Goal: Task Accomplishment & Management: Manage account settings

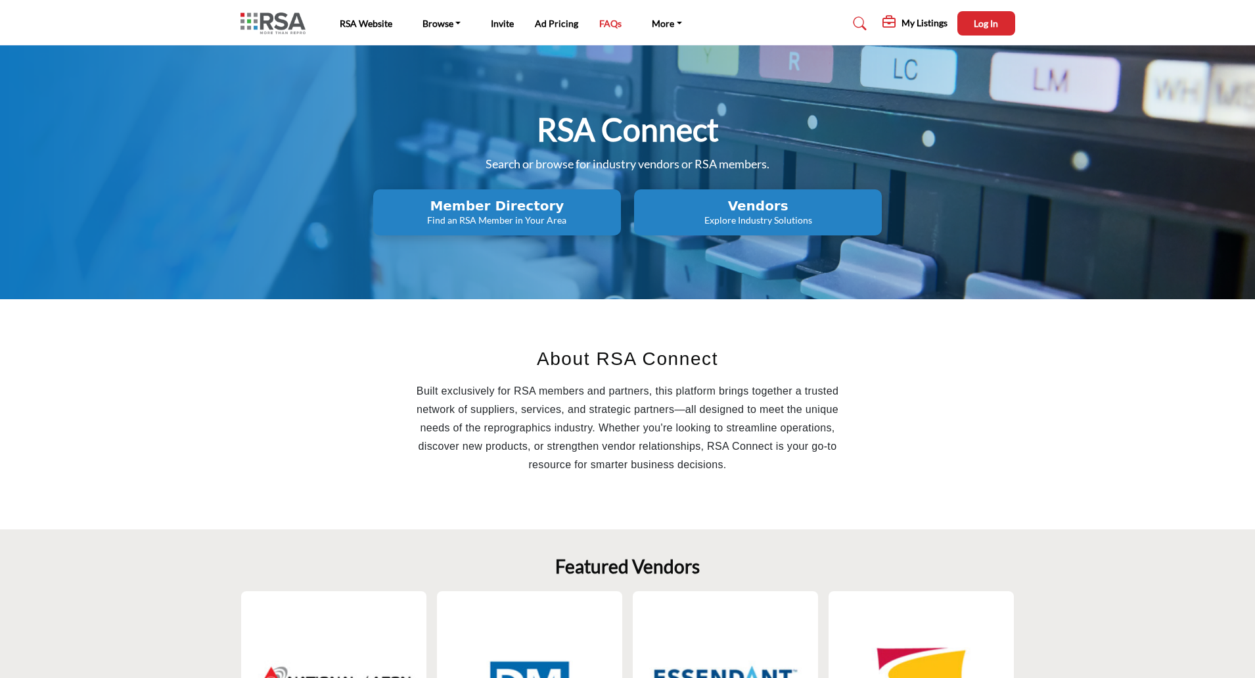
click at [609, 25] on link "FAQs" at bounding box center [610, 23] width 22 height 11
click at [494, 214] on p "Find an RSA Member in Your Area" at bounding box center [497, 220] width 240 height 13
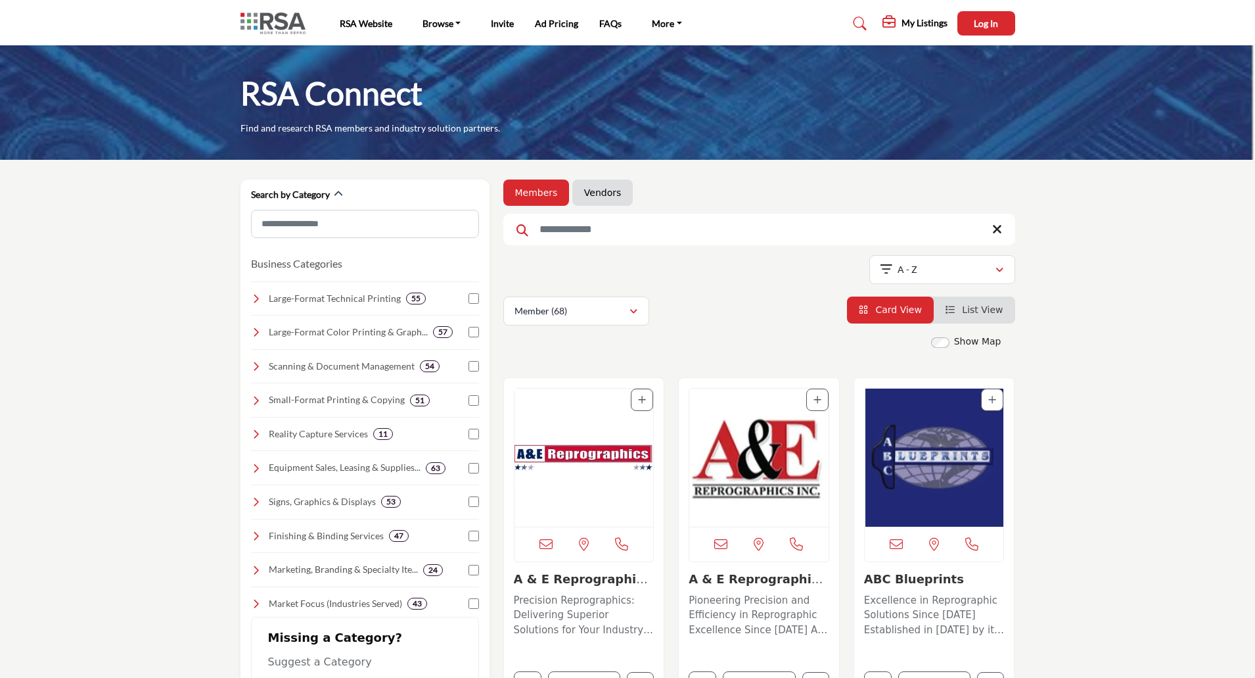
click at [998, 315] on span "List View" at bounding box center [982, 309] width 41 height 11
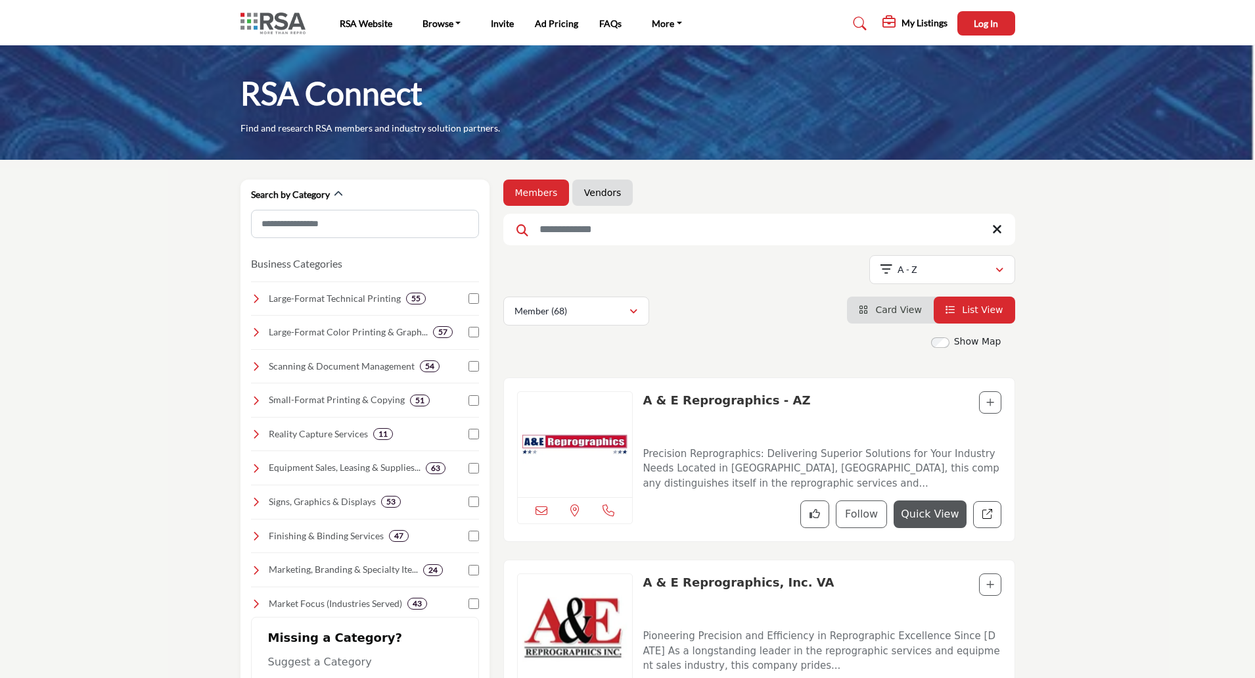
click at [887, 311] on span "Card View" at bounding box center [899, 309] width 46 height 11
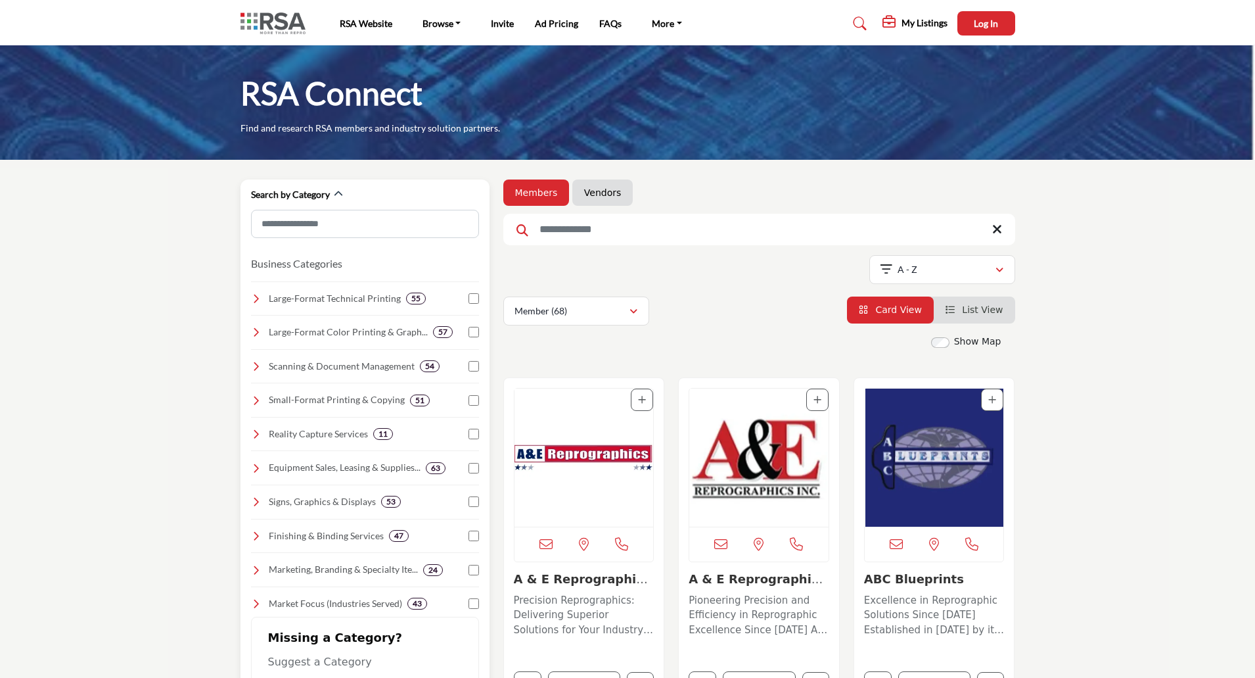
click at [254, 432] on icon at bounding box center [256, 434] width 11 height 11
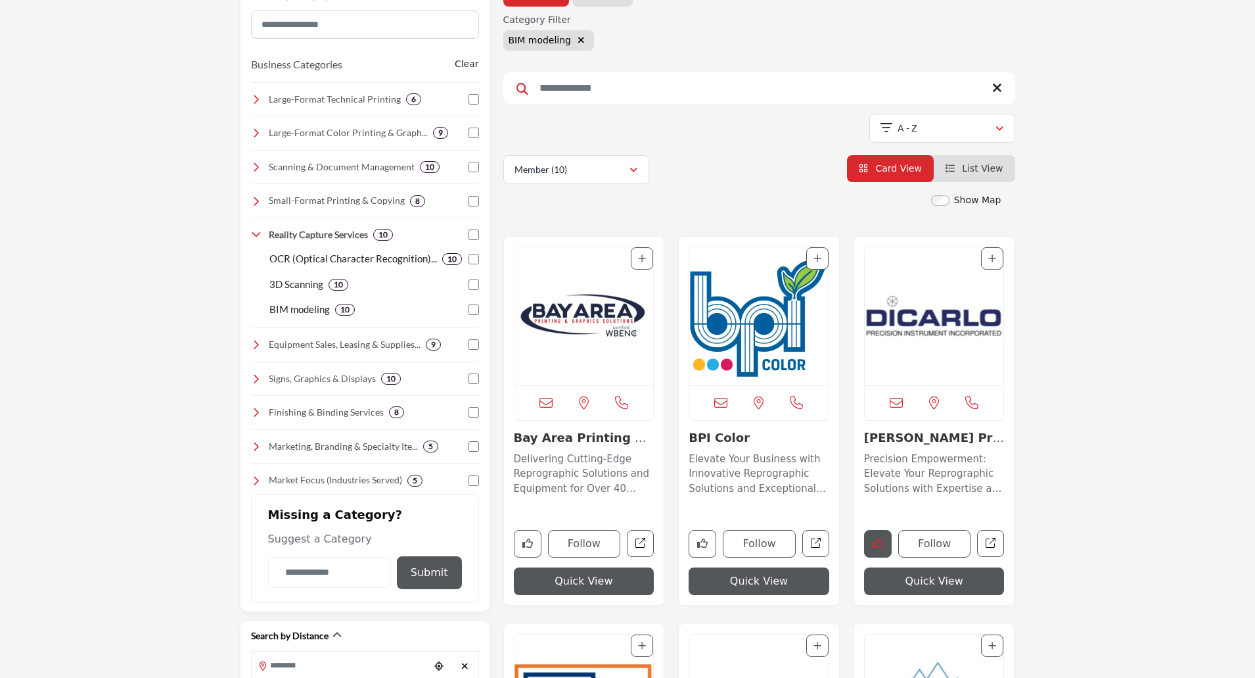
scroll to position [263, 0]
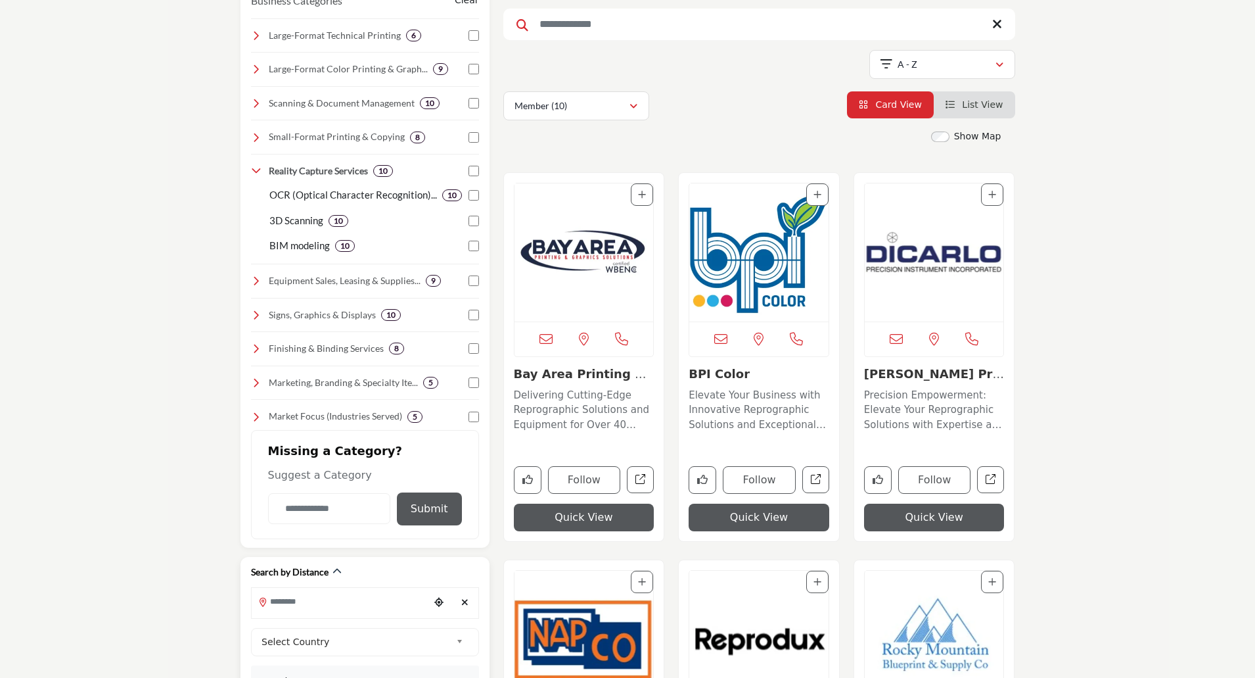
click at [343, 613] on input "Search Location" at bounding box center [340, 601] width 177 height 26
type input "**********"
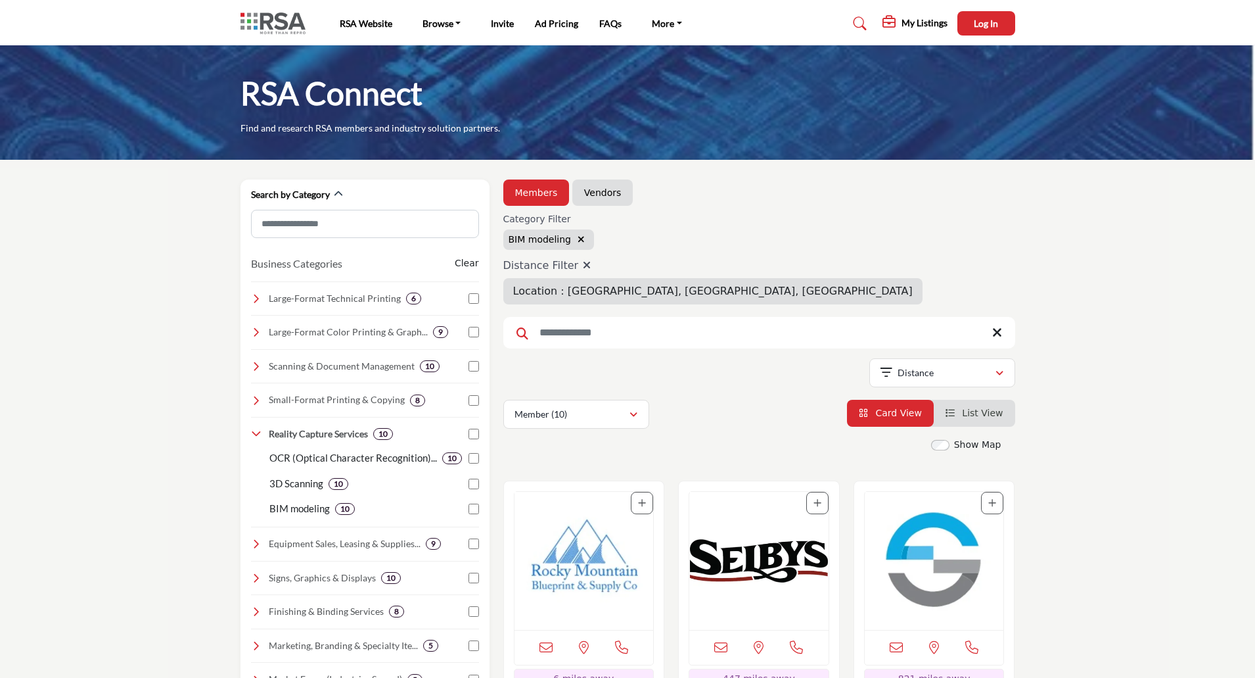
click at [578, 243] on icon "button" at bounding box center [581, 239] width 7 height 9
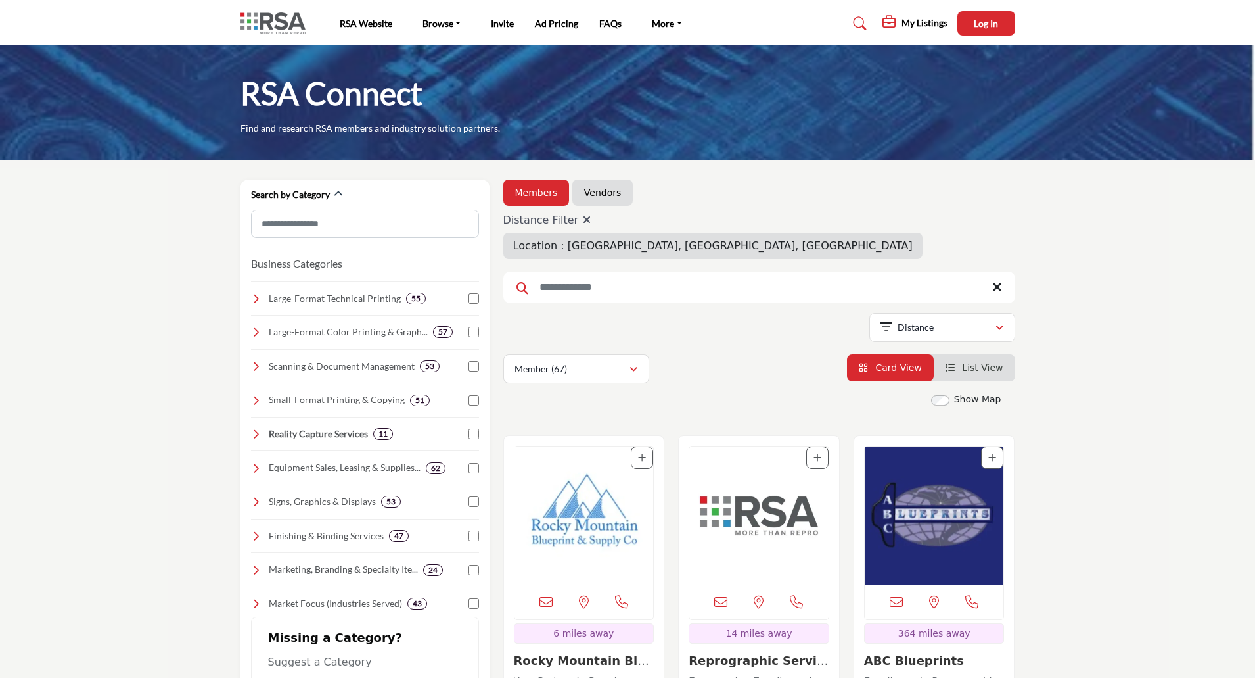
click at [583, 220] on icon at bounding box center [587, 219] width 8 height 11
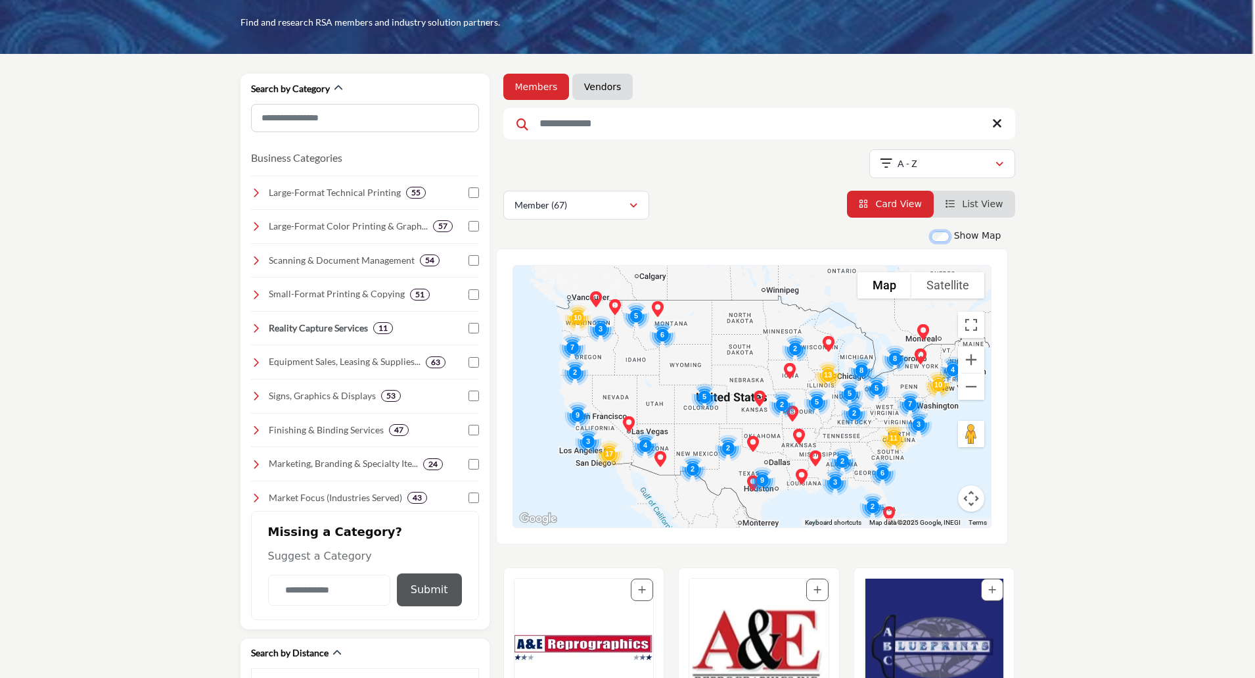
scroll to position [131, 0]
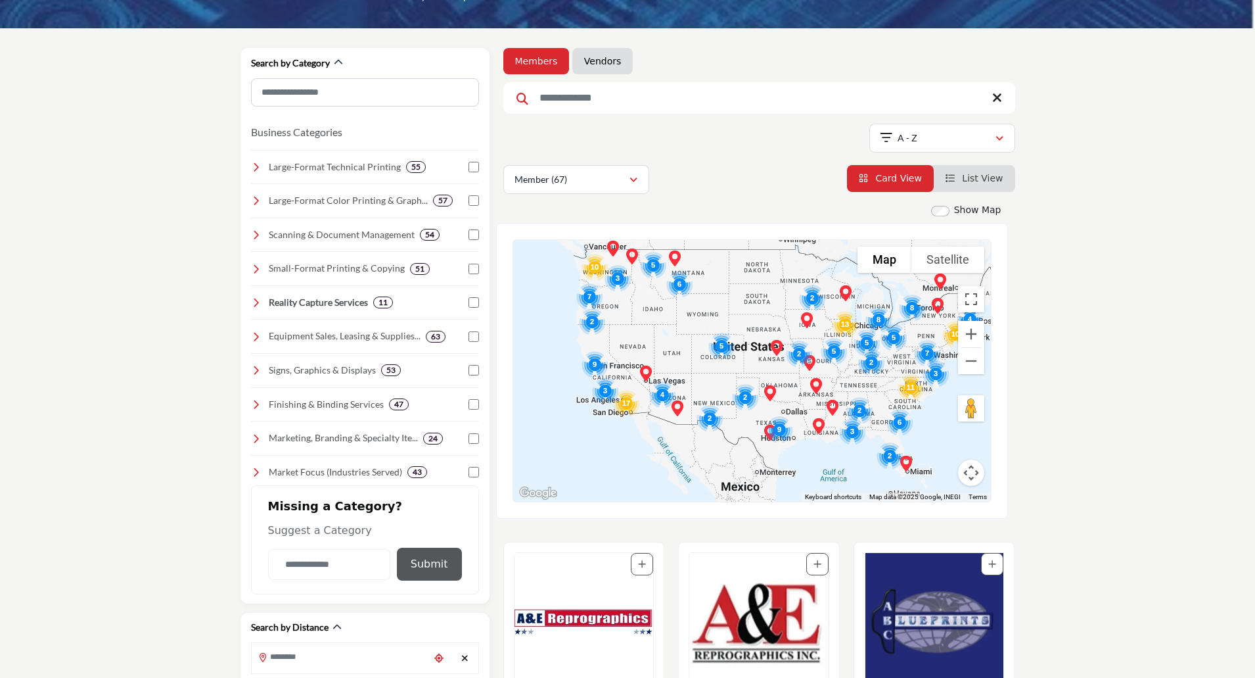
drag, startPoint x: 666, startPoint y: 437, endPoint x: 735, endPoint y: 316, distance: 139.8
click at [735, 316] on div at bounding box center [752, 371] width 478 height 262
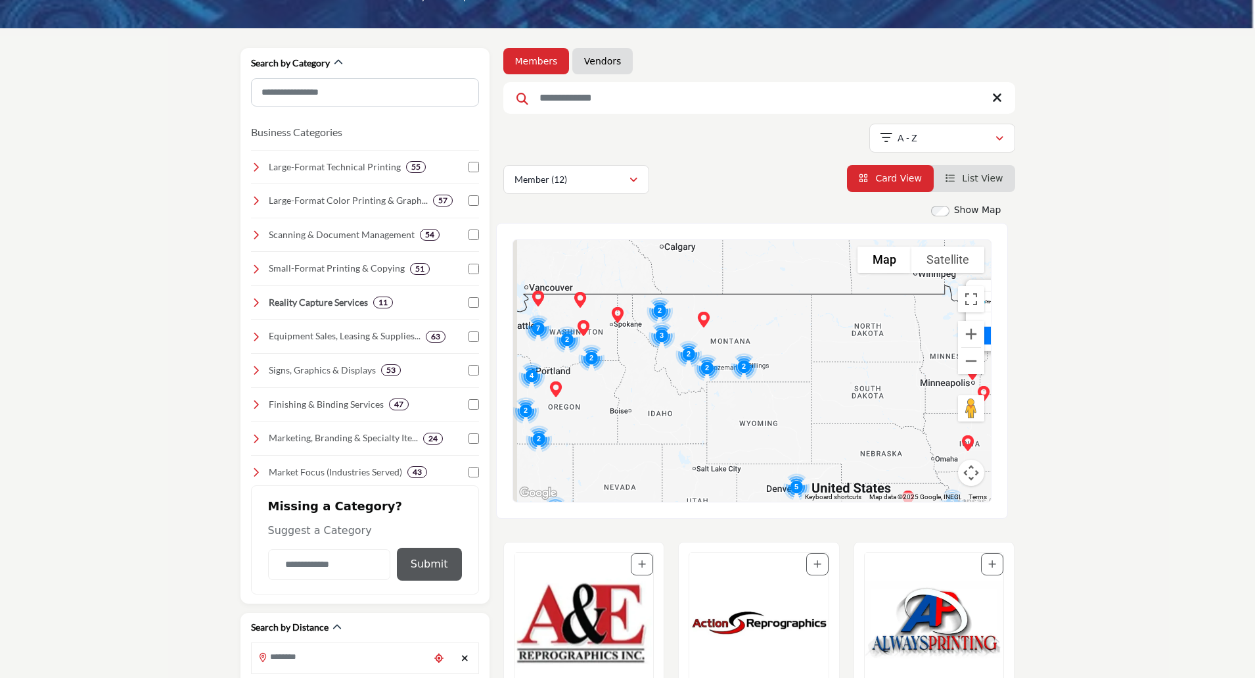
drag, startPoint x: 647, startPoint y: 443, endPoint x: 824, endPoint y: 375, distance: 189.6
click at [824, 375] on div "Blue Print Service Company - (HQ) 2350 W Pershing St, Suite A, Appleton, WI 549…" at bounding box center [752, 371] width 478 height 262
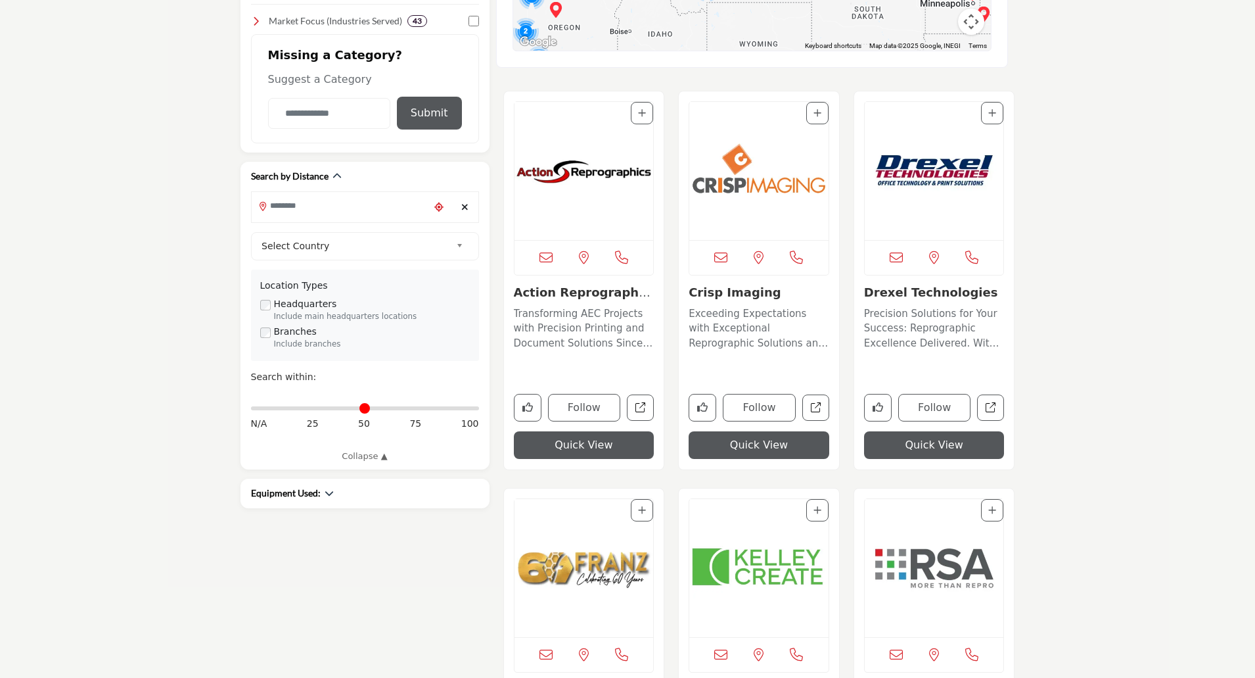
scroll to position [592, 0]
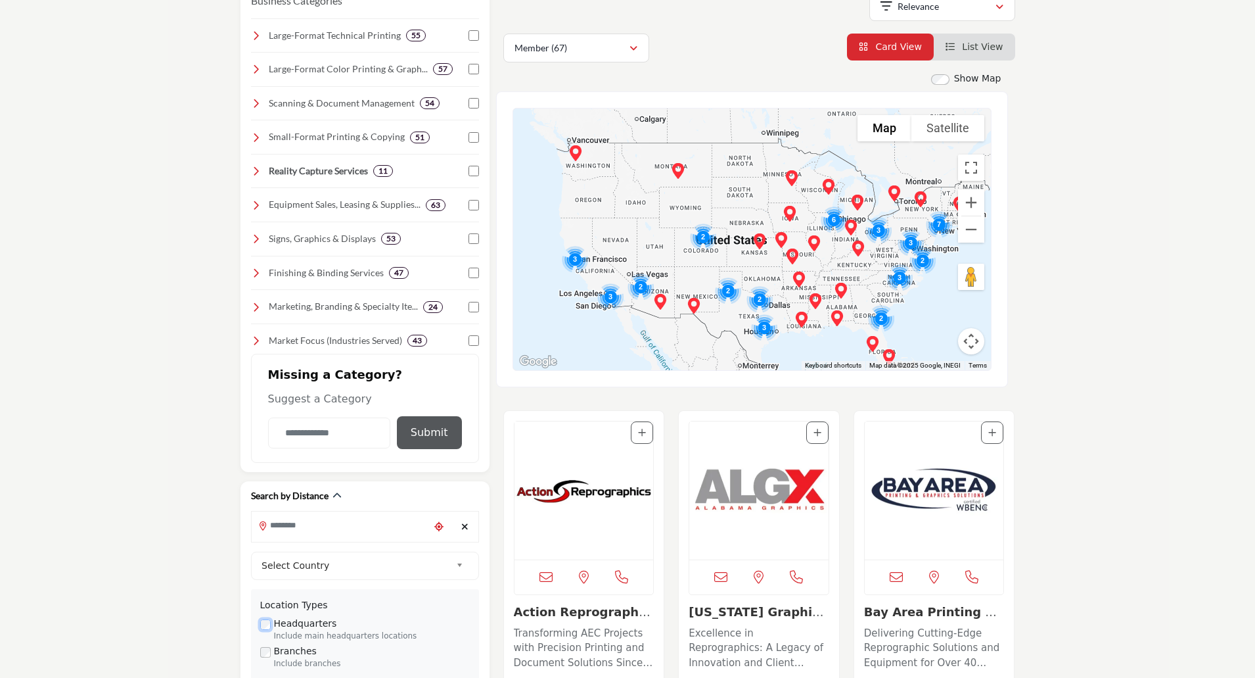
scroll to position [197, 0]
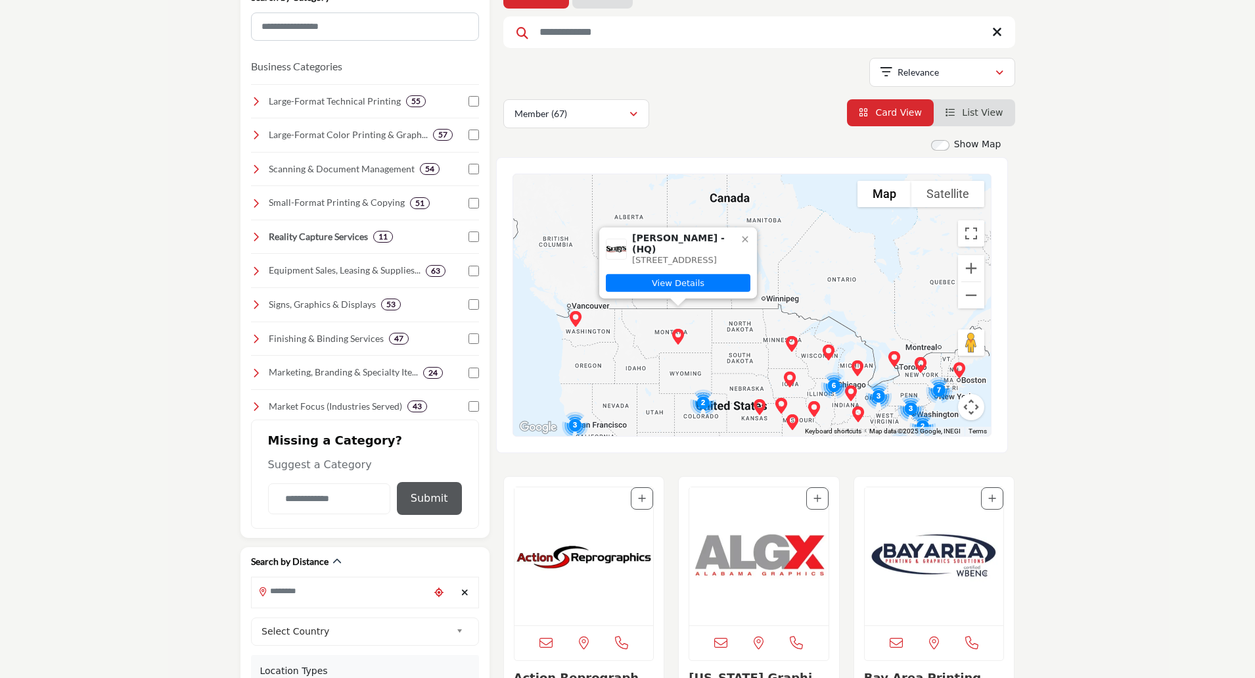
click at [701, 400] on img "Cluster of 2 locations (2 HQ, 0 Branches)\aClick to view companies" at bounding box center [703, 402] width 37 height 37
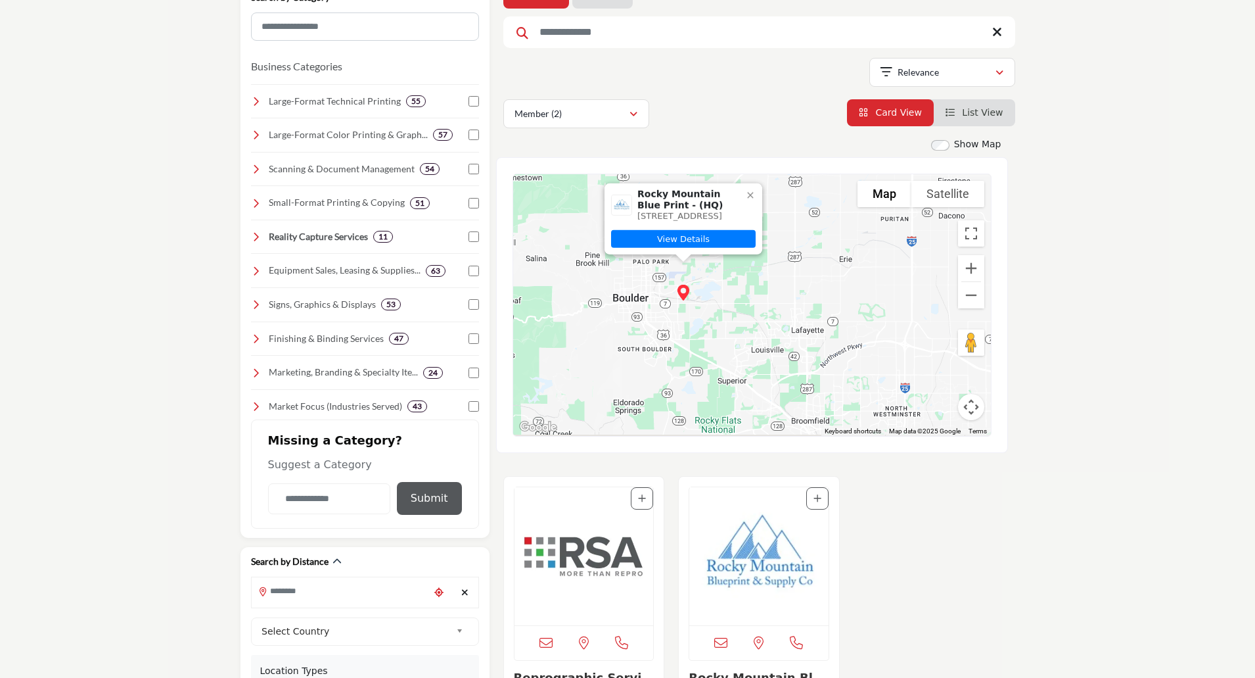
drag, startPoint x: 787, startPoint y: 396, endPoint x: 773, endPoint y: 296, distance: 101.6
click at [773, 296] on div "To navigate, press the arrow keys. Rocky Mountain Blue Print - (HQ) 5741 Arapah…" at bounding box center [752, 305] width 478 height 262
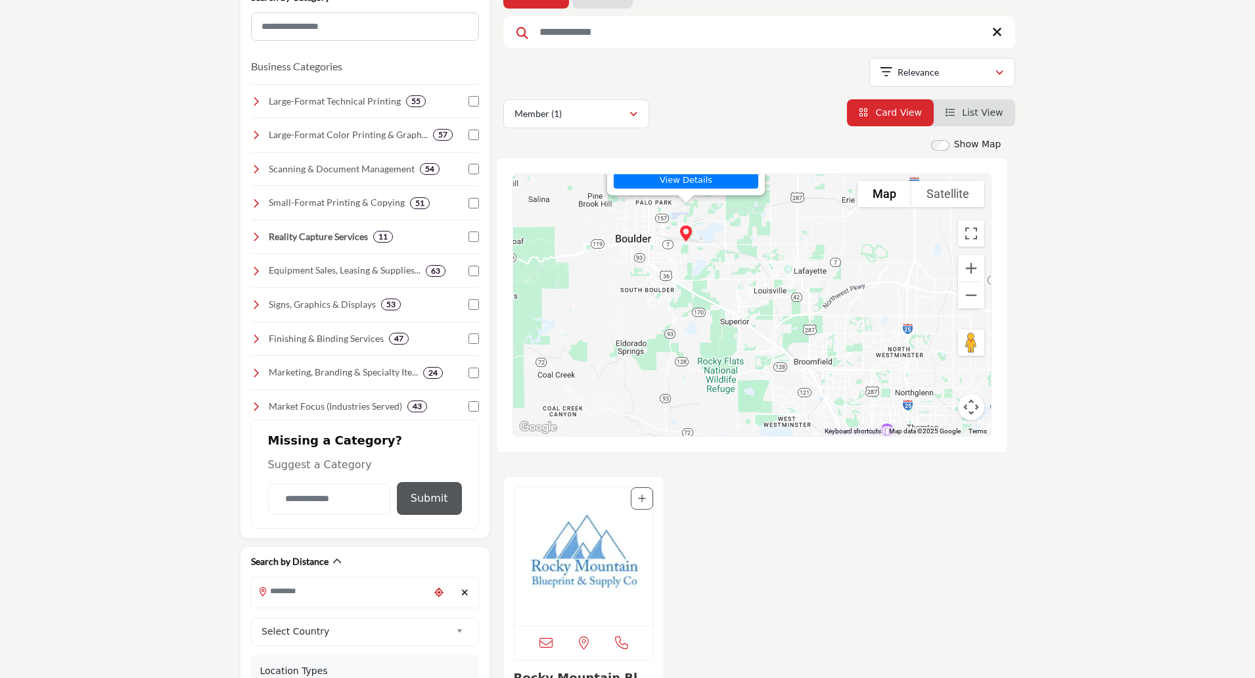
drag, startPoint x: 734, startPoint y: 387, endPoint x: 734, endPoint y: 258, distance: 128.2
click at [734, 258] on div "To navigate, press the arrow keys. Rocky Mountain Blue Print - (HQ) 5741 Arapah…" at bounding box center [752, 305] width 478 height 262
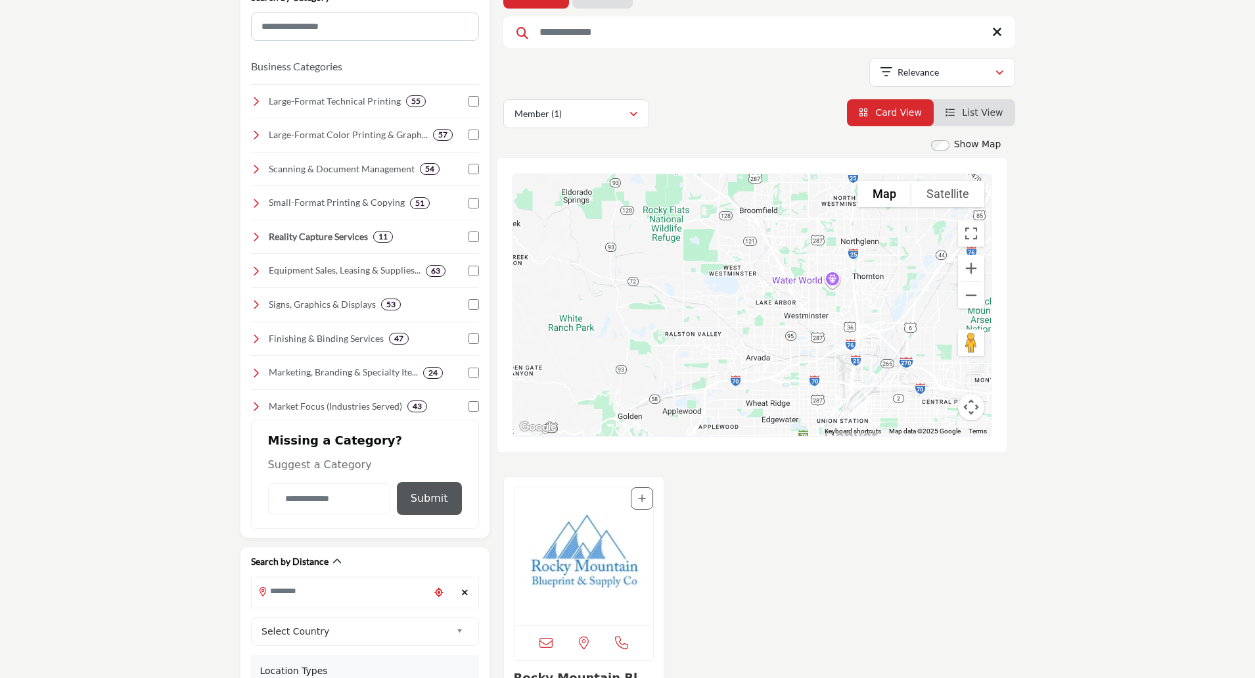
drag, startPoint x: 823, startPoint y: 371, endPoint x: 775, endPoint y: 221, distance: 158.0
click at [775, 221] on div "To navigate, press the arrow keys. Rocky Mountain Blue Print - (HQ) 5741 Arapah…" at bounding box center [752, 305] width 478 height 262
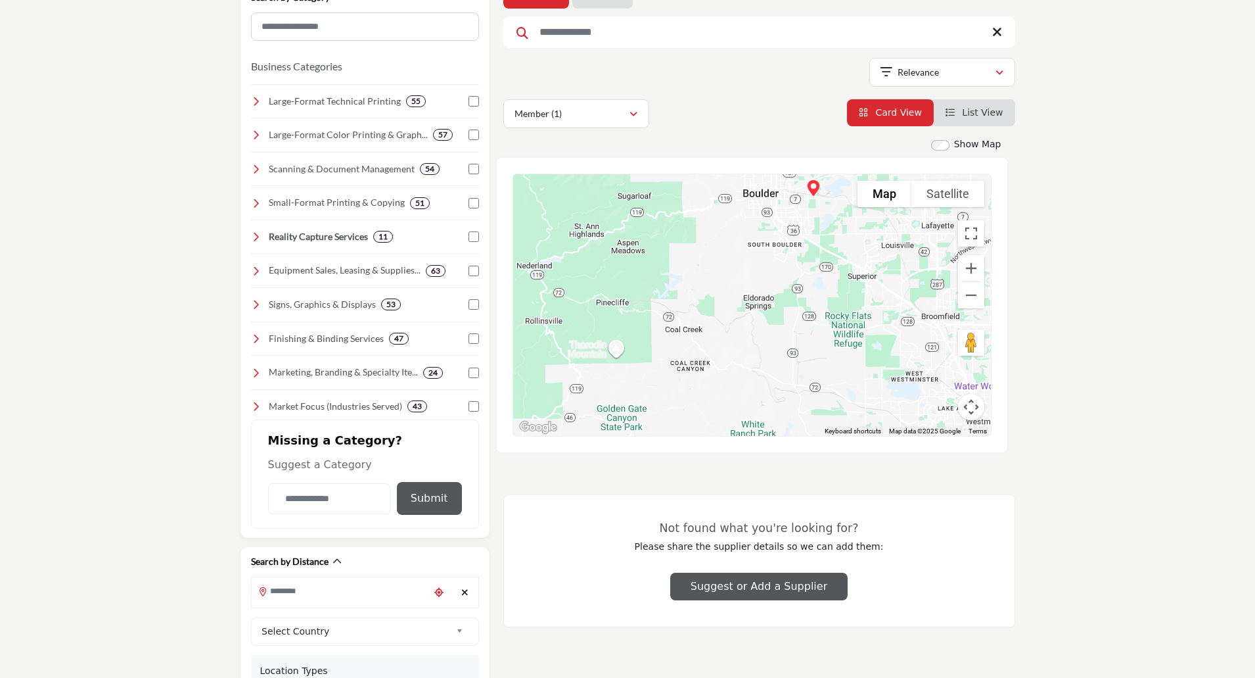
drag, startPoint x: 625, startPoint y: 293, endPoint x: 828, endPoint y: 436, distance: 249.0
click at [828, 437] on div "To navigate the map with touch gestures double-tap and hold your finger on the …" at bounding box center [752, 305] width 512 height 296
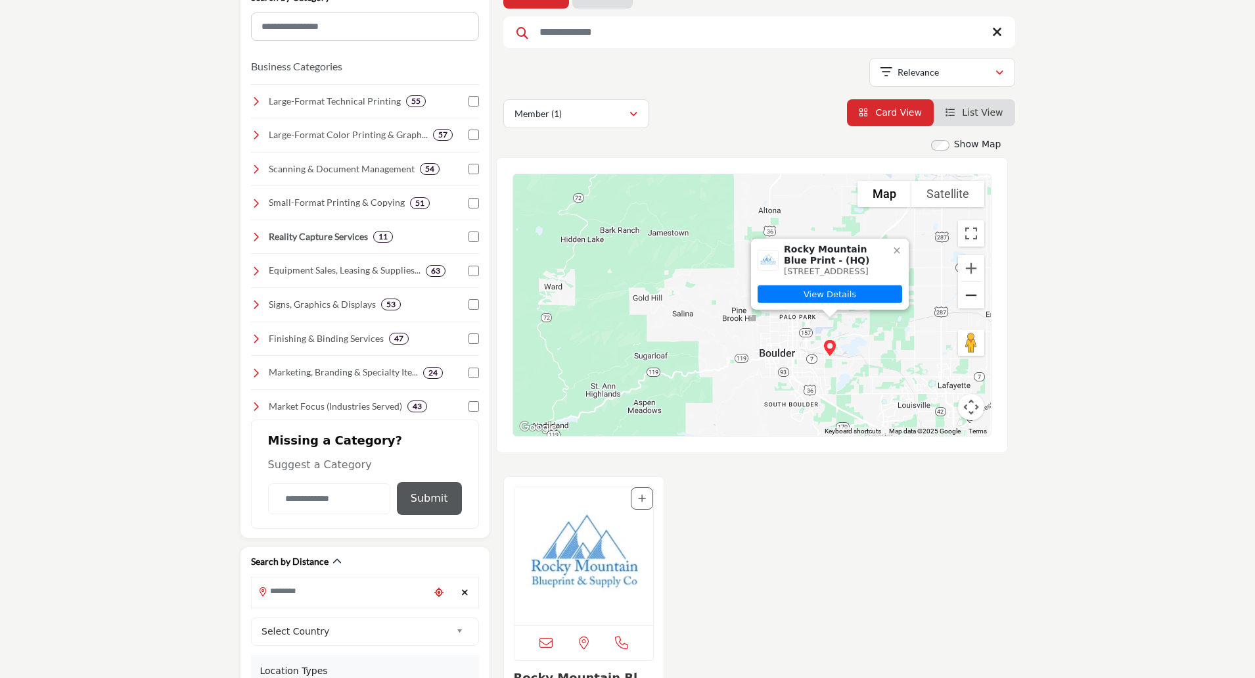
click at [976, 301] on button "Zoom out" at bounding box center [971, 295] width 26 height 26
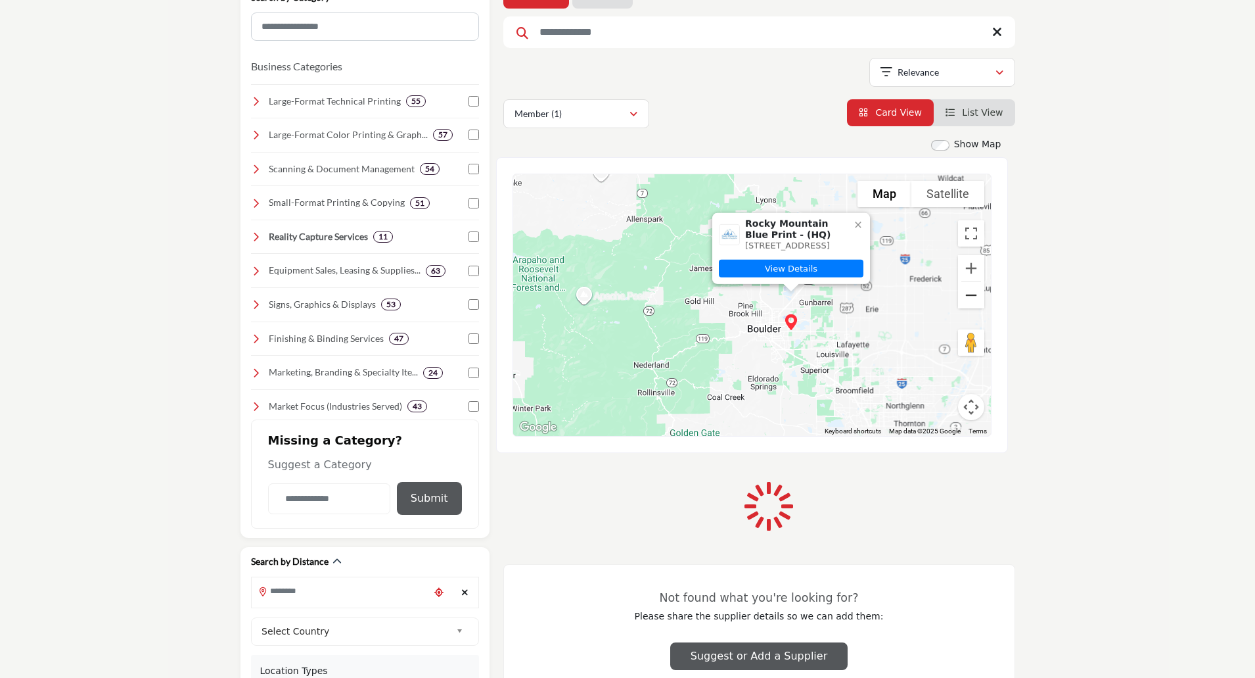
click at [976, 301] on button "Zoom out" at bounding box center [971, 295] width 26 height 26
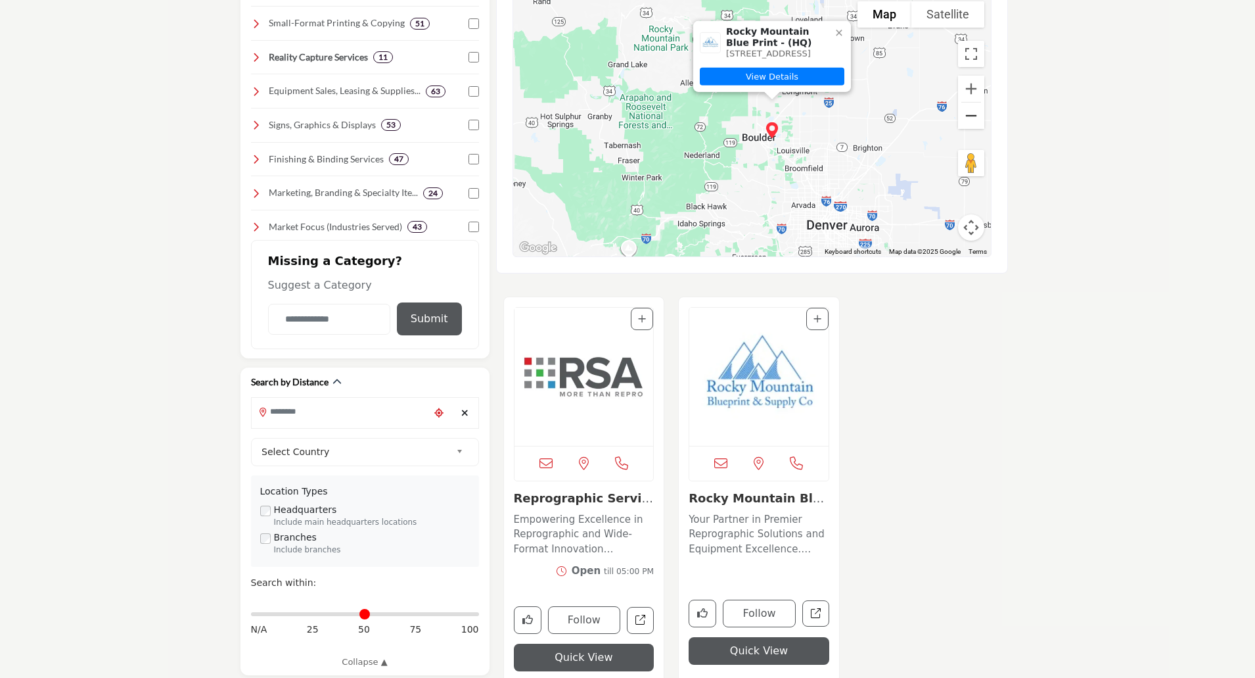
scroll to position [394, 0]
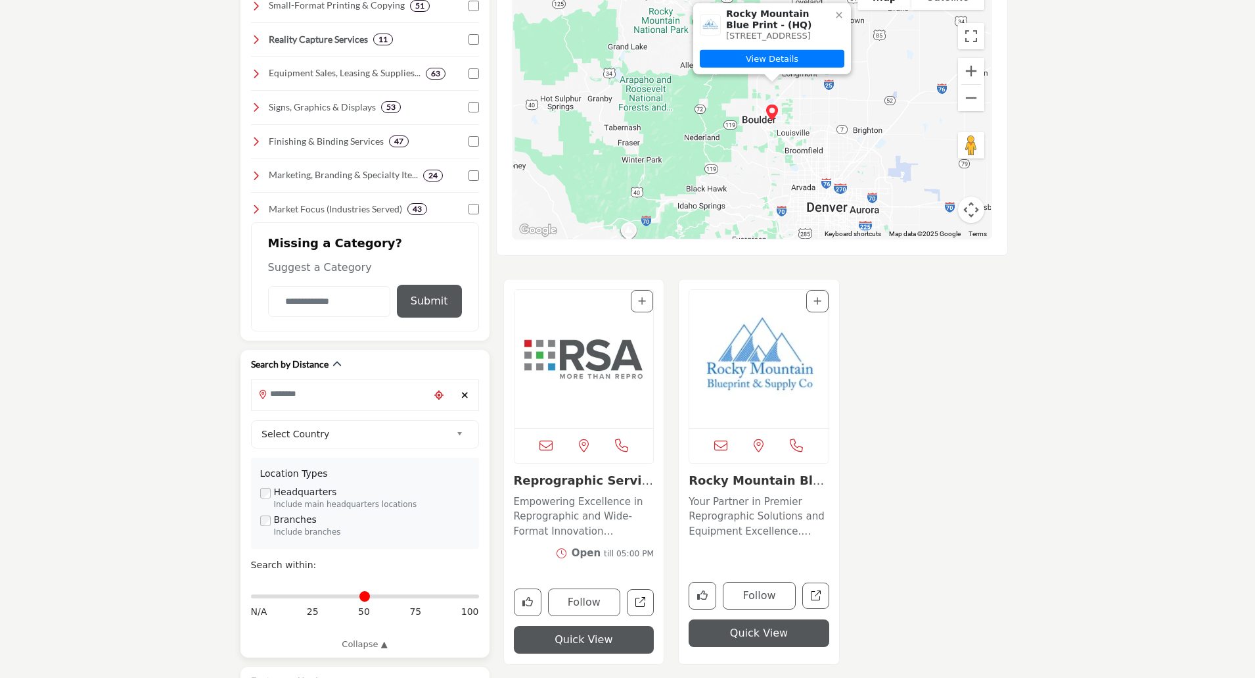
click at [264, 526] on div "Branches Include branches" at bounding box center [365, 526] width 210 height 26
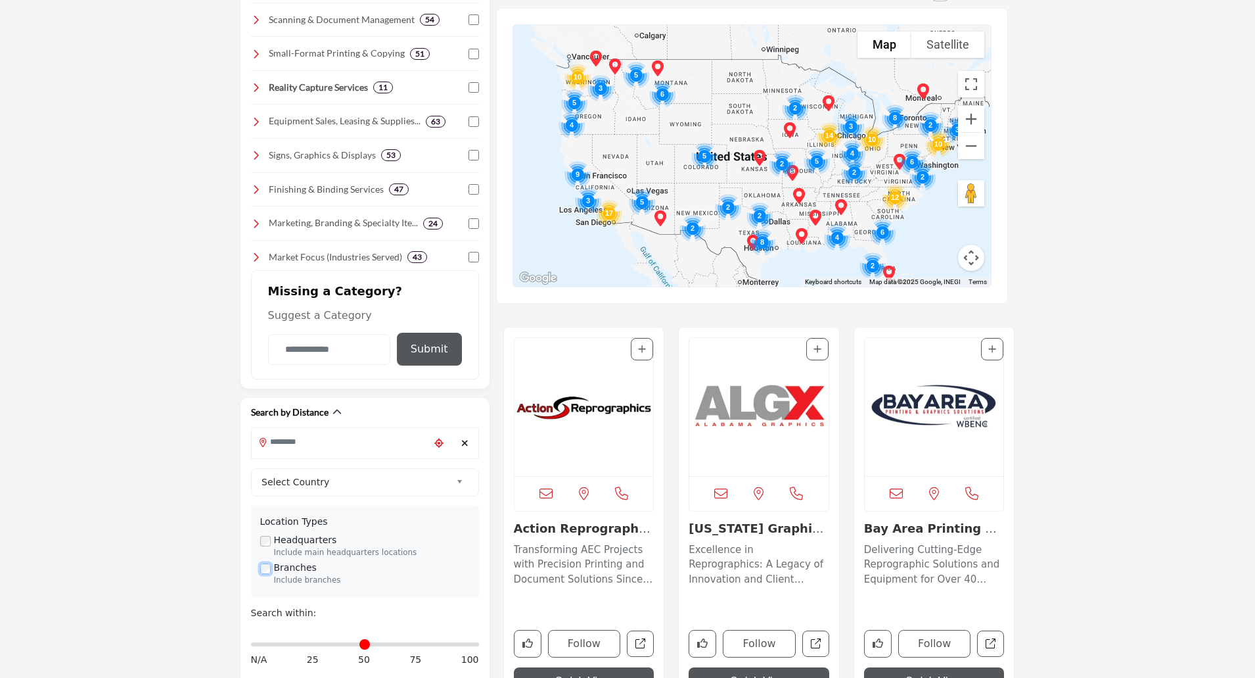
scroll to position [263, 0]
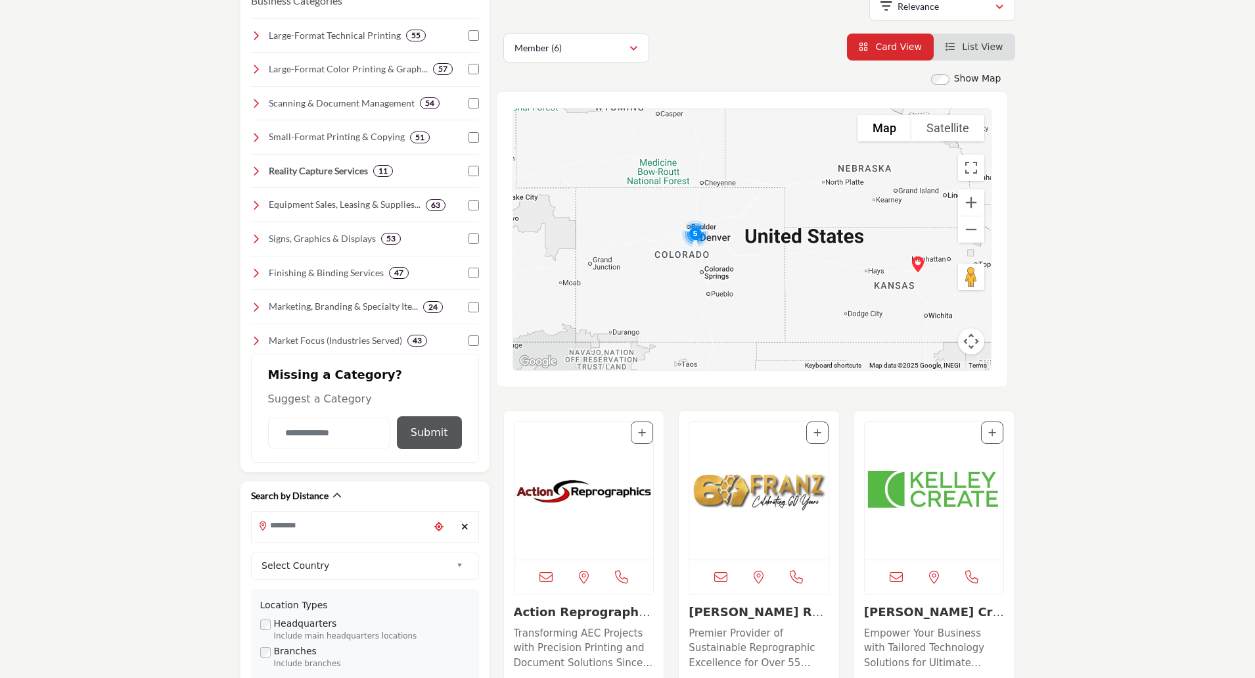
drag, startPoint x: 665, startPoint y: 319, endPoint x: 726, endPoint y: 202, distance: 131.7
click at [726, 202] on div "Reprodux Limited - (Branch) 889 Place Lady Ellen, Ottawa, ON K1Z-5L3, CAN View …" at bounding box center [752, 239] width 478 height 262
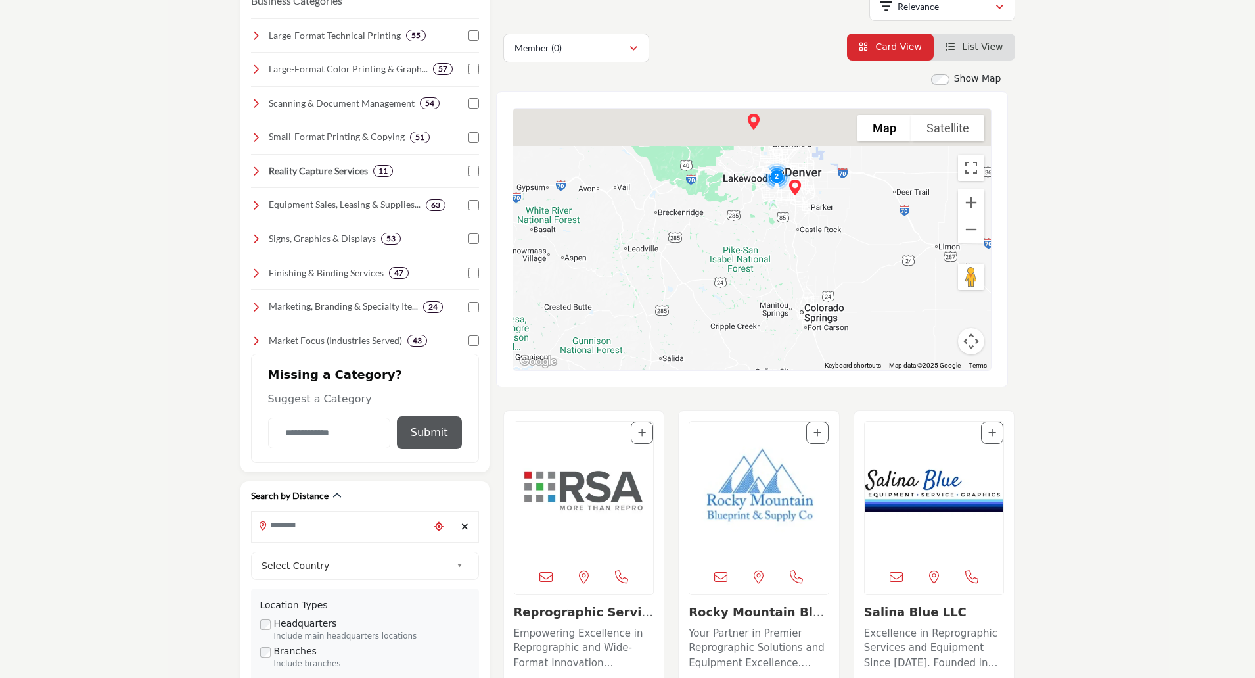
drag, startPoint x: 764, startPoint y: 223, endPoint x: 886, endPoint y: 439, distance: 248.4
click at [886, 439] on div "Show Map Map is currently hidden. Toggle the switch above to show the map. ← Mo…" at bounding box center [760, 523] width 512 height 903
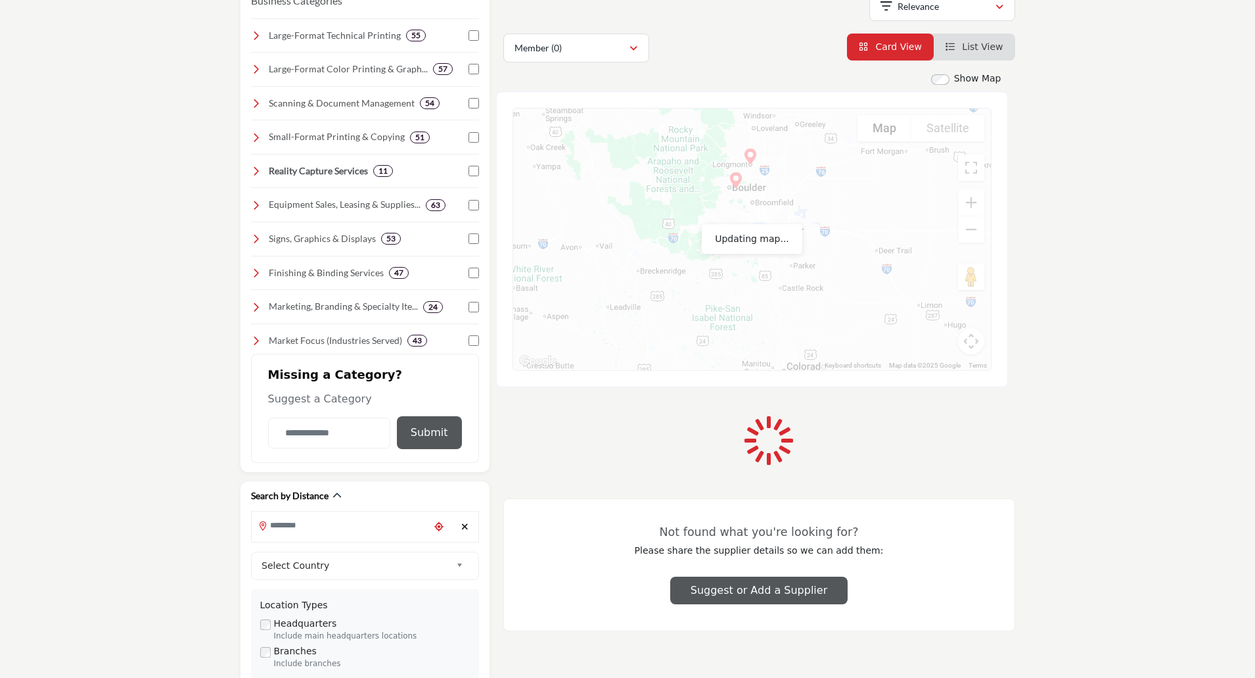
drag, startPoint x: 806, startPoint y: 262, endPoint x: 782, endPoint y: 333, distance: 74.8
click at [782, 333] on div "Reprodux Limited - (Branch) 889 Place Lady Ellen, Ottawa, ON K1Z-5L3, CAN View …" at bounding box center [752, 239] width 478 height 262
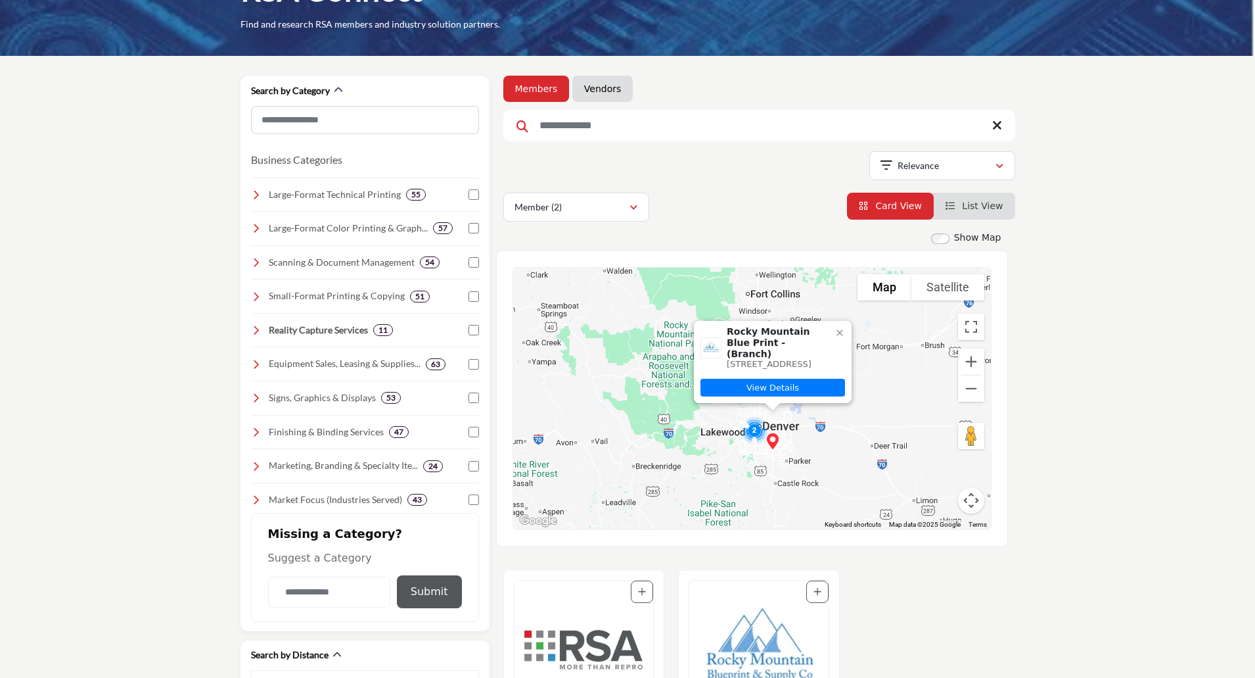
scroll to position [66, 0]
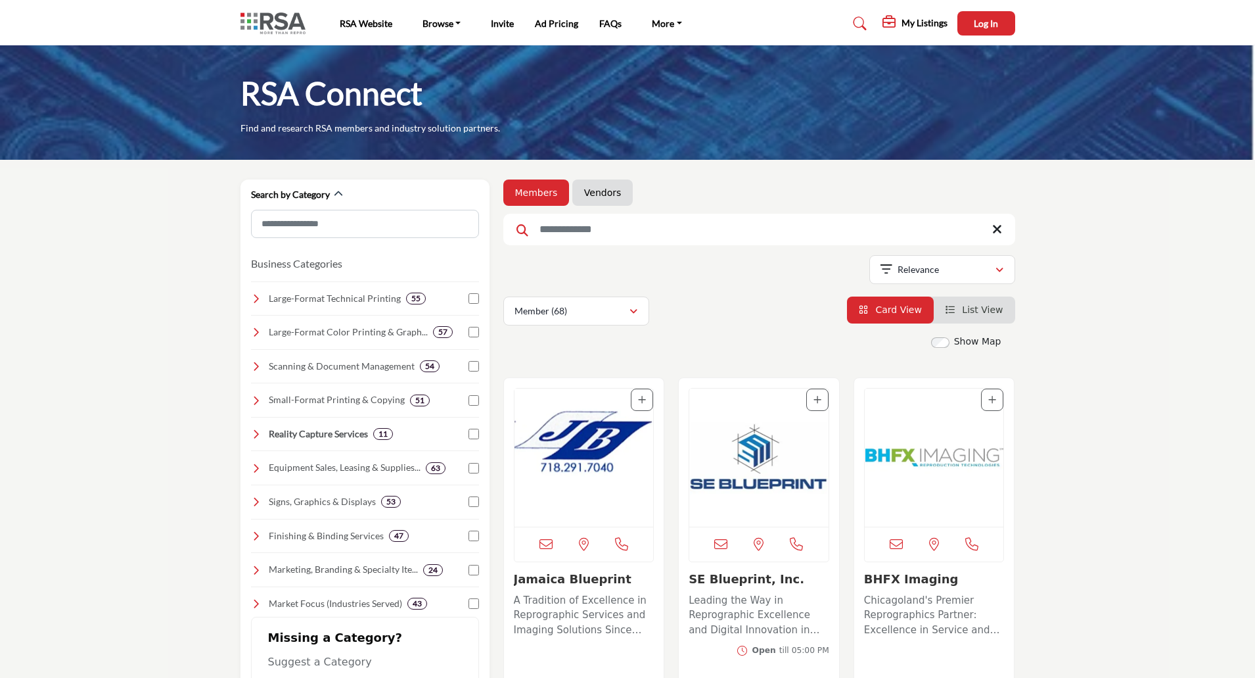
click at [571, 229] on input "Search Keyword" at bounding box center [760, 230] width 512 height 32
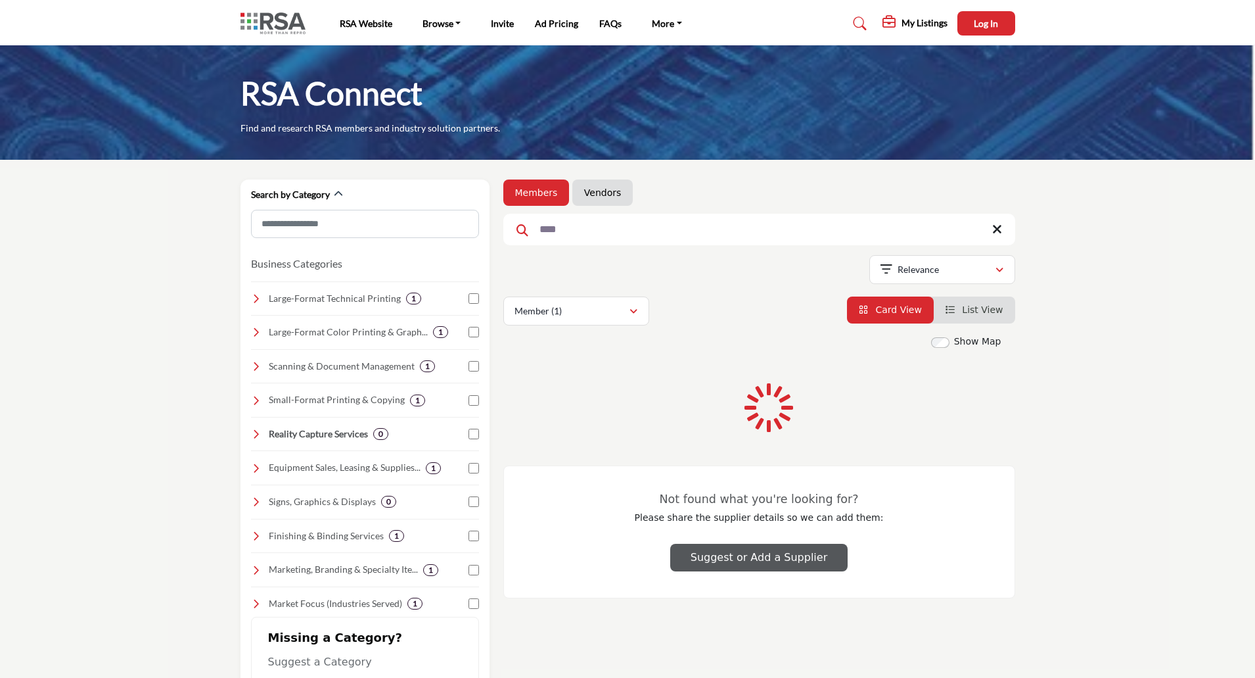
click at [571, 229] on input "****" at bounding box center [760, 230] width 512 height 32
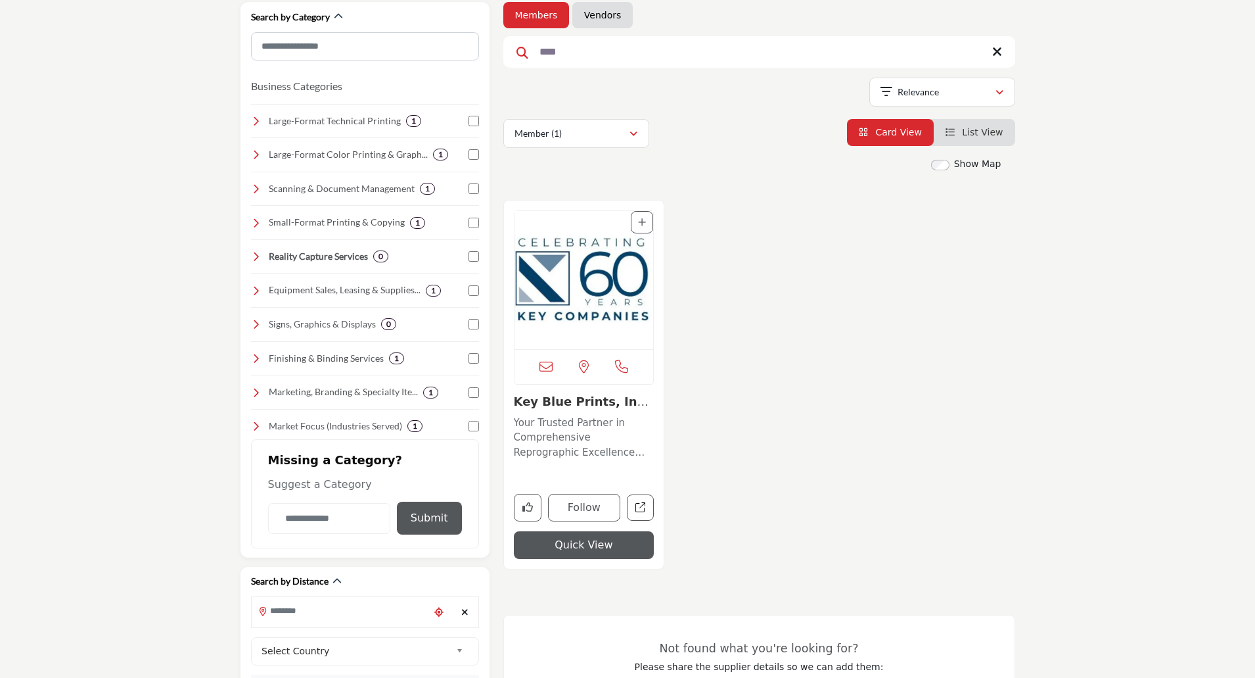
scroll to position [197, 0]
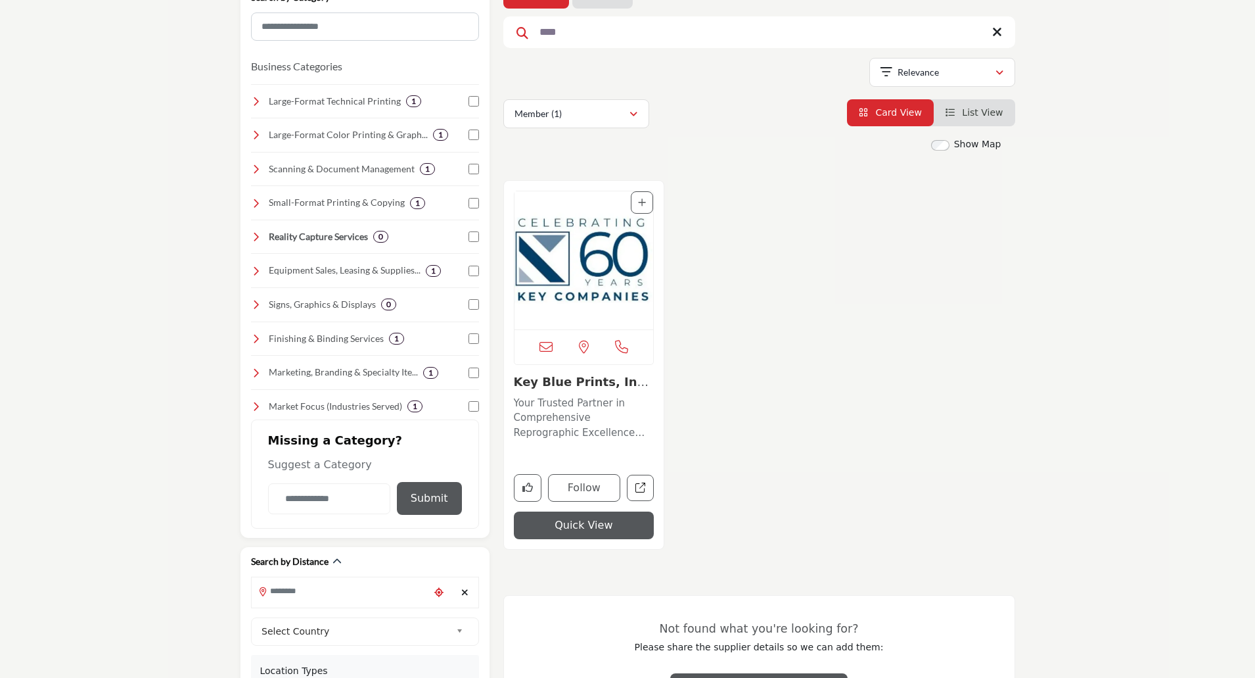
type input "****"
click at [596, 303] on img "Open Listing in new tab" at bounding box center [584, 260] width 139 height 138
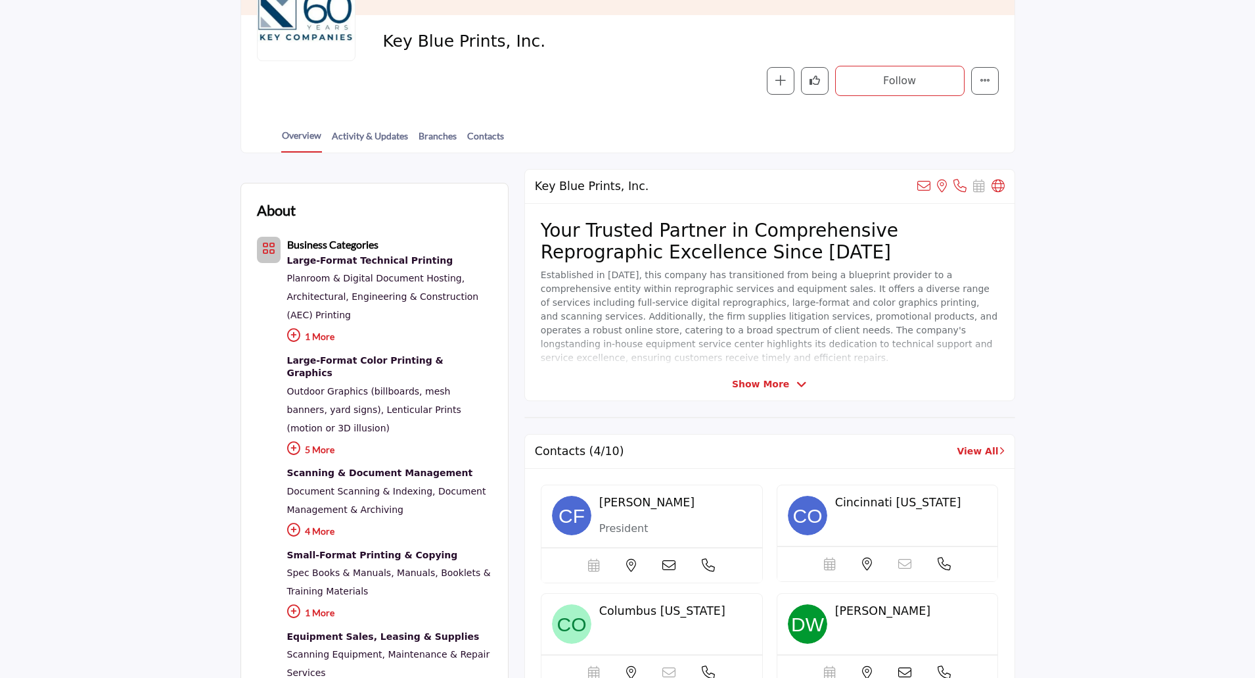
scroll to position [263, 0]
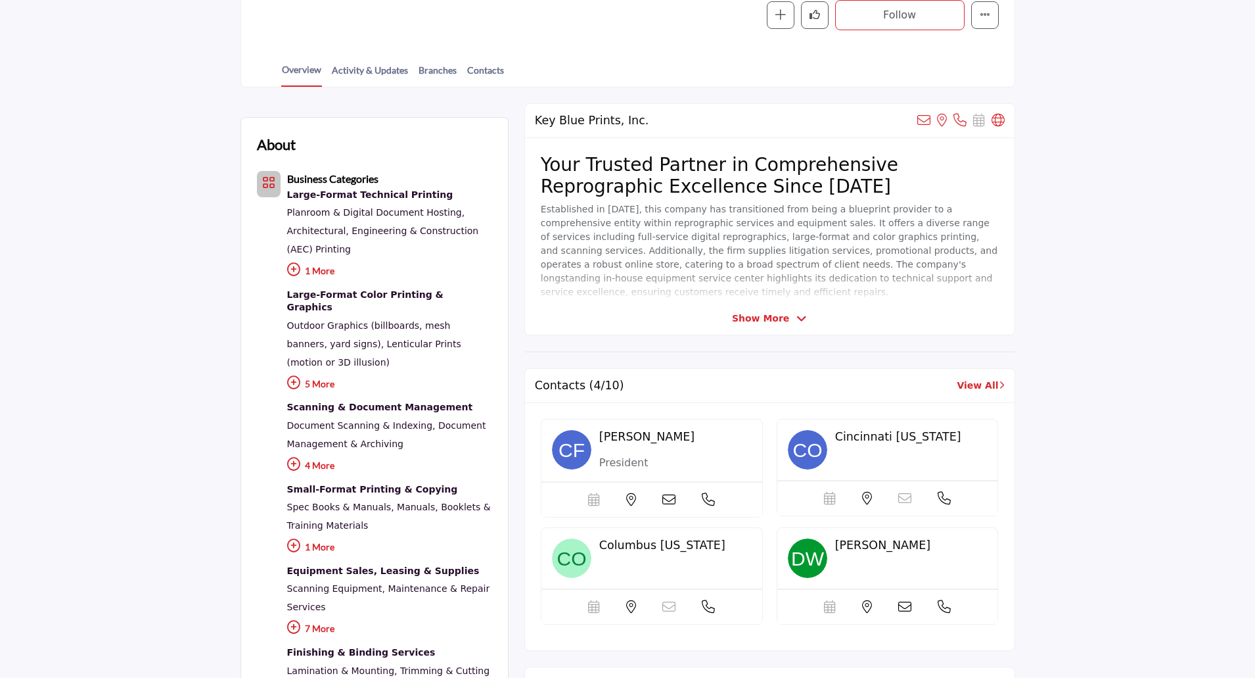
click at [792, 319] on span "Show More" at bounding box center [769, 319] width 75 height 14
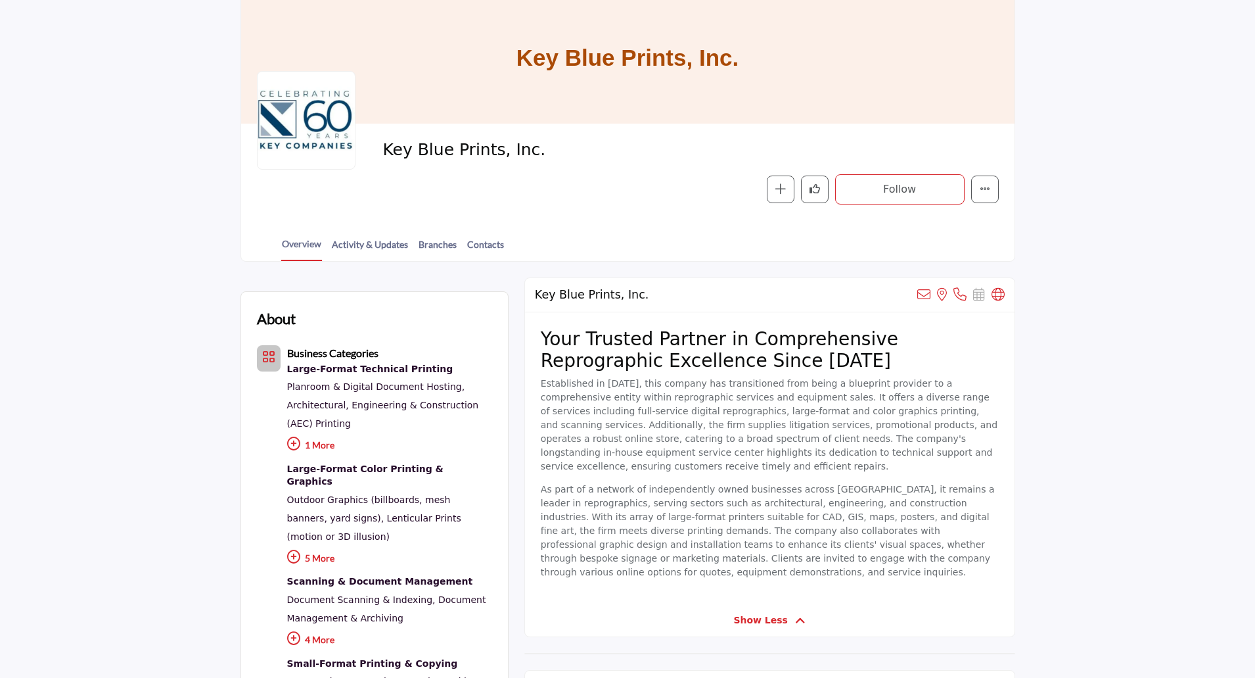
scroll to position [0, 0]
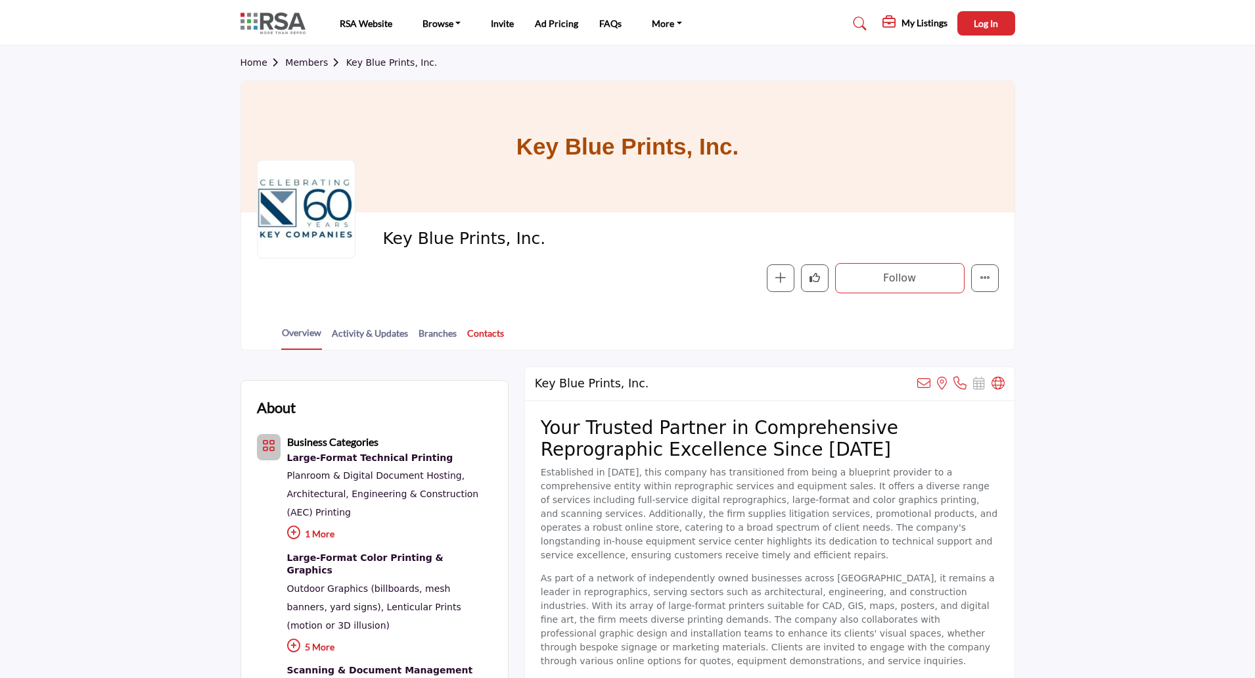
click at [486, 335] on link "Contacts" at bounding box center [486, 337] width 38 height 23
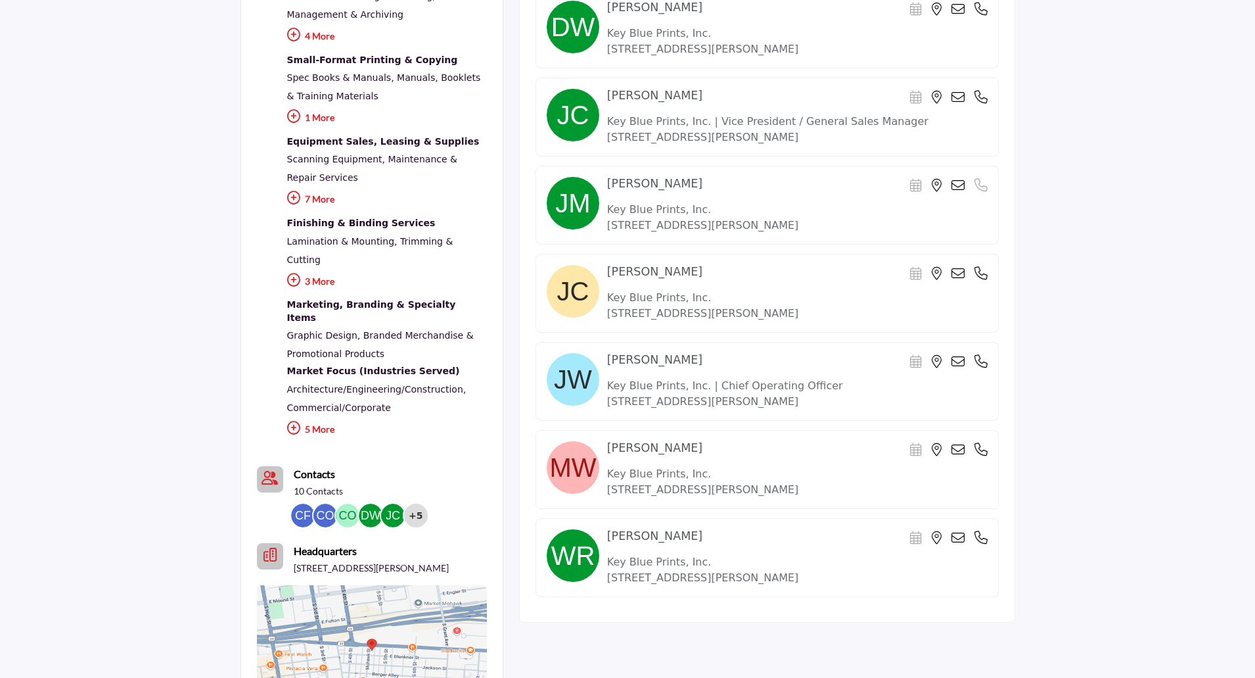
scroll to position [723, 0]
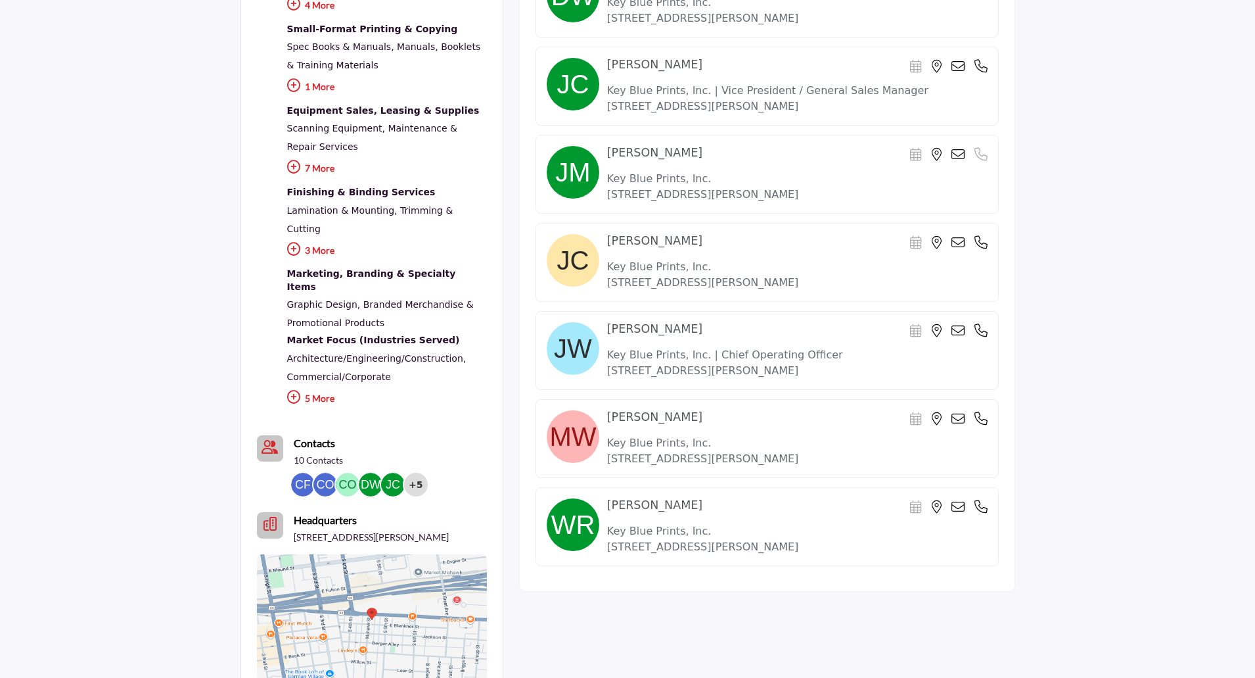
click at [981, 415] on icon at bounding box center [981, 418] width 13 height 13
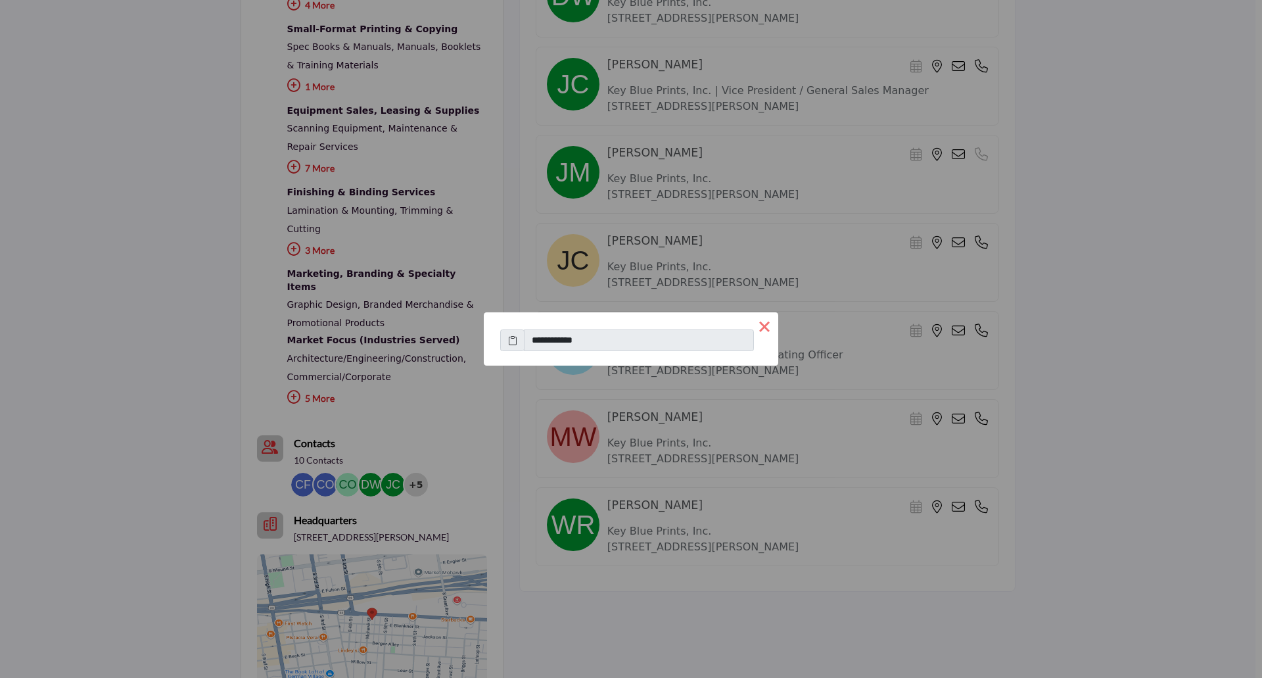
click at [759, 325] on button "×" at bounding box center [765, 326] width 28 height 28
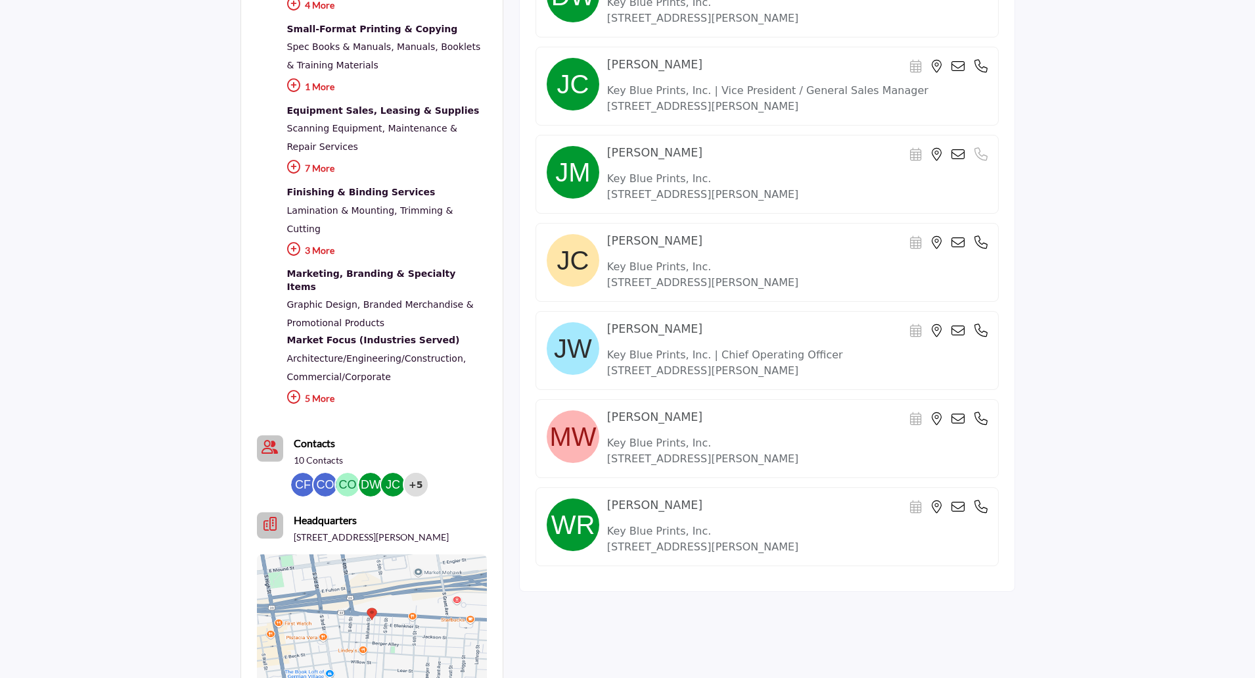
click at [961, 422] on icon at bounding box center [958, 418] width 13 height 13
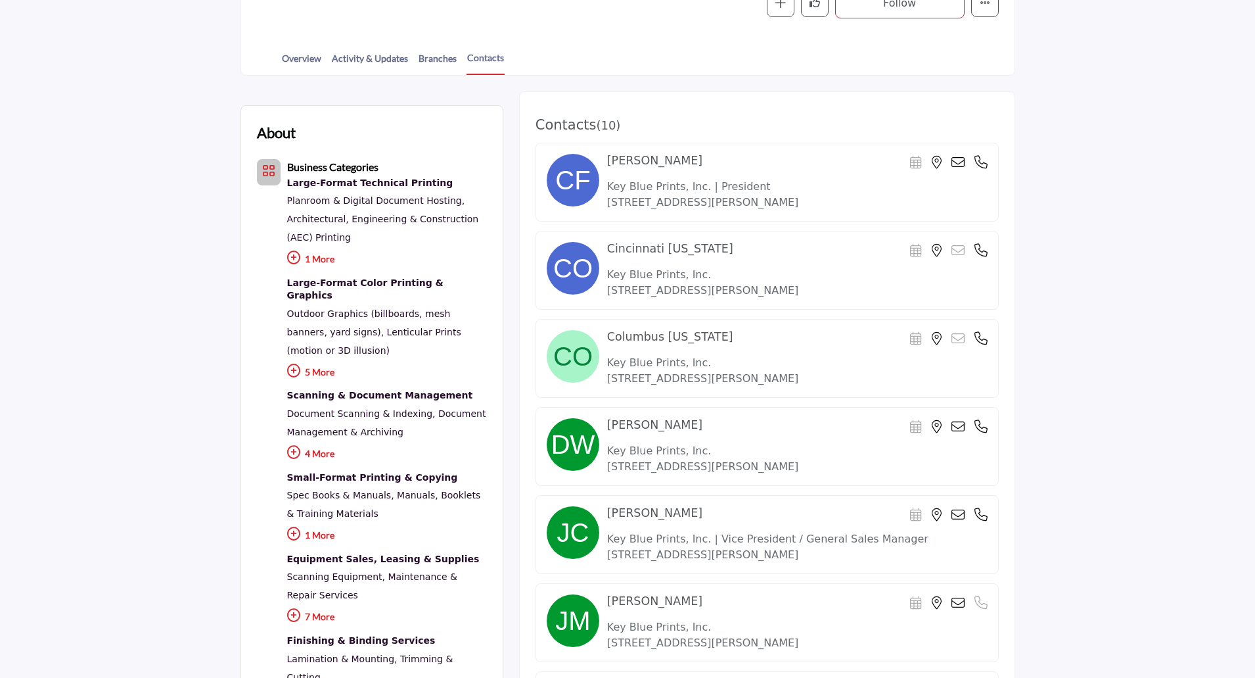
scroll to position [263, 0]
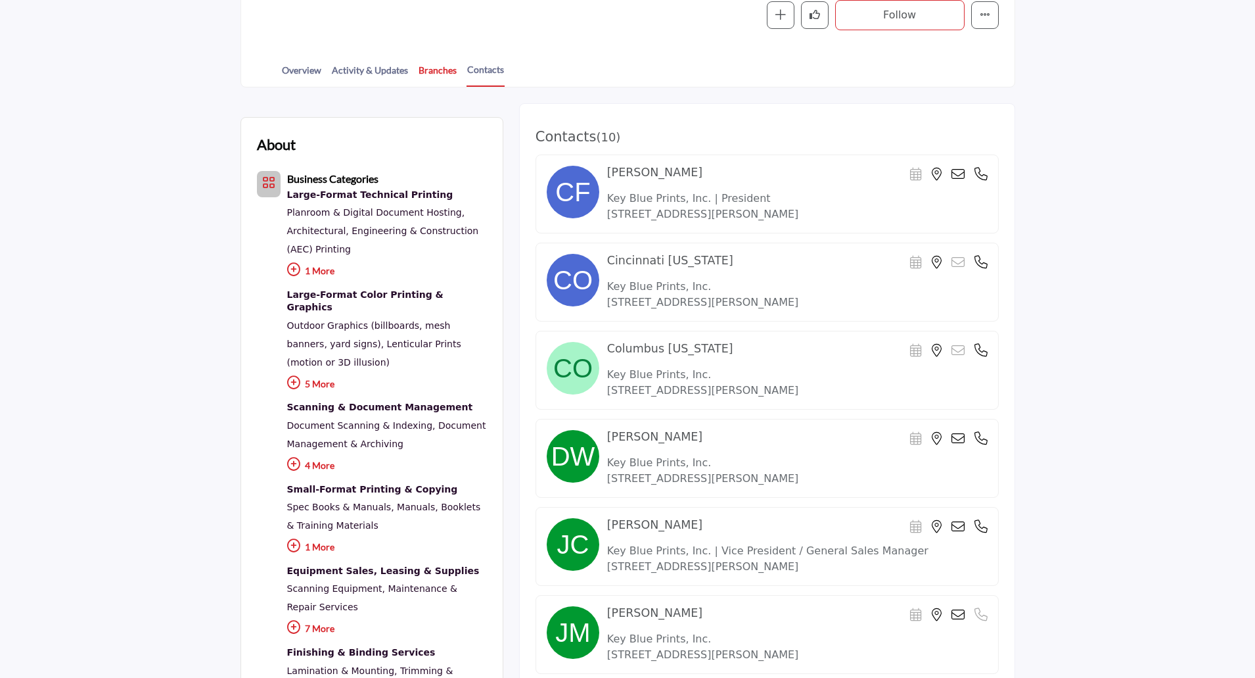
click at [433, 69] on link "Branches" at bounding box center [437, 74] width 39 height 23
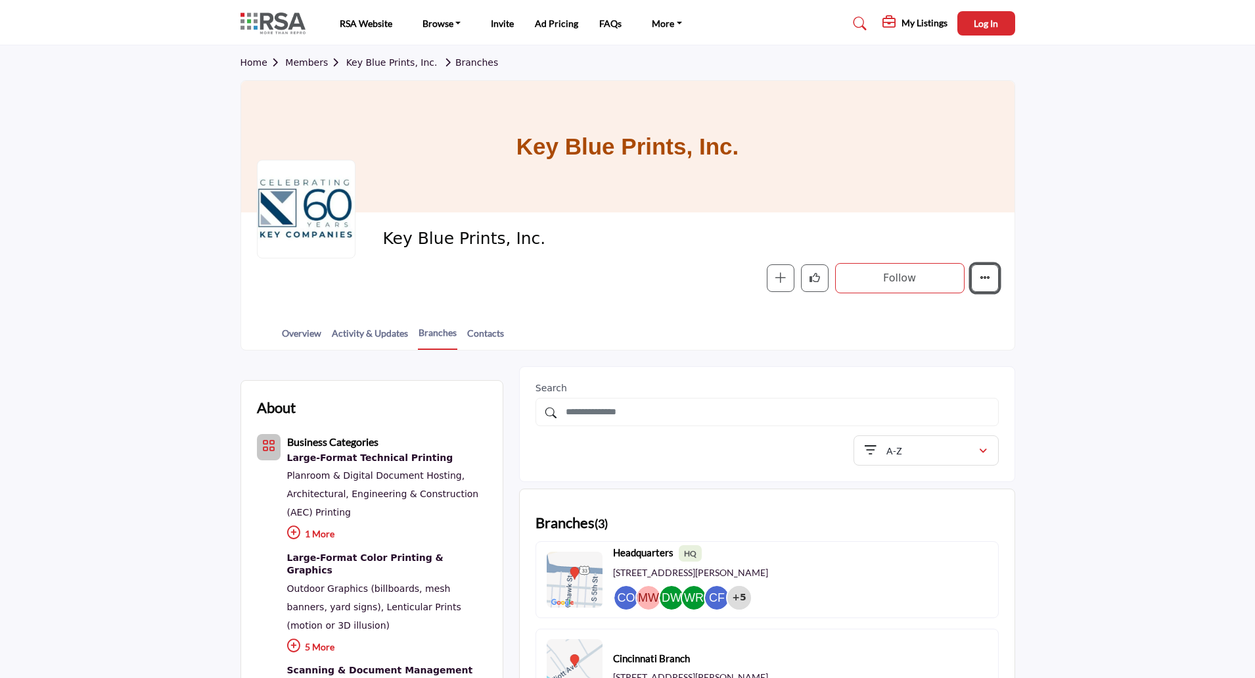
click at [986, 279] on icon "More details" at bounding box center [985, 277] width 11 height 11
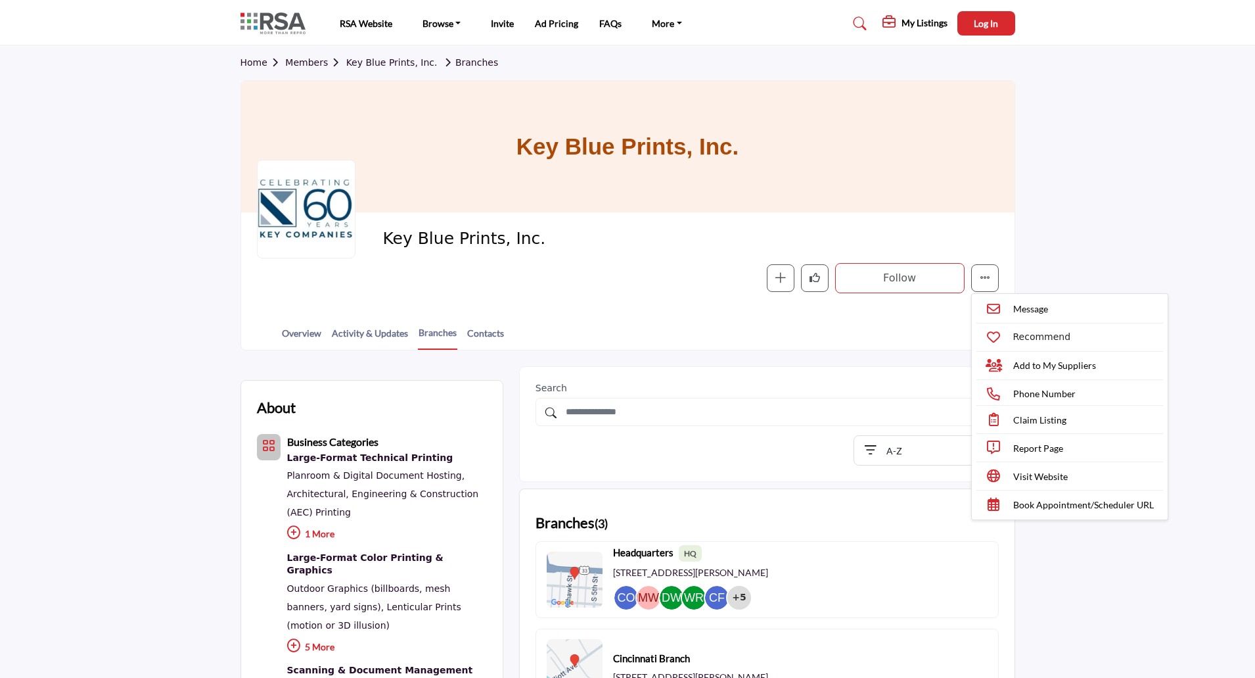
drag, startPoint x: 304, startPoint y: 60, endPoint x: 354, endPoint y: 68, distance: 51.3
click at [304, 60] on link "Members" at bounding box center [315, 62] width 60 height 11
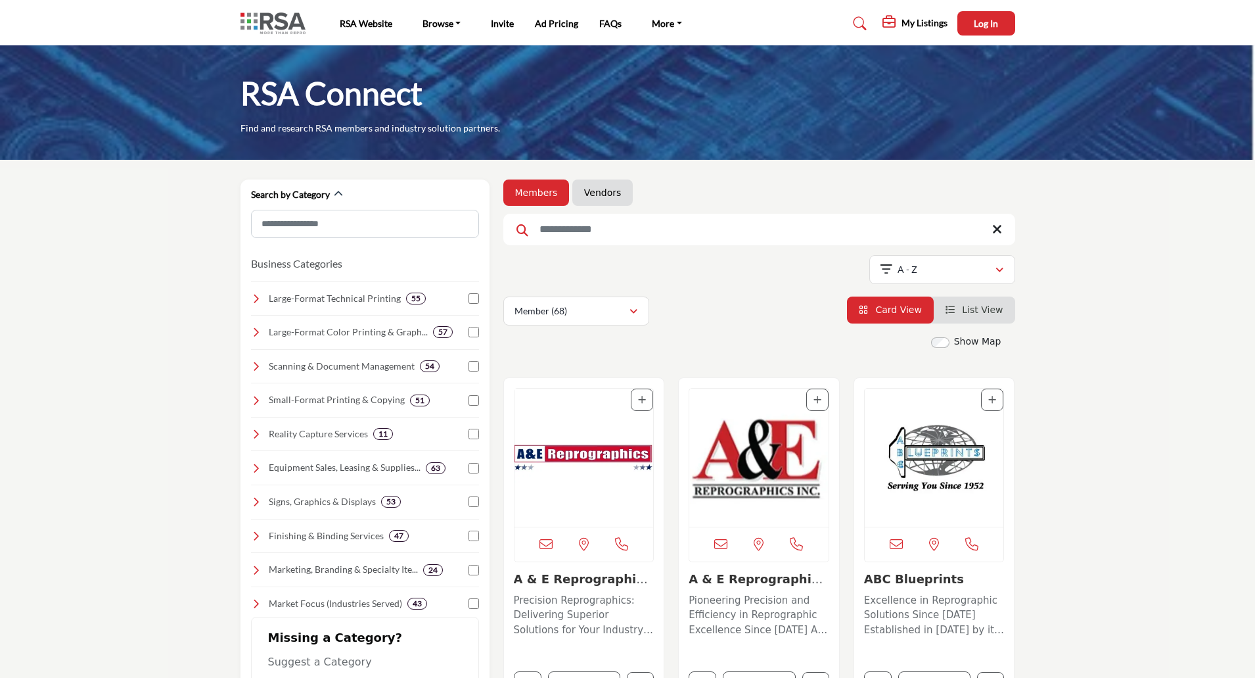
click at [609, 196] on link "Vendors" at bounding box center [602, 192] width 37 height 13
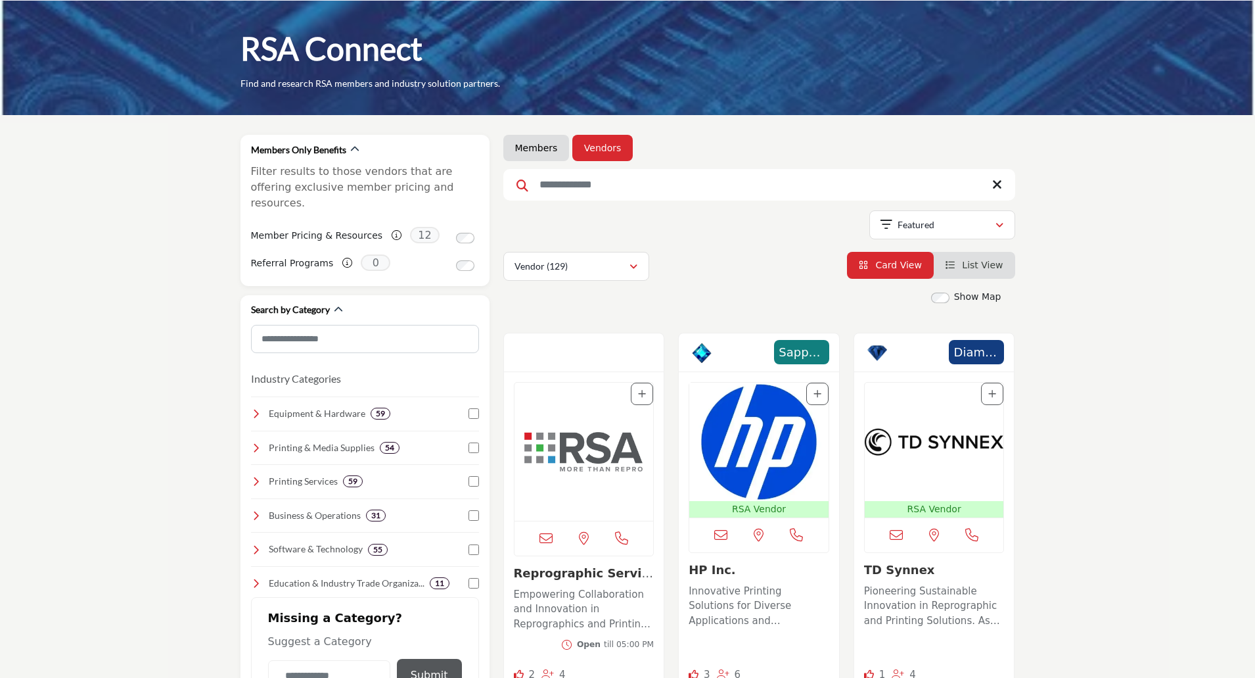
scroll to position [66, 0]
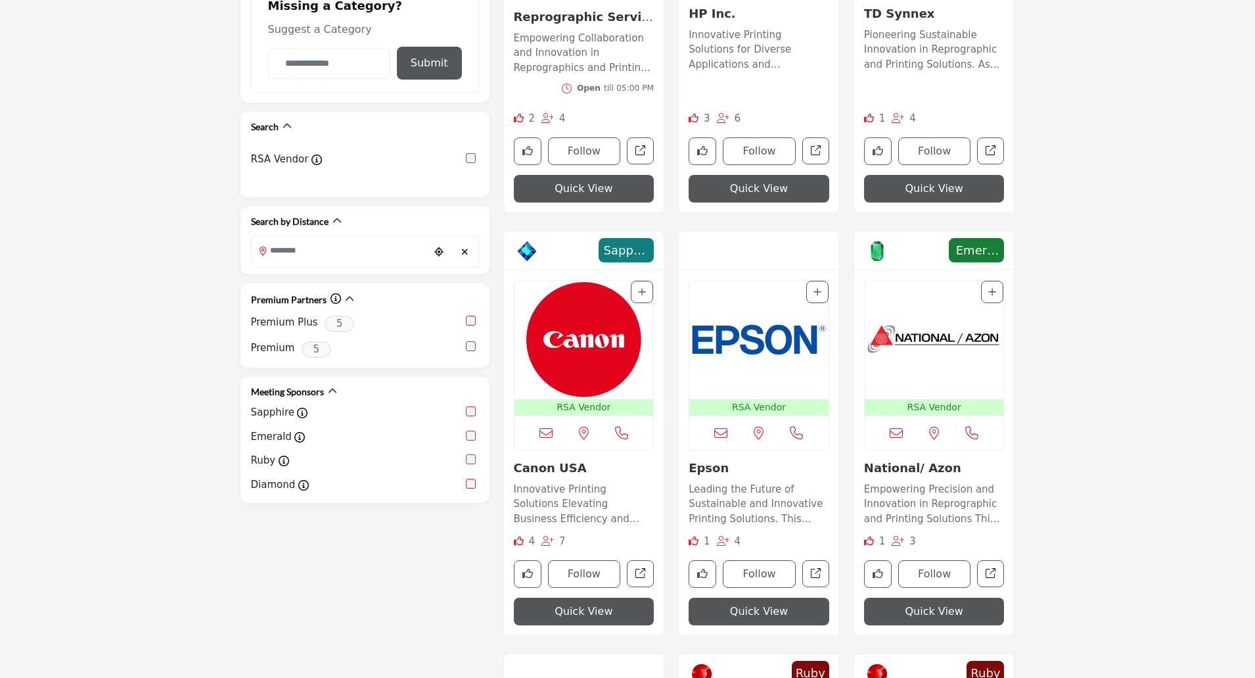
scroll to position [657, 0]
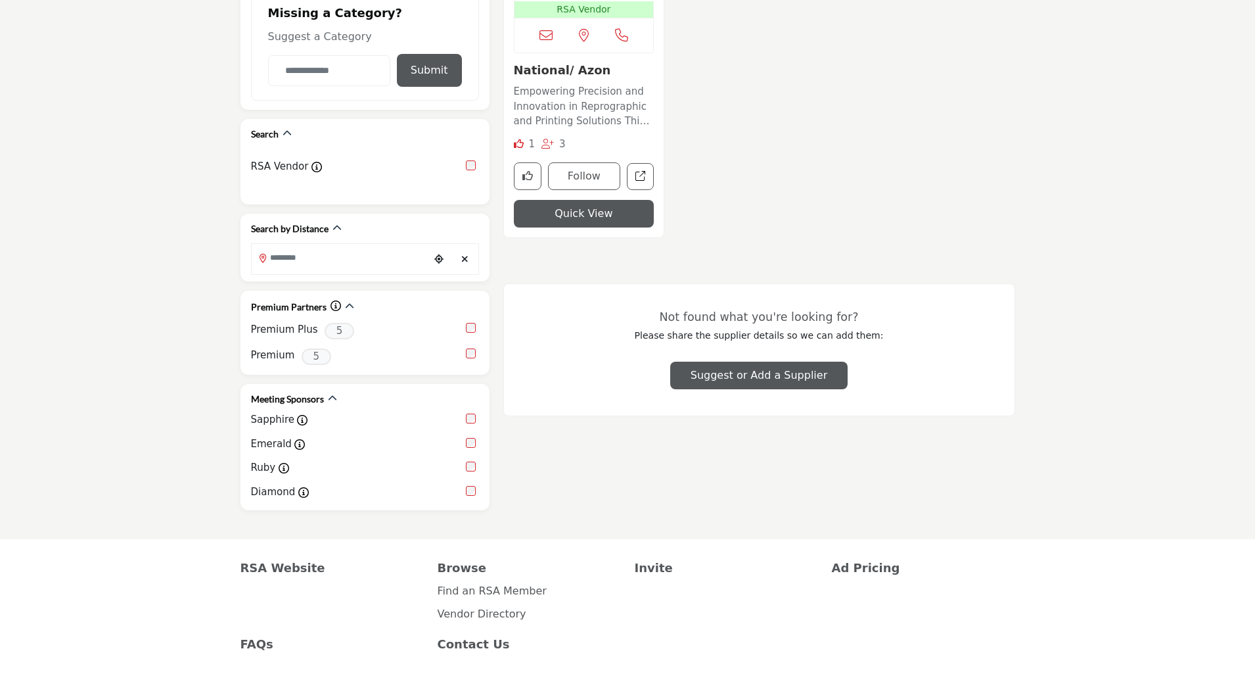
scroll to position [657, 0]
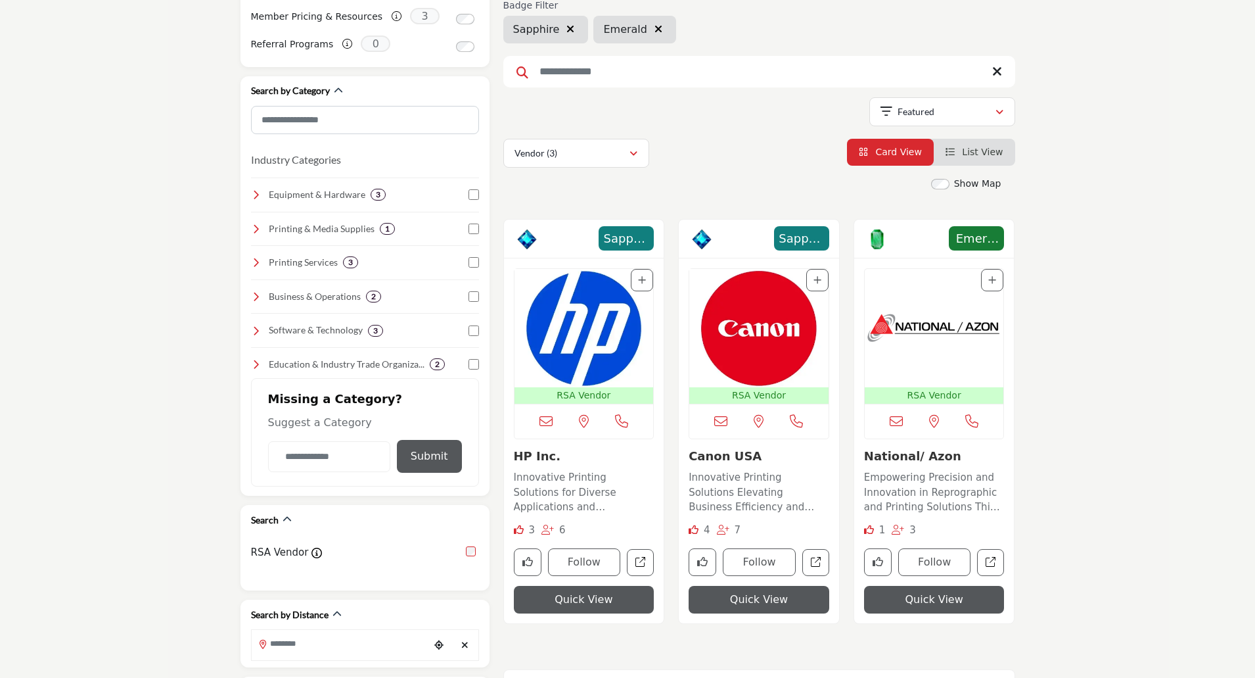
scroll to position [329, 0]
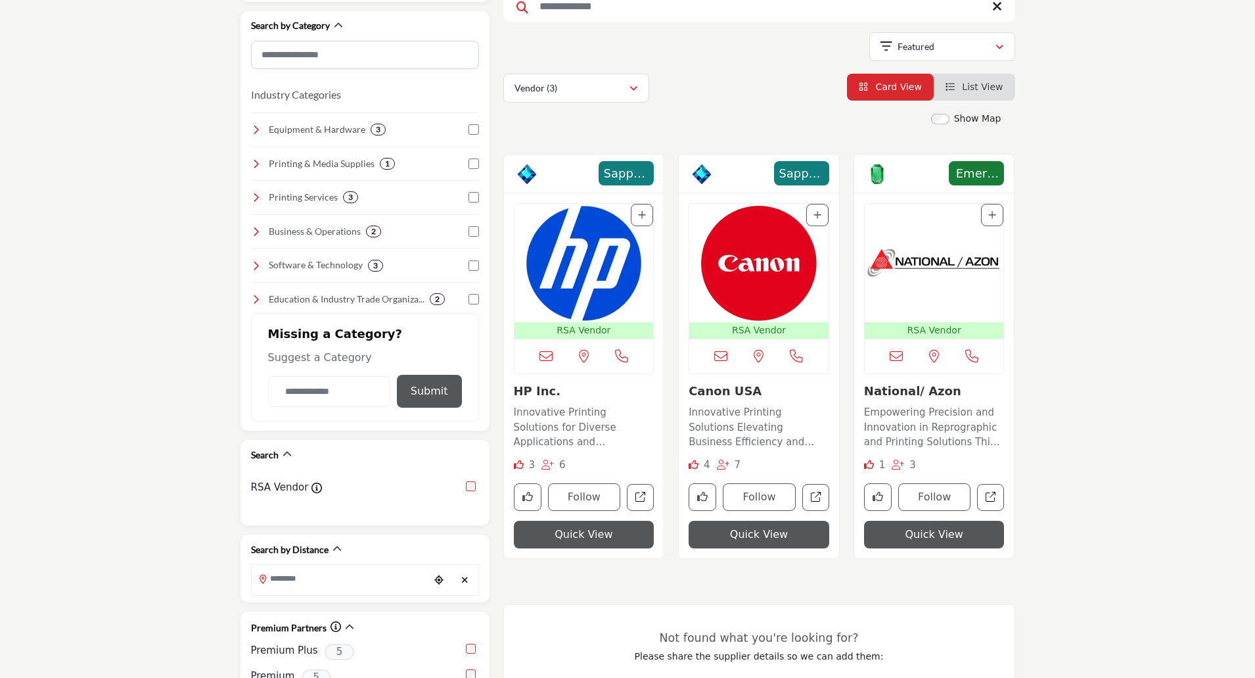
click at [745, 275] on img "Open Listing in new tab" at bounding box center [759, 263] width 139 height 118
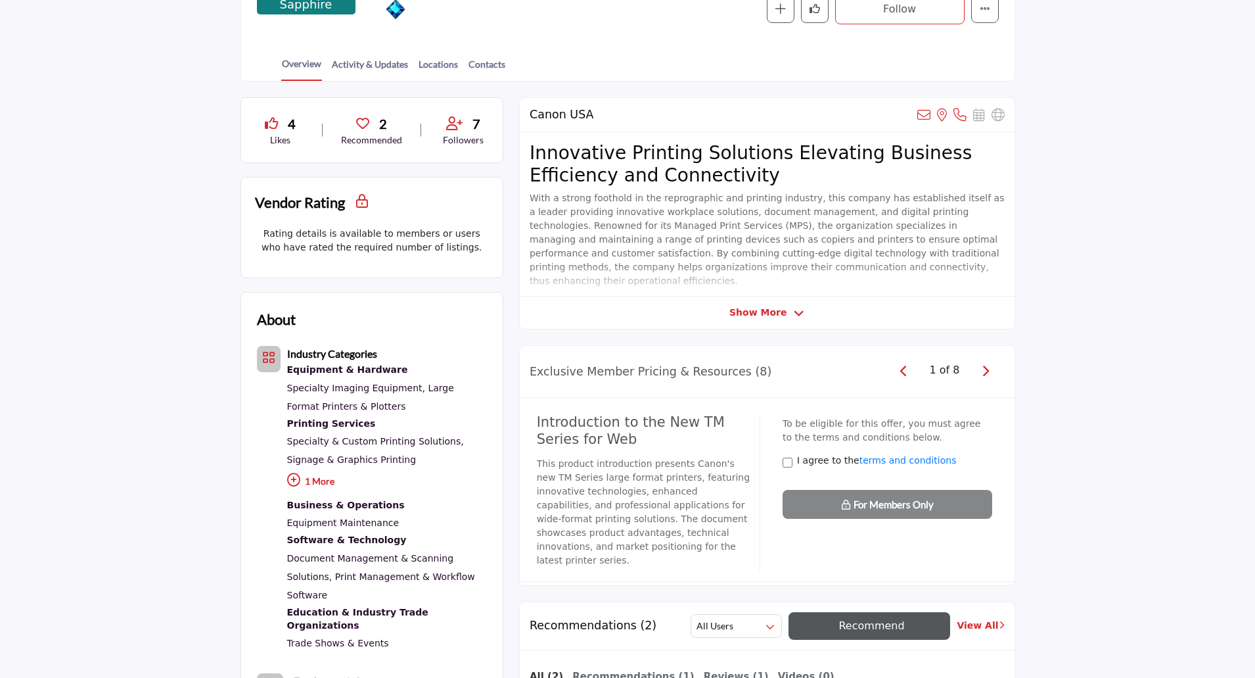
scroll to position [263, 0]
drag, startPoint x: 762, startPoint y: 318, endPoint x: 787, endPoint y: 306, distance: 27.9
click at [762, 317] on span "Show More" at bounding box center [758, 314] width 57 height 14
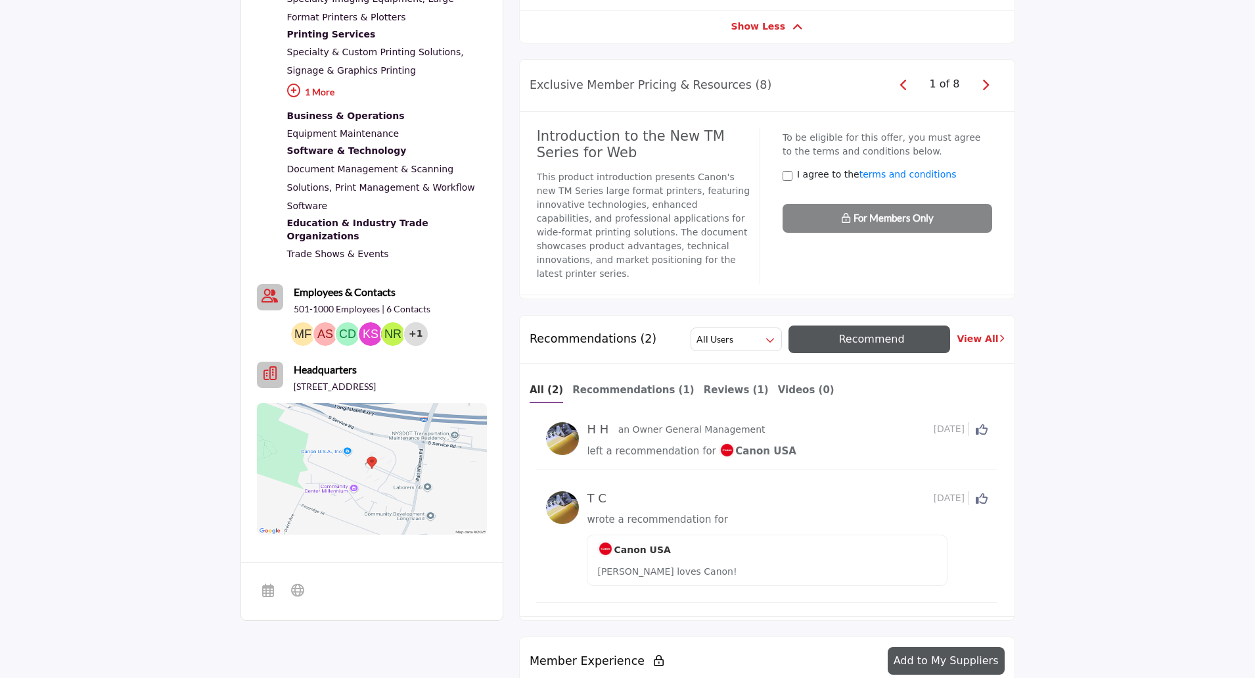
scroll to position [657, 0]
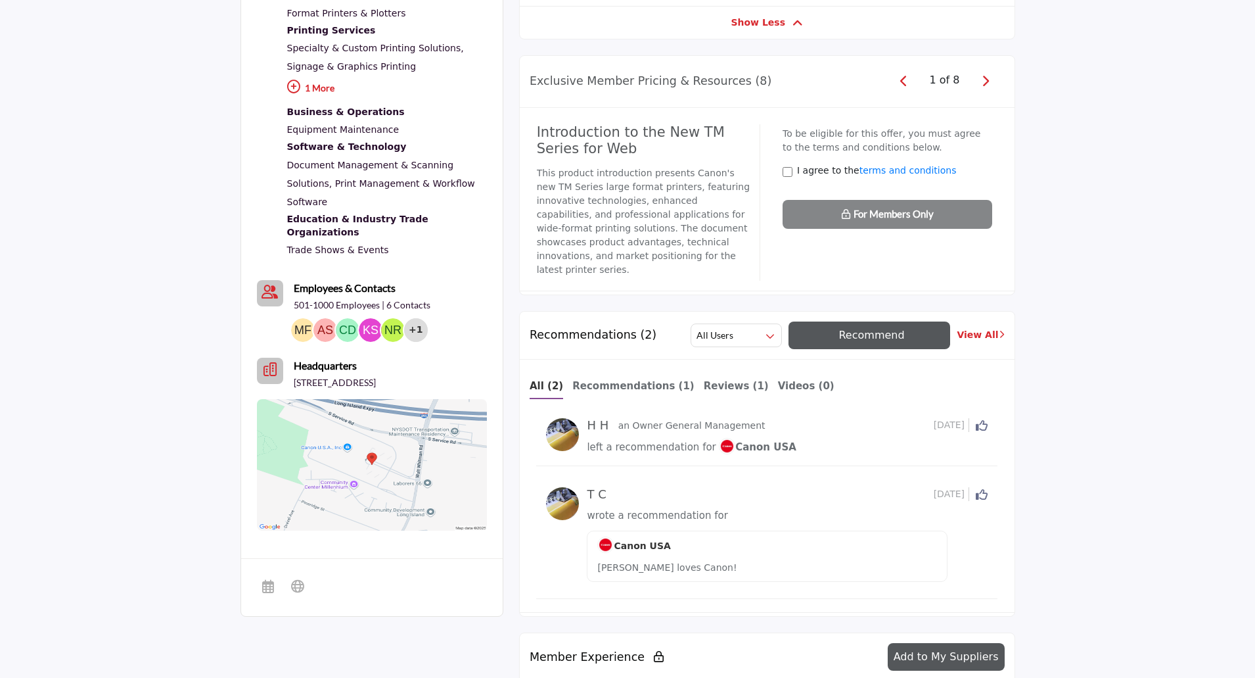
click at [987, 75] on icon "button" at bounding box center [985, 81] width 7 height 12
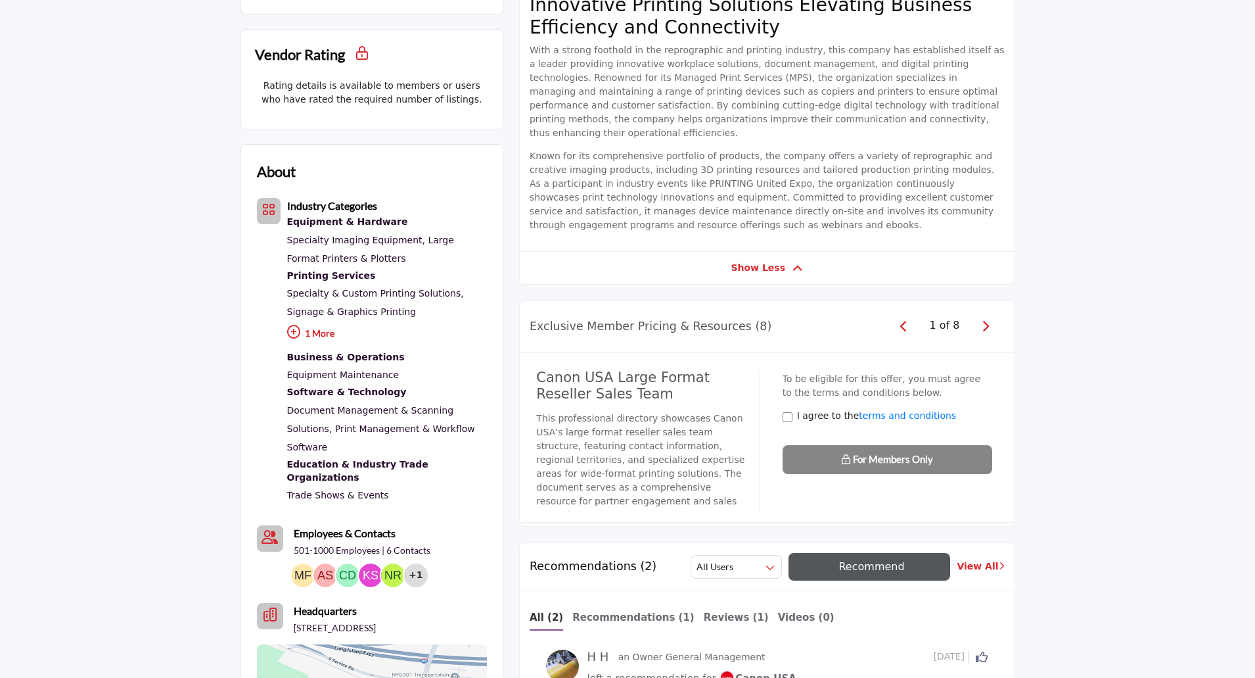
scroll to position [0, 0]
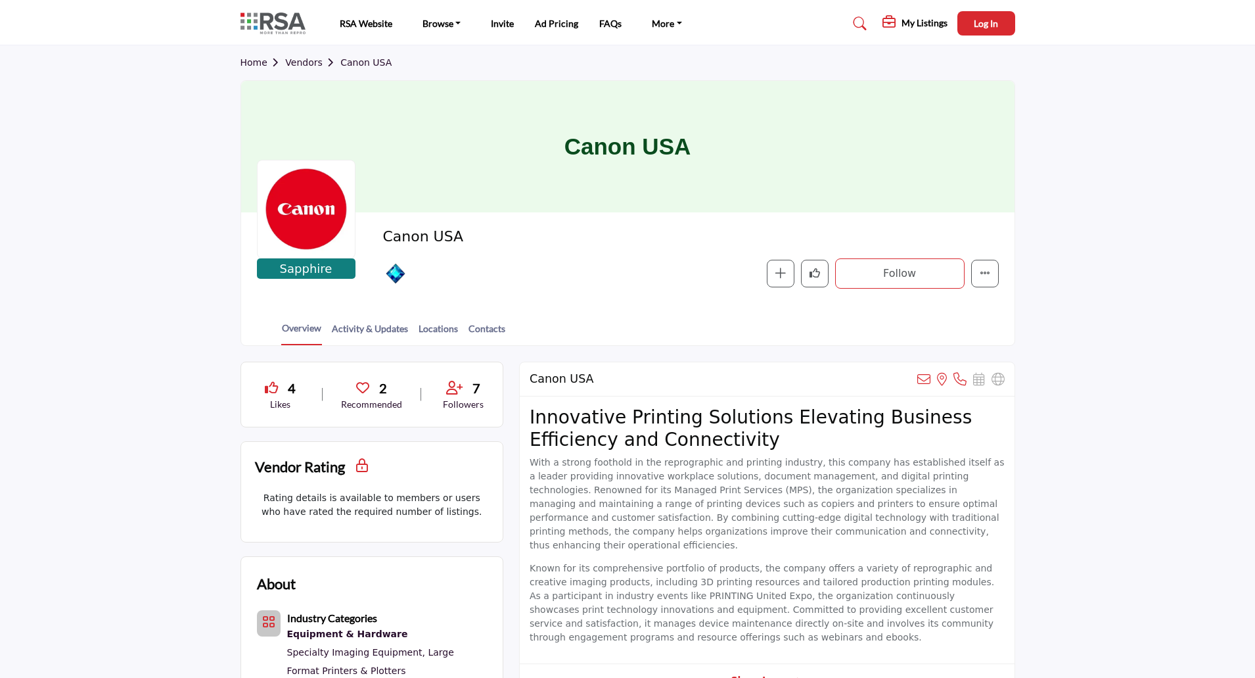
click at [255, 64] on link "Home" at bounding box center [263, 62] width 45 height 11
click at [256, 62] on link "Home" at bounding box center [263, 62] width 45 height 11
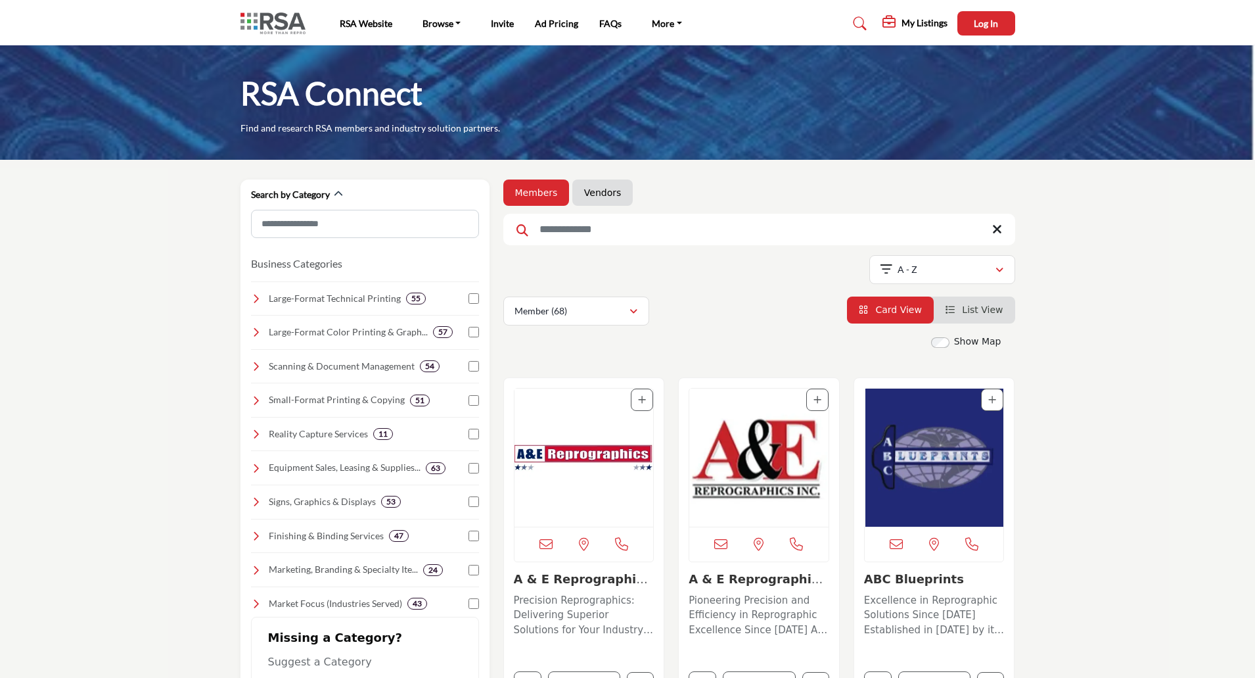
drag, startPoint x: 642, startPoint y: 403, endPoint x: 726, endPoint y: 385, distance: 86.8
click at [642, 403] on icon "Add To List" at bounding box center [642, 399] width 8 height 9
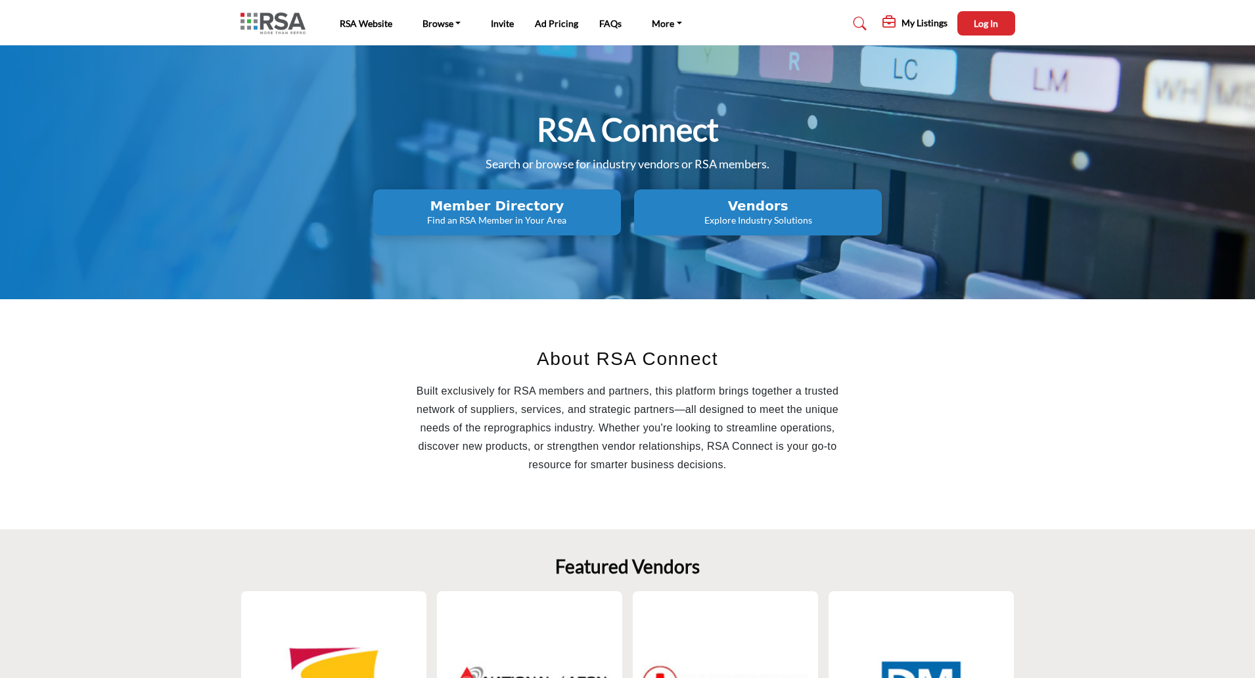
click at [534, 212] on h2 "Member Directory" at bounding box center [497, 206] width 240 height 16
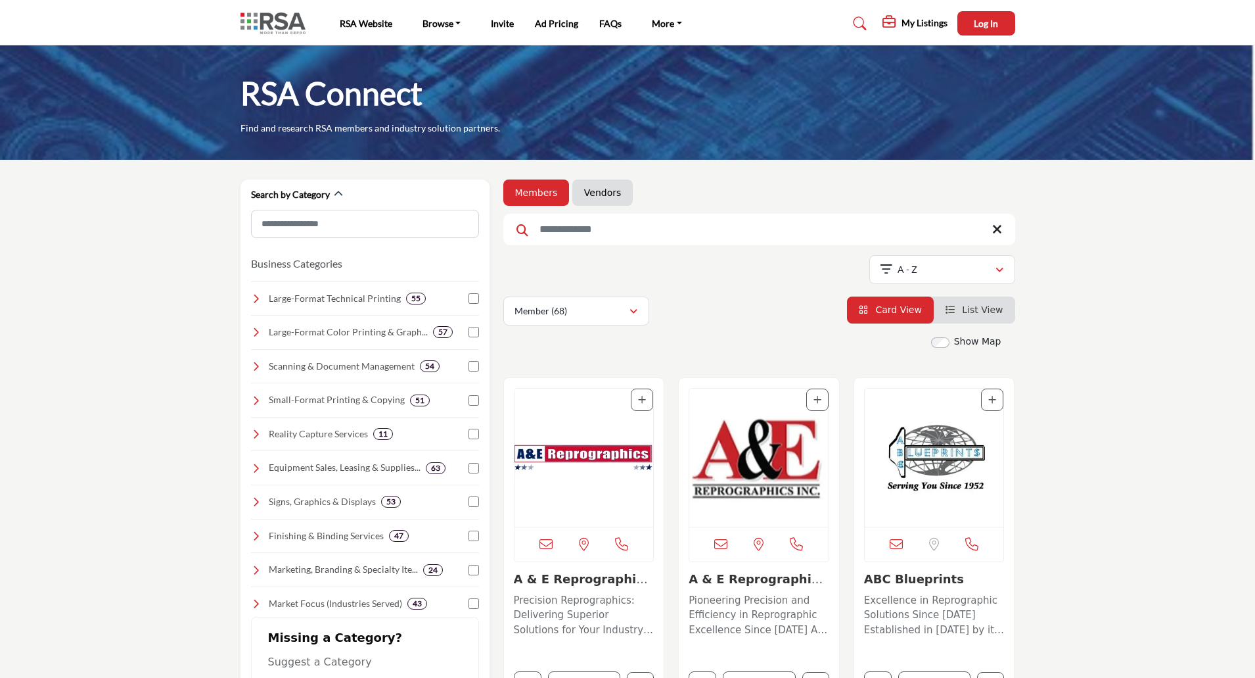
click at [615, 235] on input "Search Keyword" at bounding box center [760, 230] width 512 height 32
type input "***"
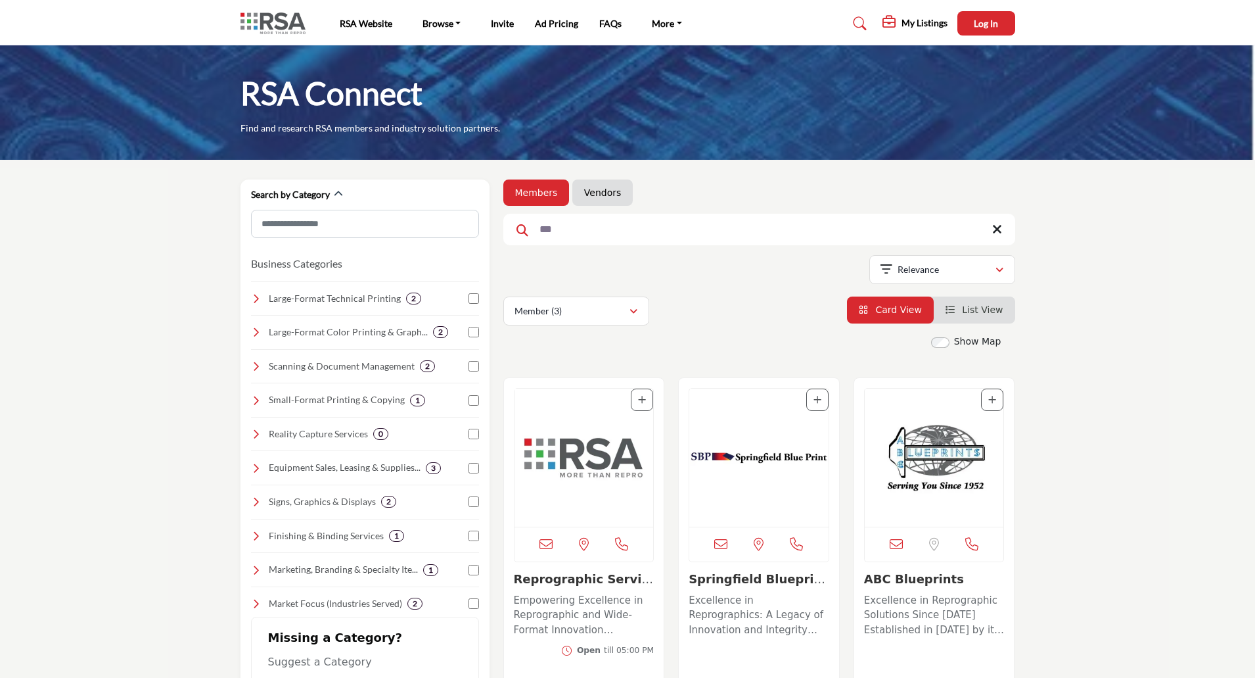
click at [550, 473] on img "Open Listing in new tab" at bounding box center [584, 457] width 139 height 138
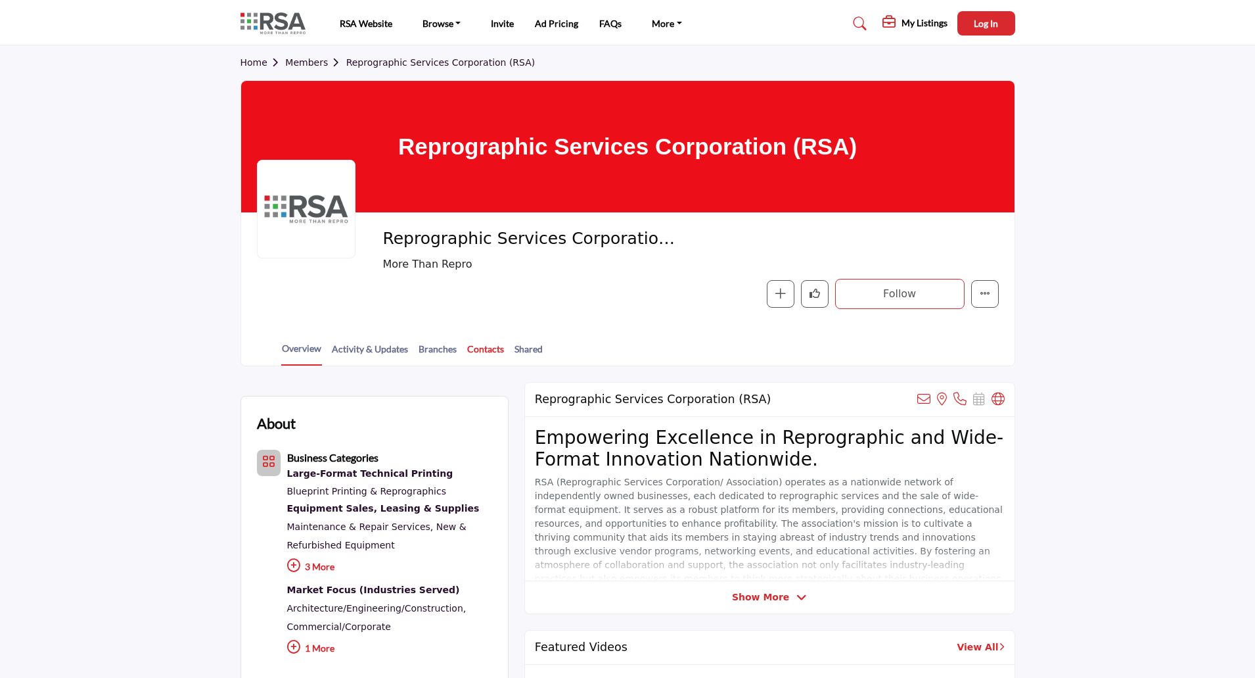
click at [482, 351] on link "Contacts" at bounding box center [486, 353] width 38 height 23
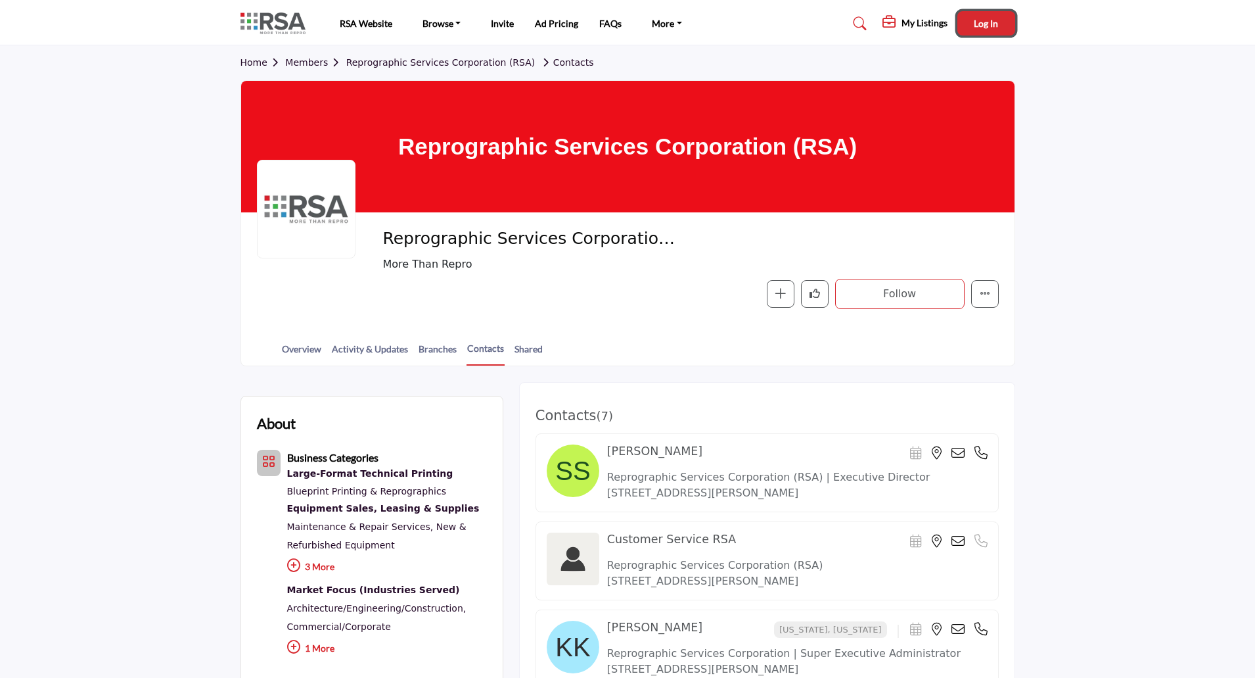
click at [981, 26] on span "Log In" at bounding box center [986, 23] width 24 height 11
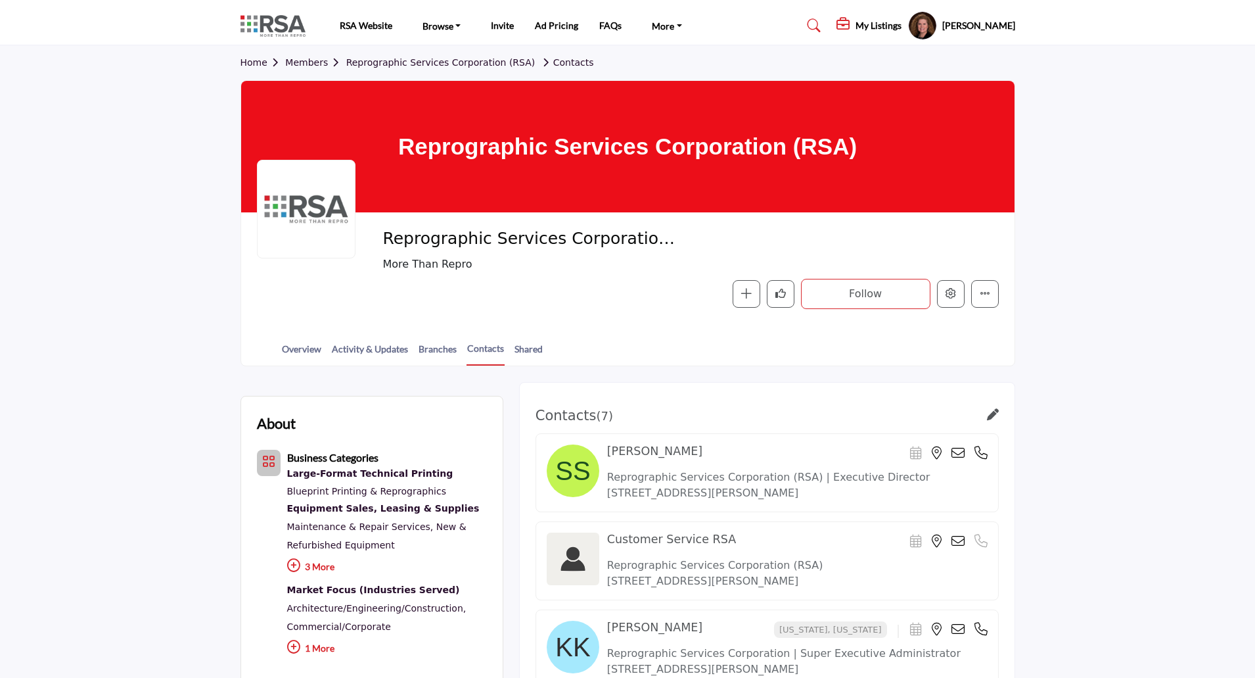
click at [971, 30] on h5 "[PERSON_NAME]" at bounding box center [979, 25] width 73 height 13
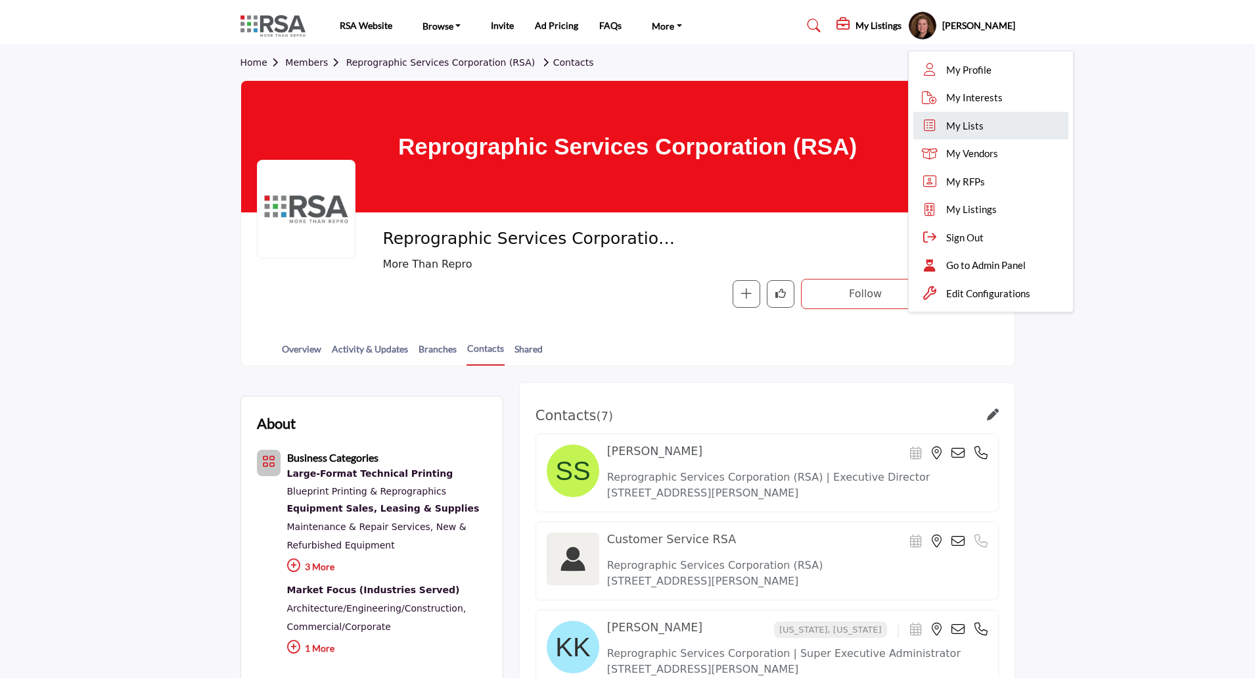
drag, startPoint x: 949, startPoint y: 122, endPoint x: 1022, endPoint y: 121, distance: 73.6
click at [950, 122] on span "My Lists" at bounding box center [965, 125] width 37 height 15
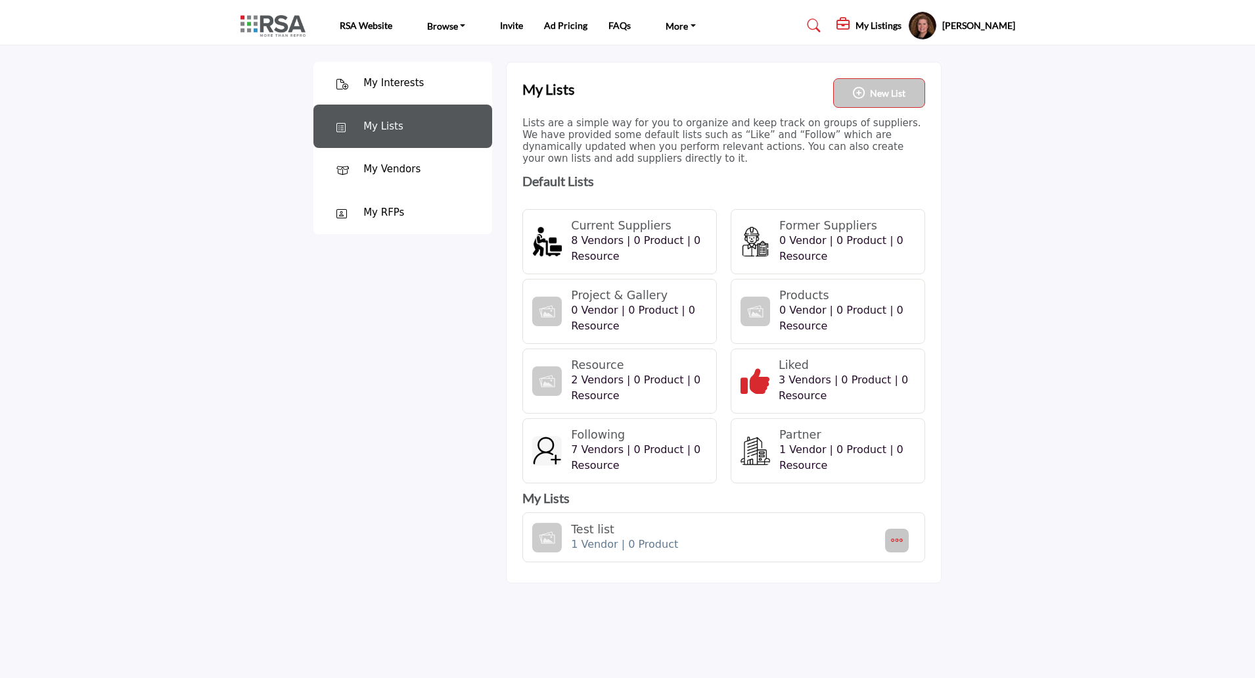
click at [597, 434] on h4 "Following" at bounding box center [636, 435] width 131 height 14
click at [812, 383] on span "3 Vendors | 0 Product | 0 Resource" at bounding box center [843, 387] width 129 height 28
click at [856, 23] on h5 "My Listings" at bounding box center [879, 26] width 46 height 12
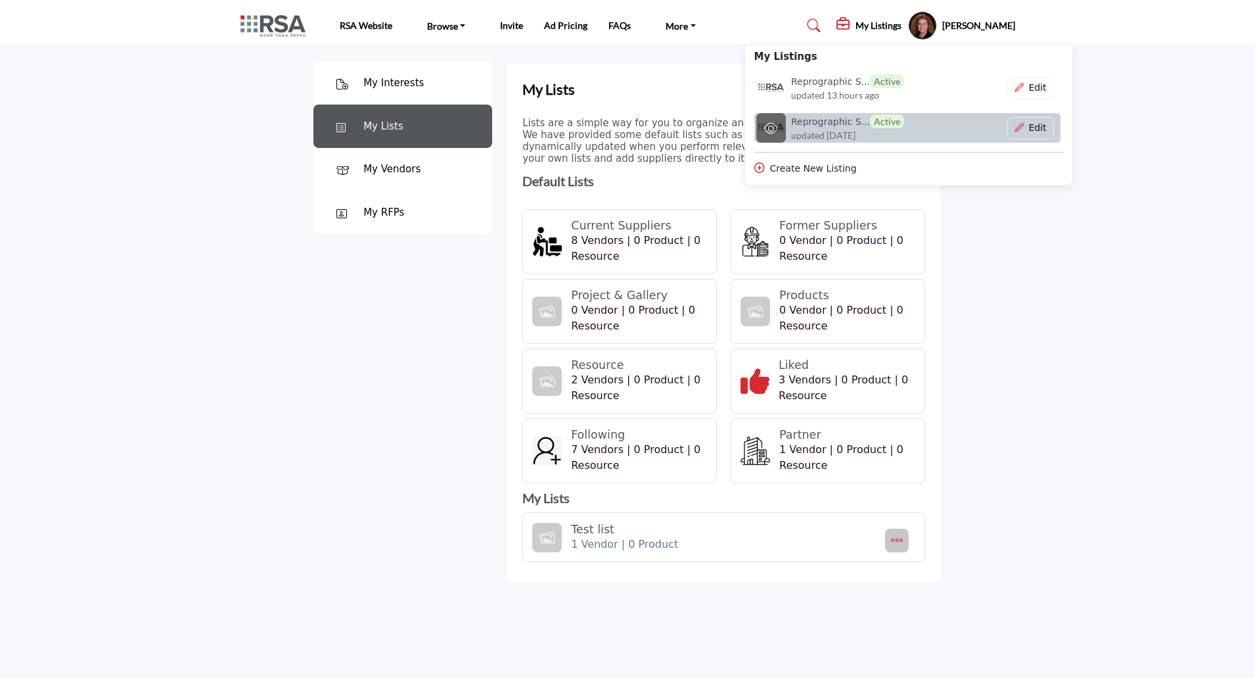
click at [800, 133] on span "updated [DATE]" at bounding box center [823, 135] width 64 height 14
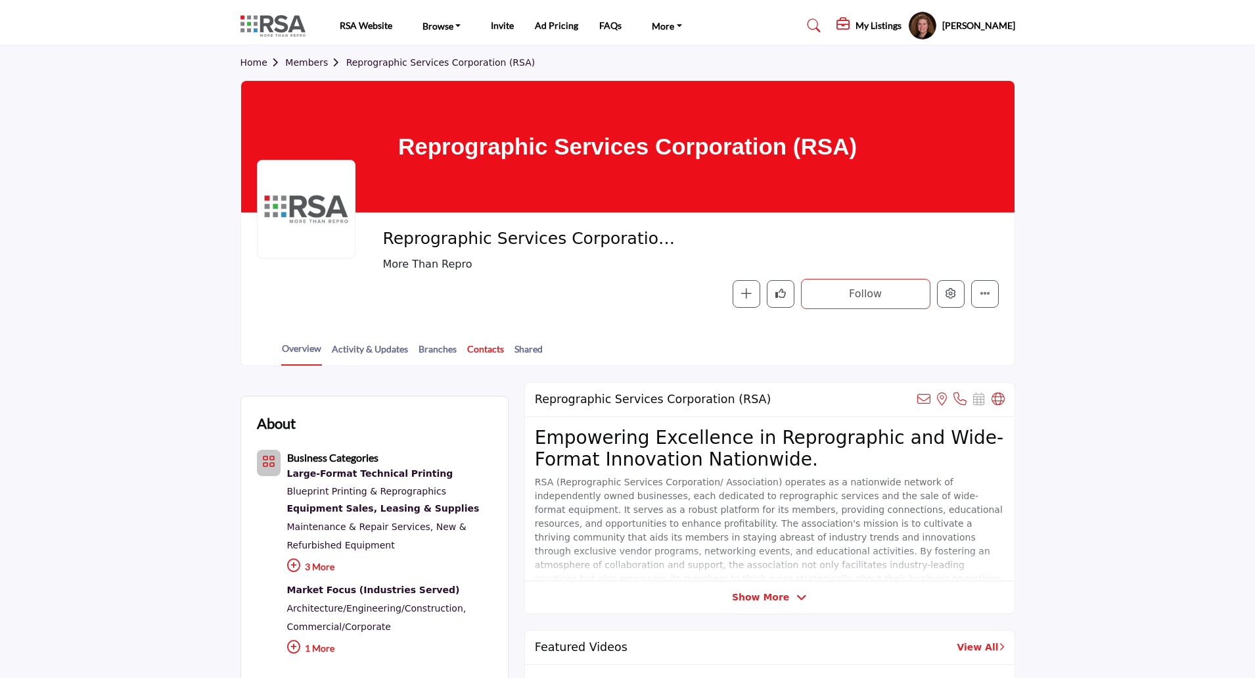
drag, startPoint x: 484, startPoint y: 348, endPoint x: 492, endPoint y: 346, distance: 7.5
click at [484, 348] on link "Contacts" at bounding box center [486, 353] width 38 height 23
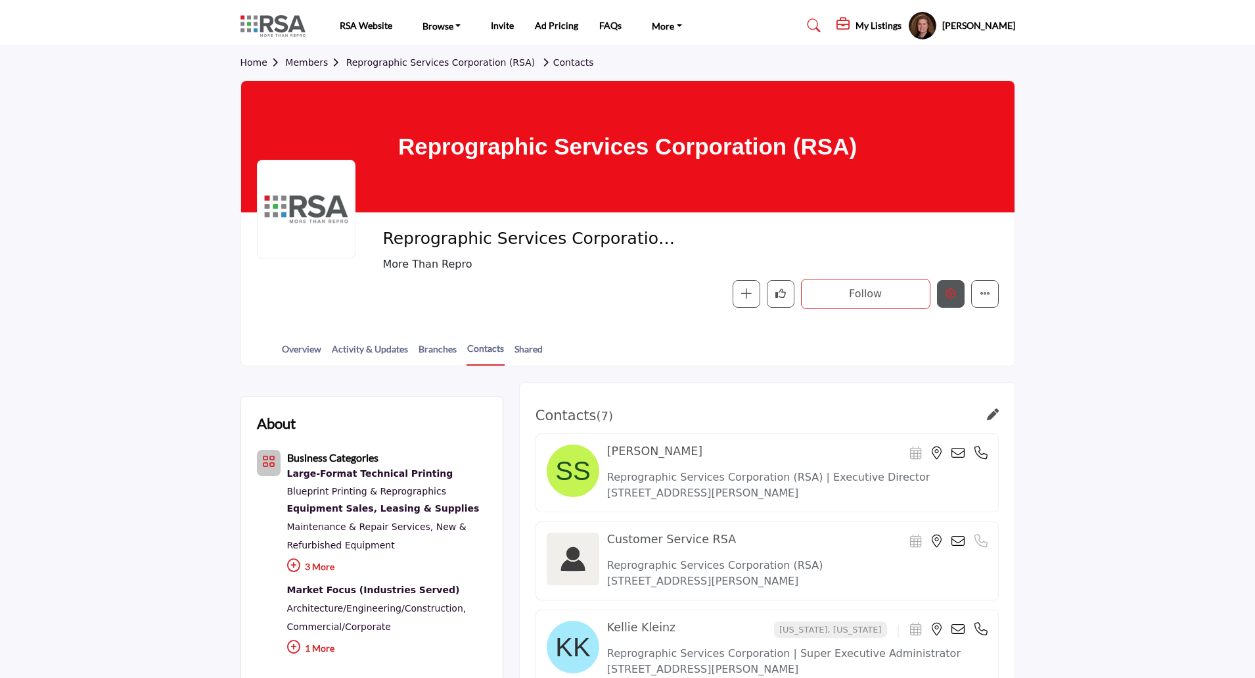
click at [947, 290] on icon "Edit company" at bounding box center [951, 293] width 11 height 11
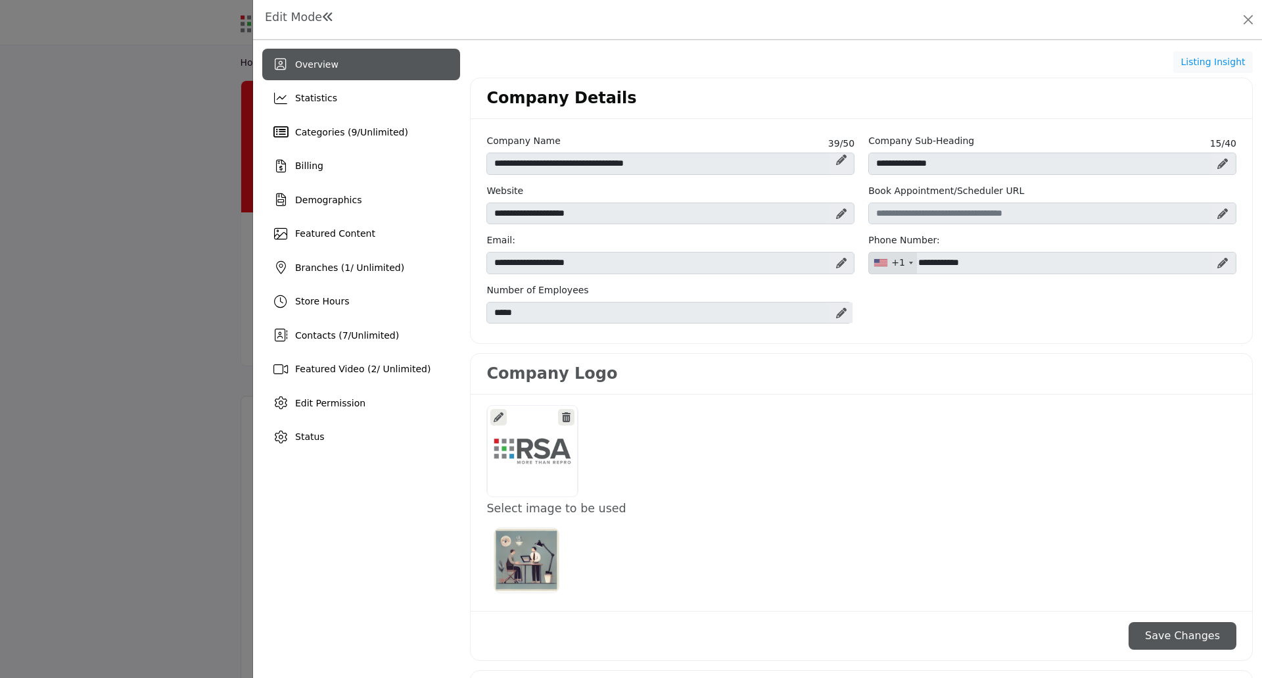
click at [836, 262] on icon at bounding box center [841, 263] width 11 height 11
click at [828, 264] on icon at bounding box center [832, 263] width 9 height 11
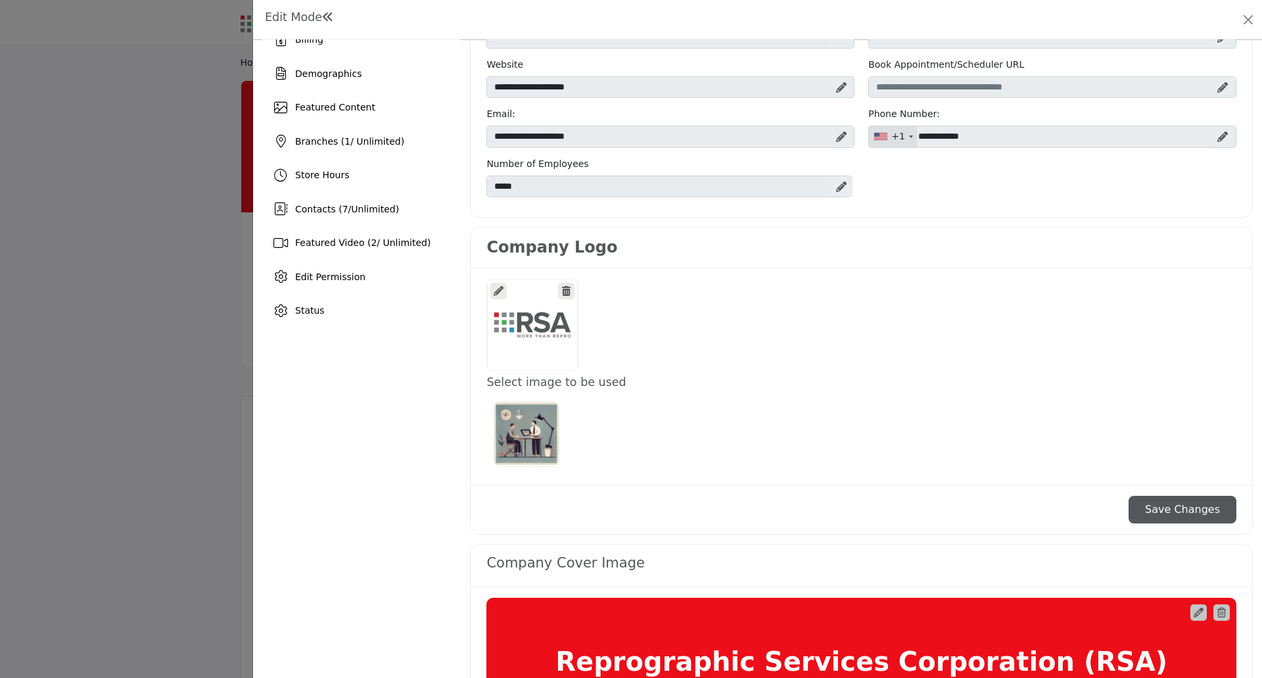
scroll to position [131, 0]
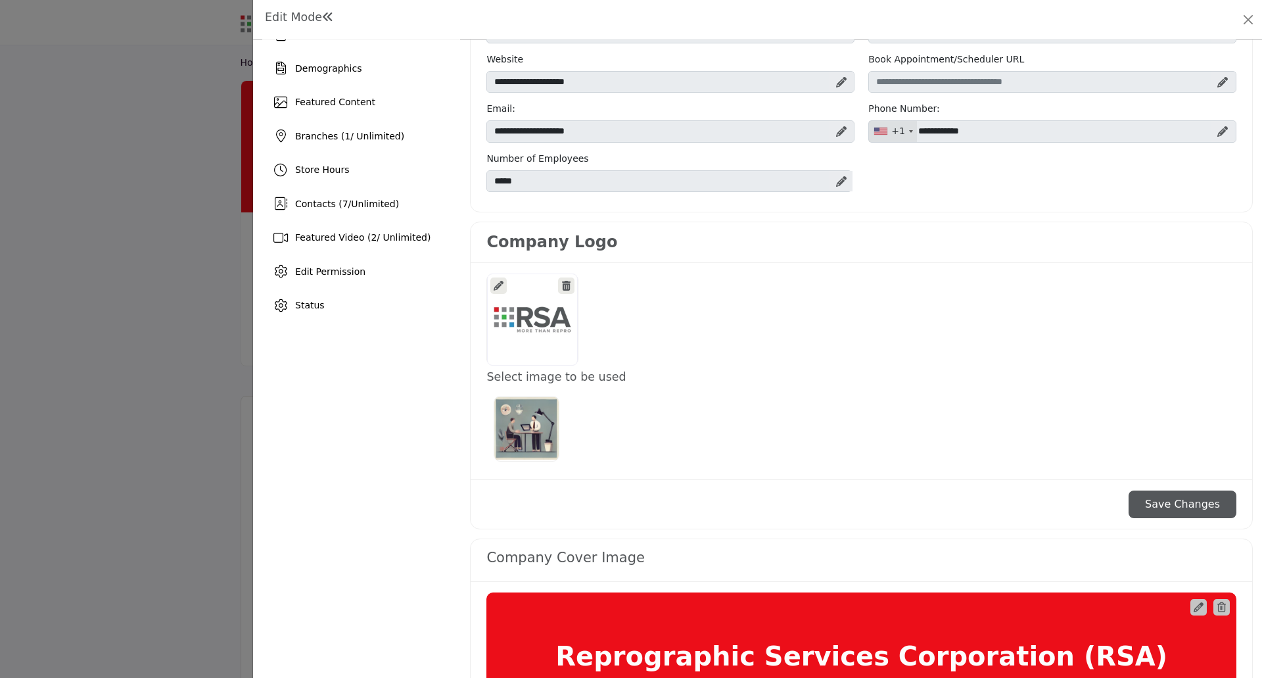
click at [526, 325] on div at bounding box center [532, 319] width 91 height 92
click at [499, 285] on icon at bounding box center [499, 286] width 10 height 10
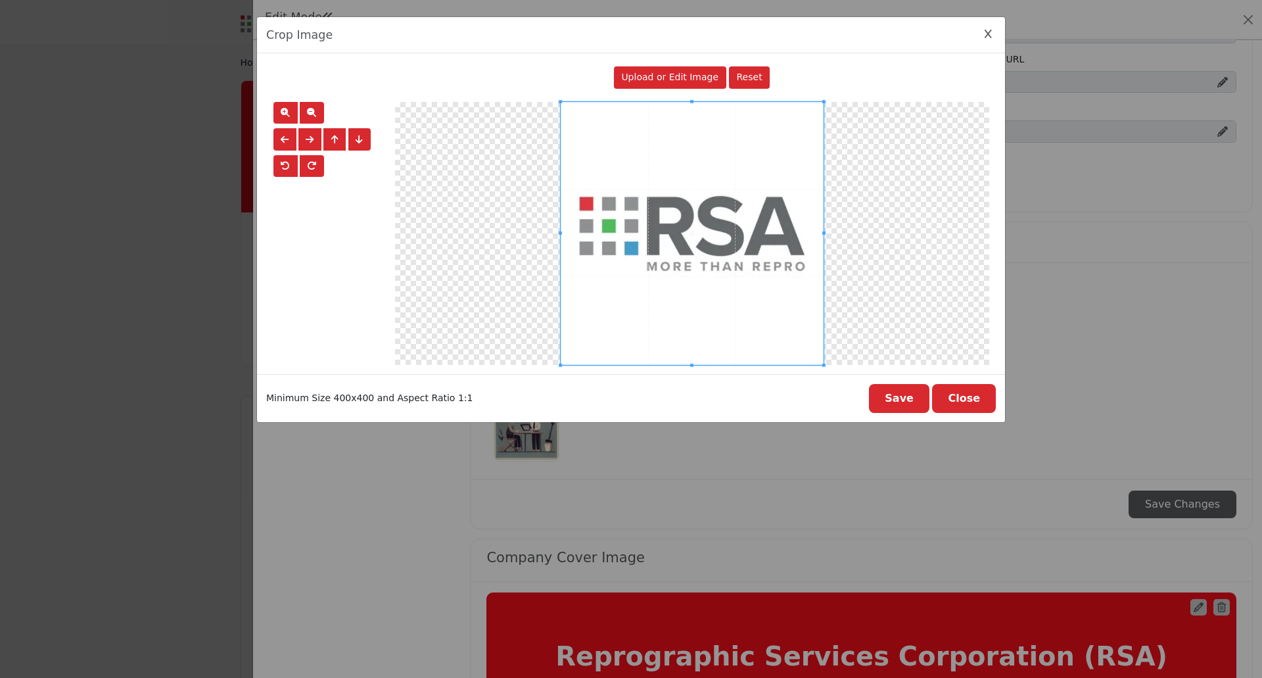
click at [988, 33] on icon "Close Image Upload Modal" at bounding box center [988, 34] width 7 height 9
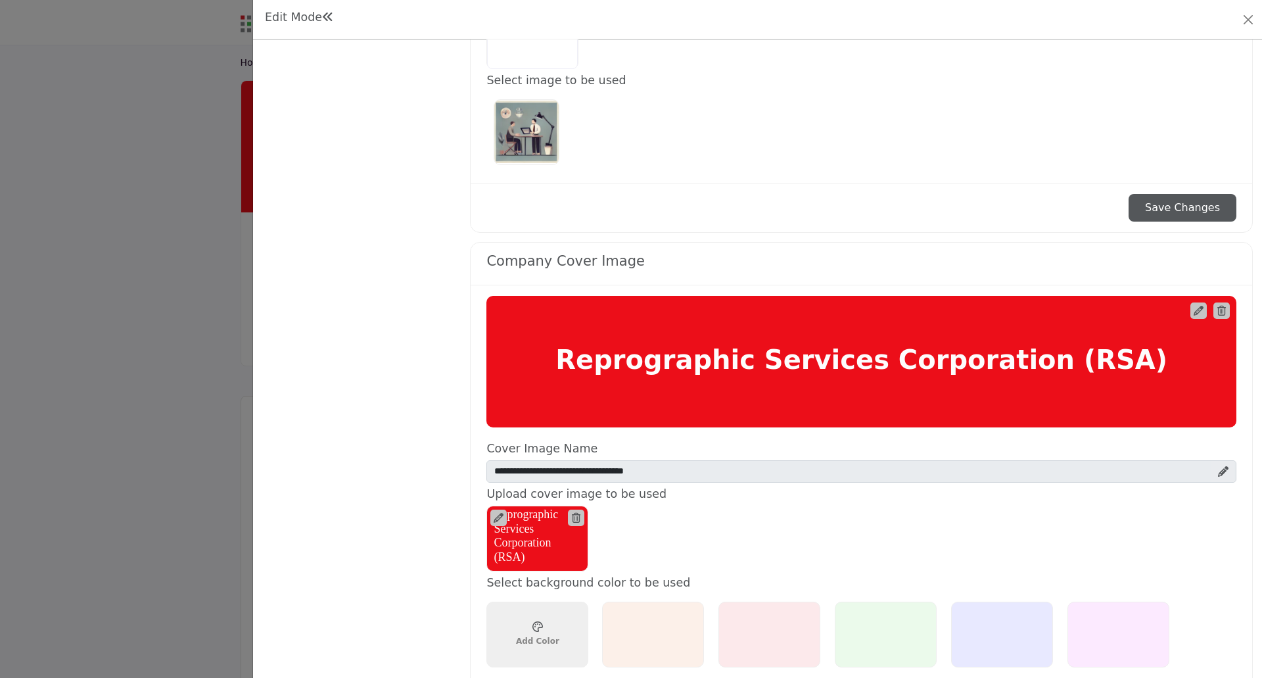
scroll to position [460, 0]
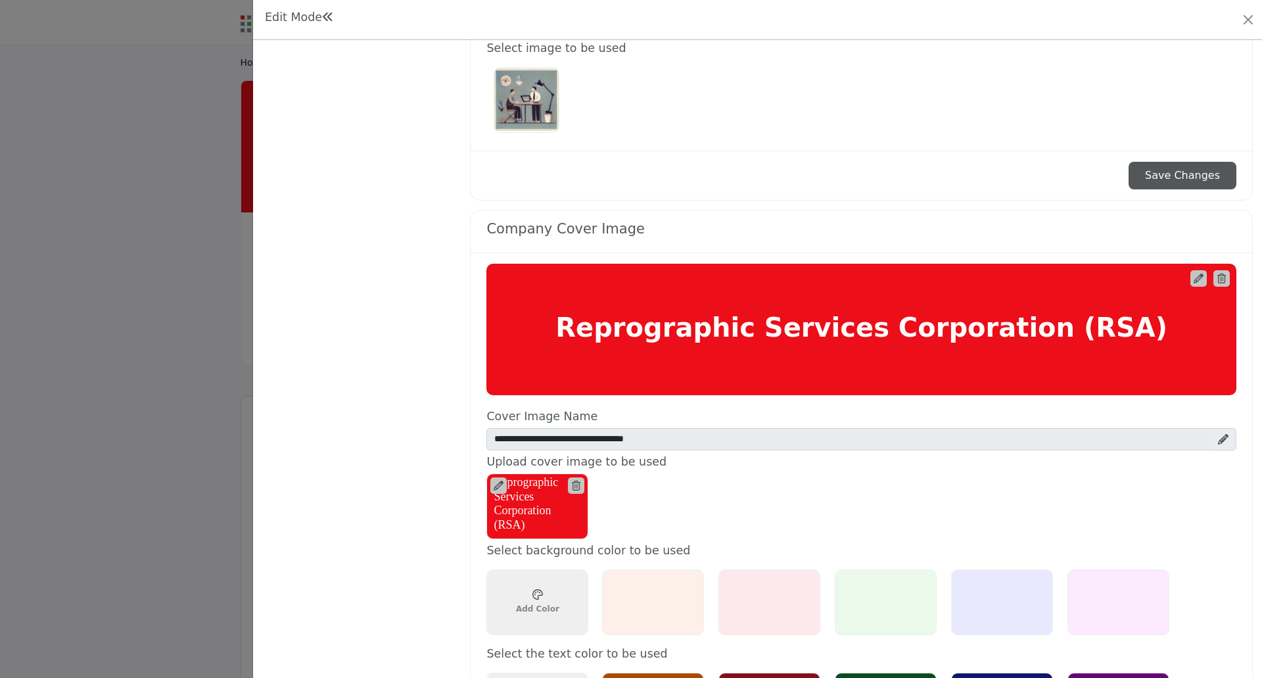
click at [1194, 280] on icon at bounding box center [1199, 278] width 10 height 10
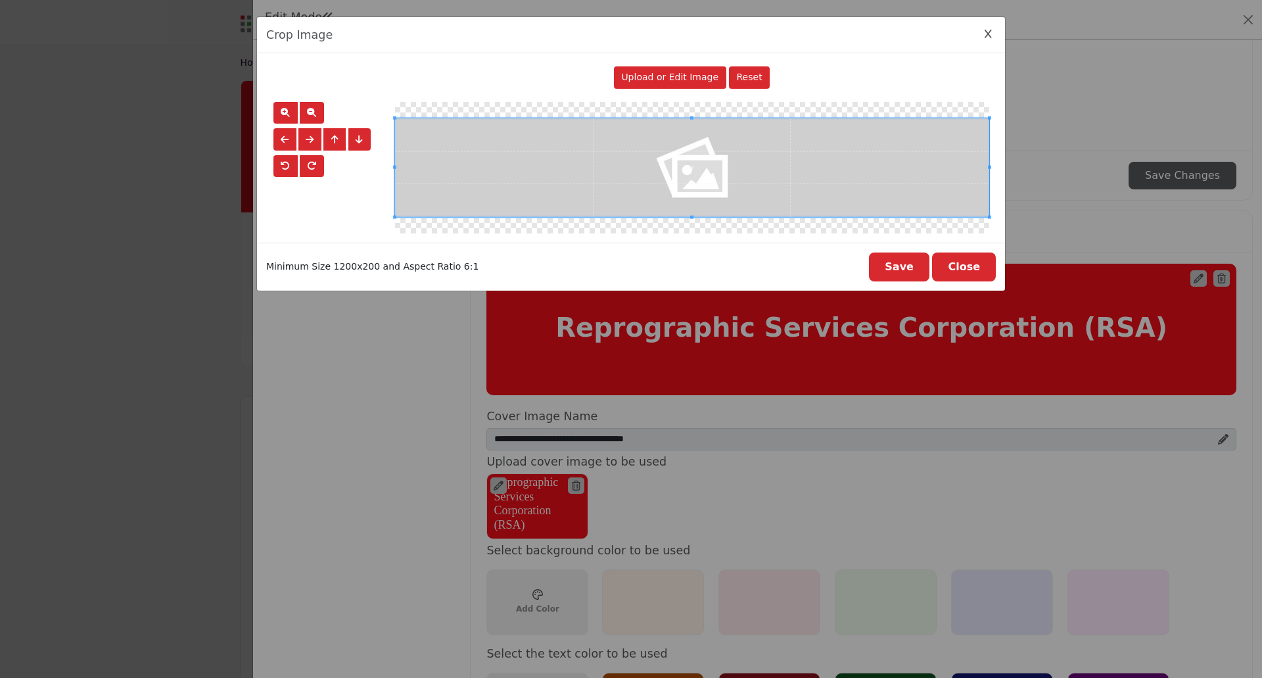
click at [987, 37] on icon "Close Image Upload Modal" at bounding box center [988, 34] width 7 height 9
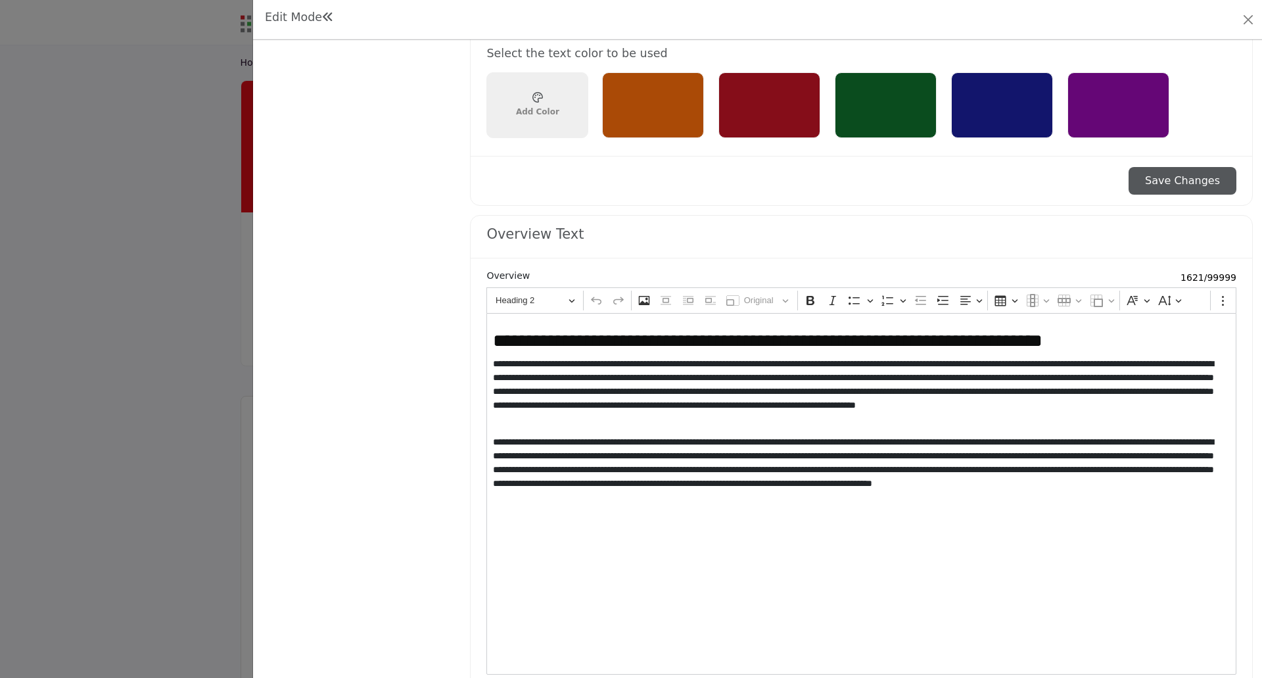
scroll to position [1117, 0]
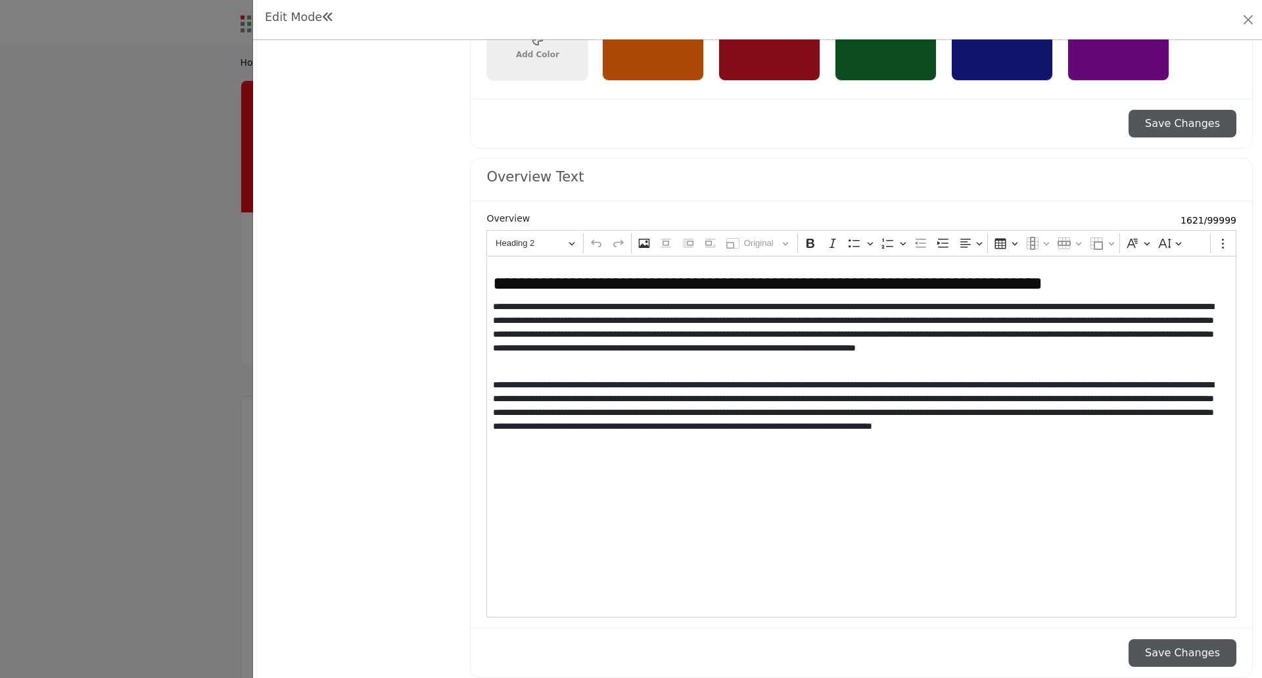
click at [831, 440] on p "**********" at bounding box center [859, 412] width 732 height 69
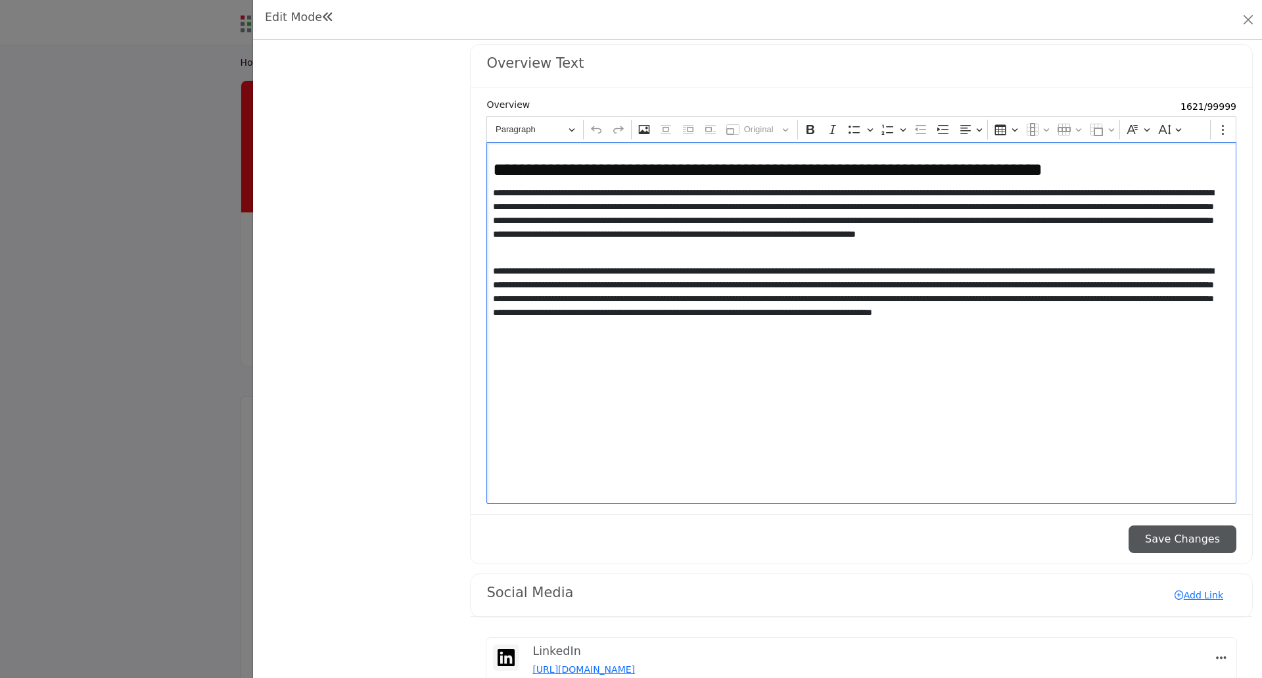
scroll to position [1267, 0]
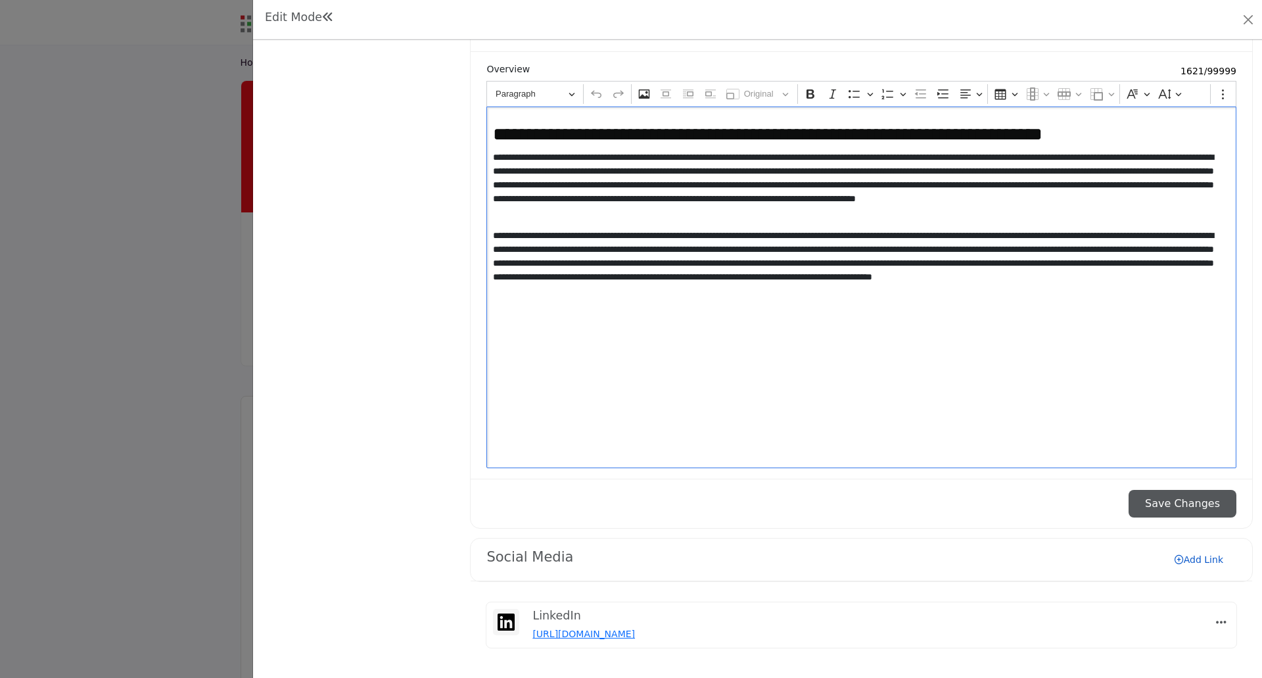
click at [1193, 561] on link "Add Link" at bounding box center [1198, 559] width 75 height 21
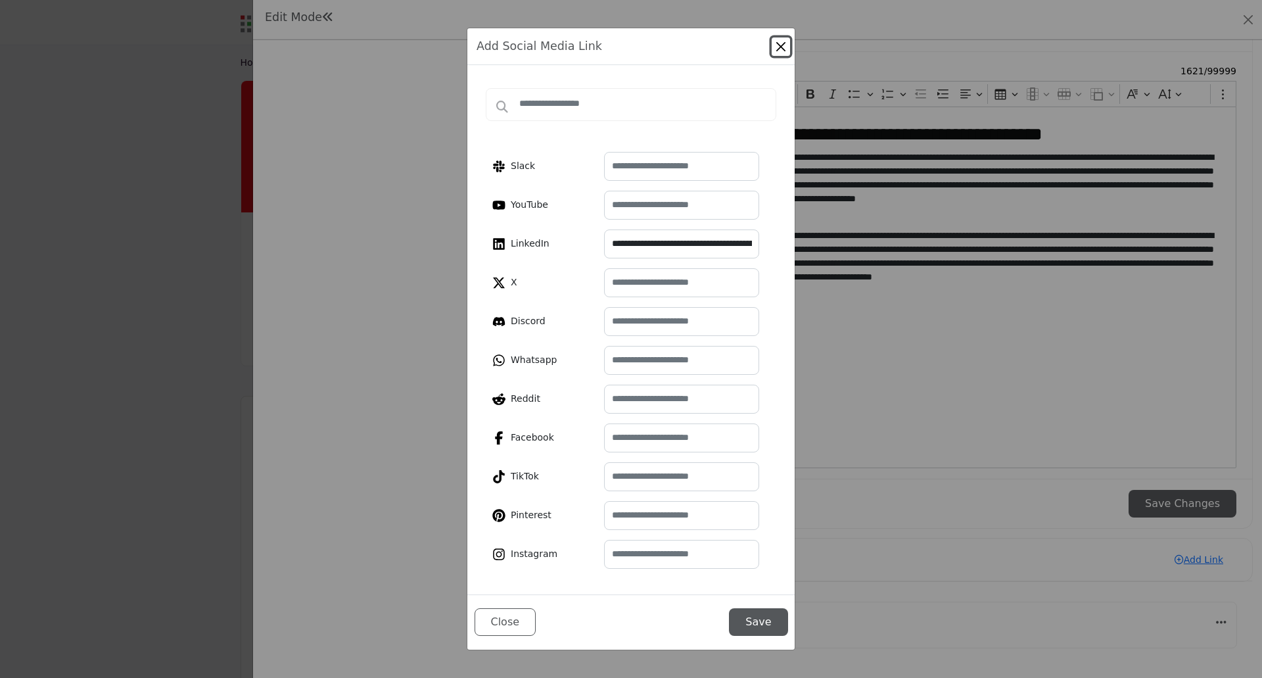
click at [783, 43] on button "Close" at bounding box center [781, 46] width 18 height 18
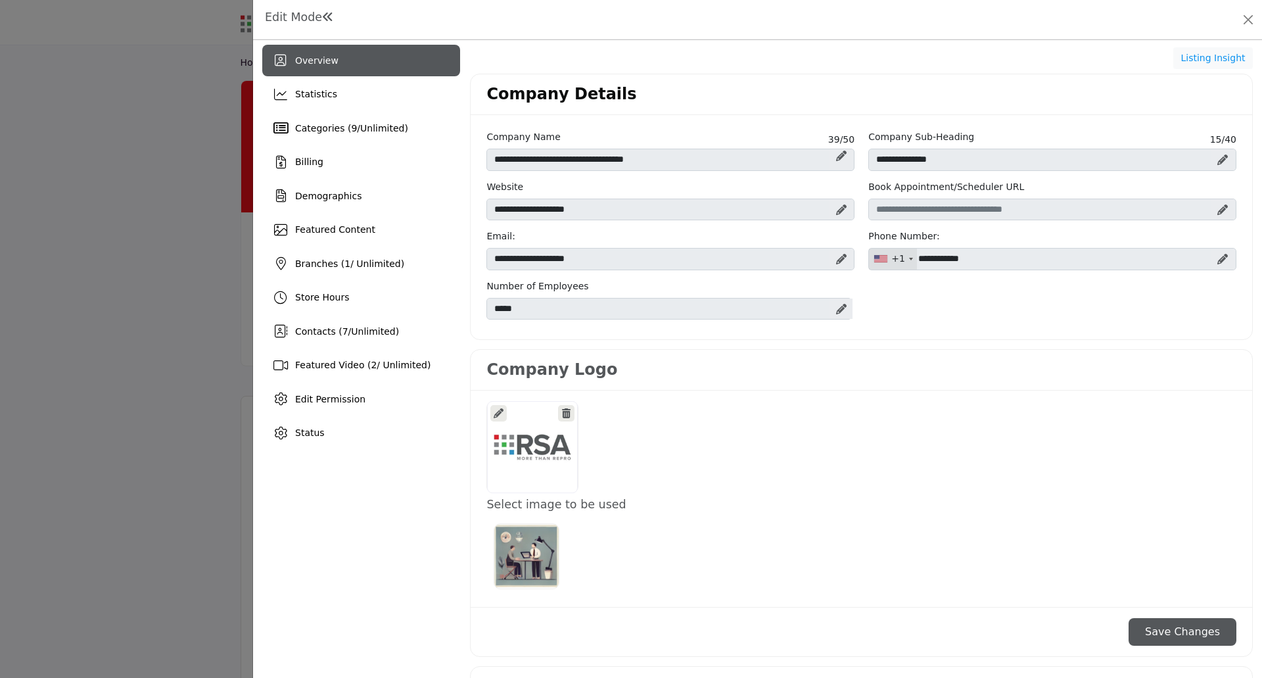
scroll to position [0, 0]
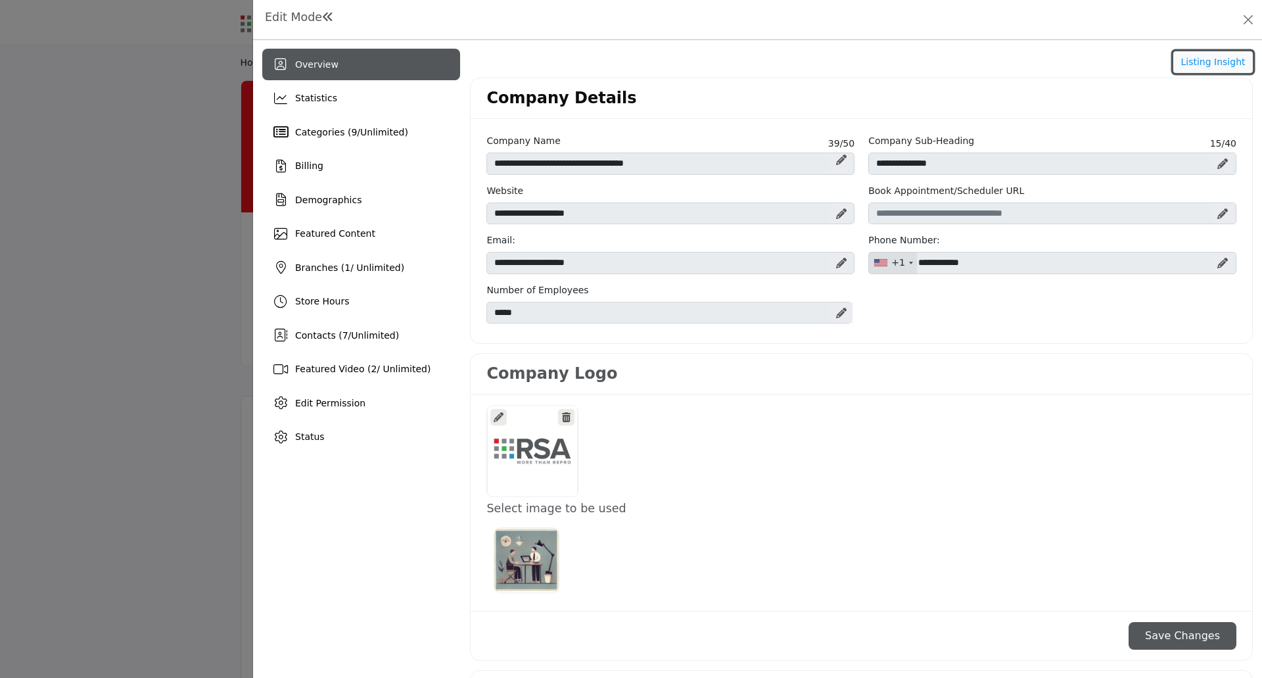
click at [1193, 59] on button "Listing Insight" at bounding box center [1213, 62] width 80 height 22
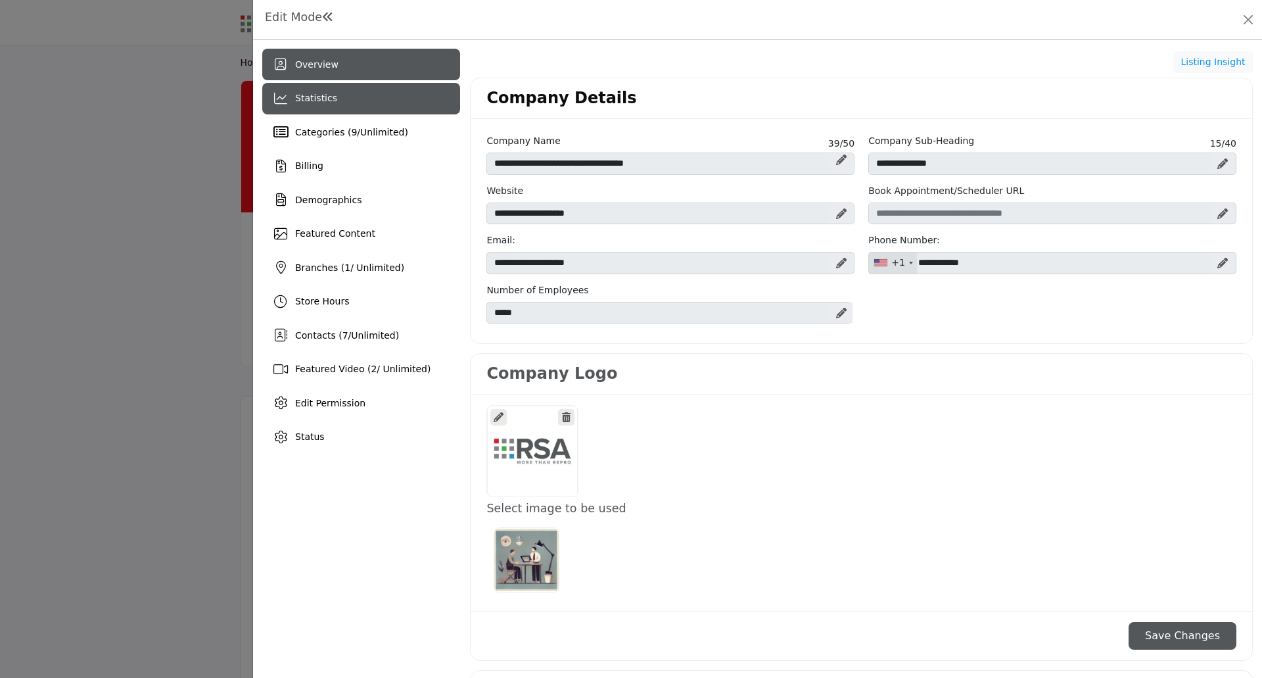
click at [322, 97] on span "Statistics" at bounding box center [316, 98] width 42 height 11
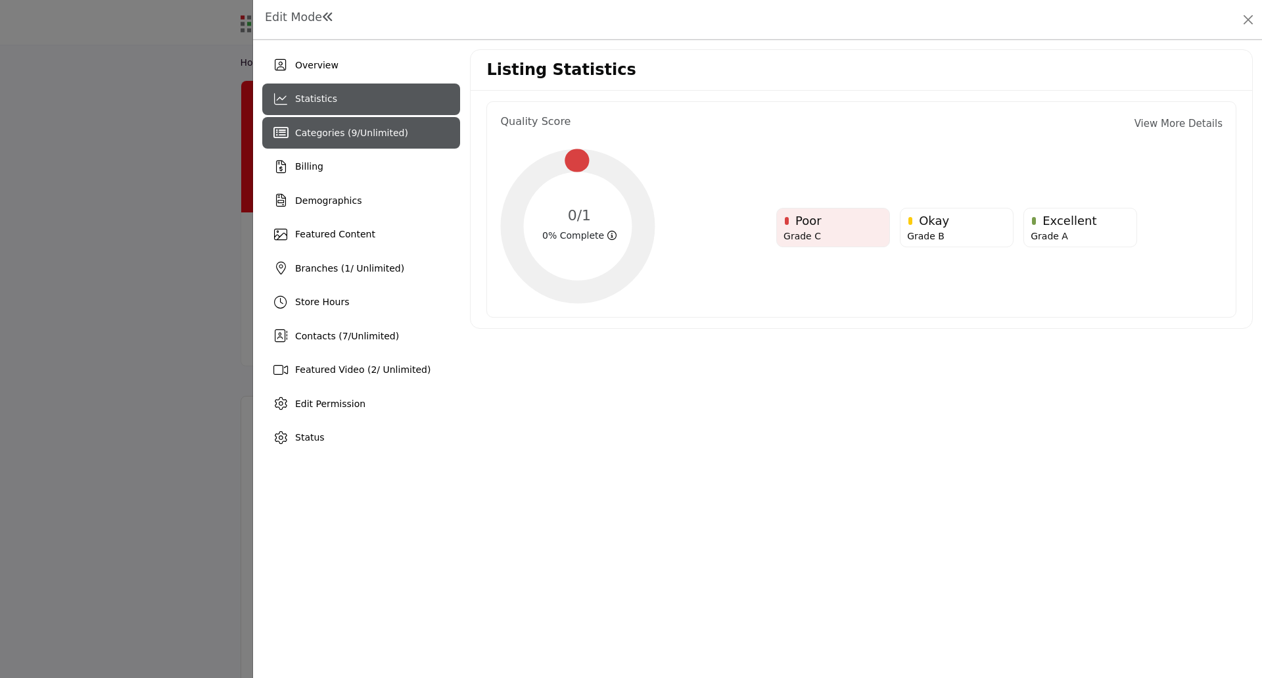
click at [376, 132] on span "Unlimited" at bounding box center [382, 133] width 44 height 11
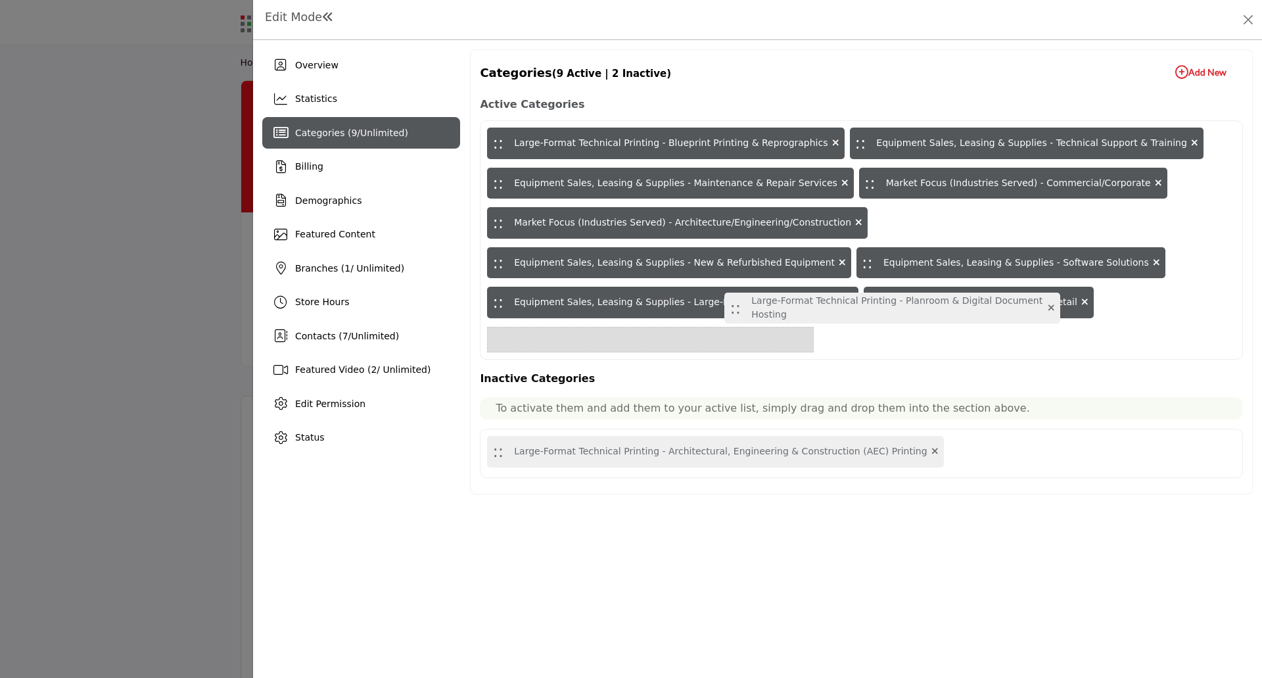
drag, startPoint x: 496, startPoint y: 421, endPoint x: 736, endPoint y: 307, distance: 265.5
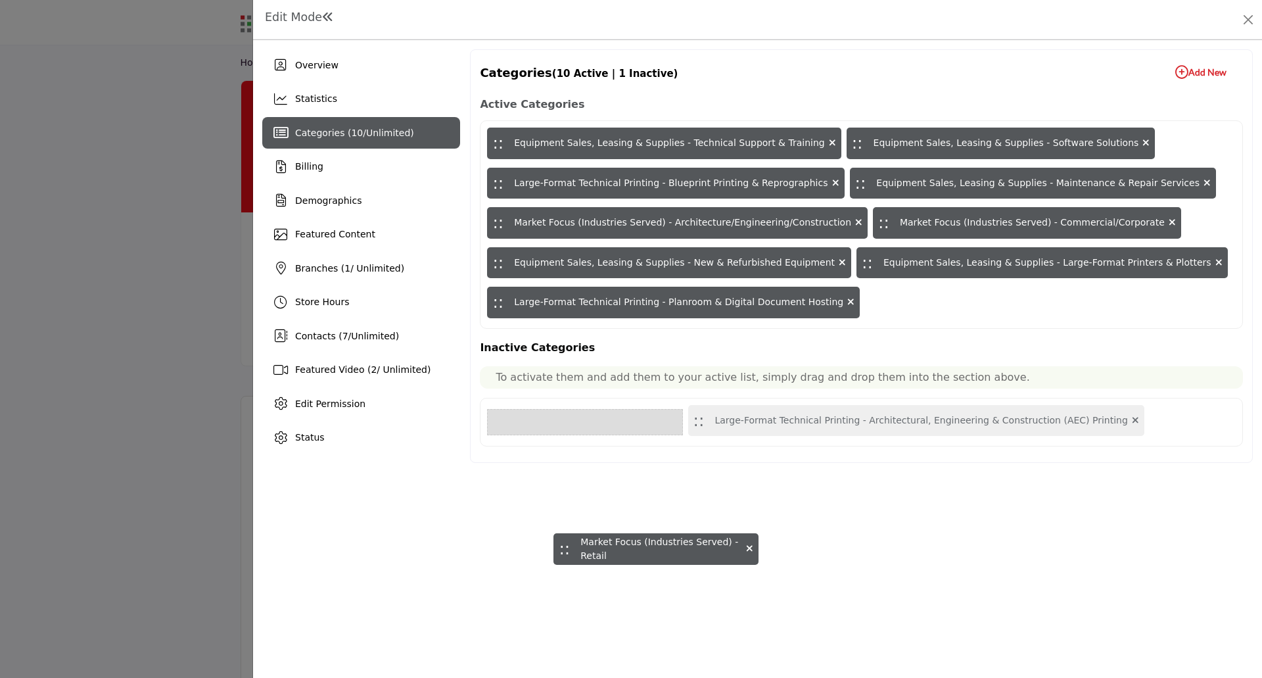
drag, startPoint x: 493, startPoint y: 300, endPoint x: 559, endPoint y: 546, distance: 255.3
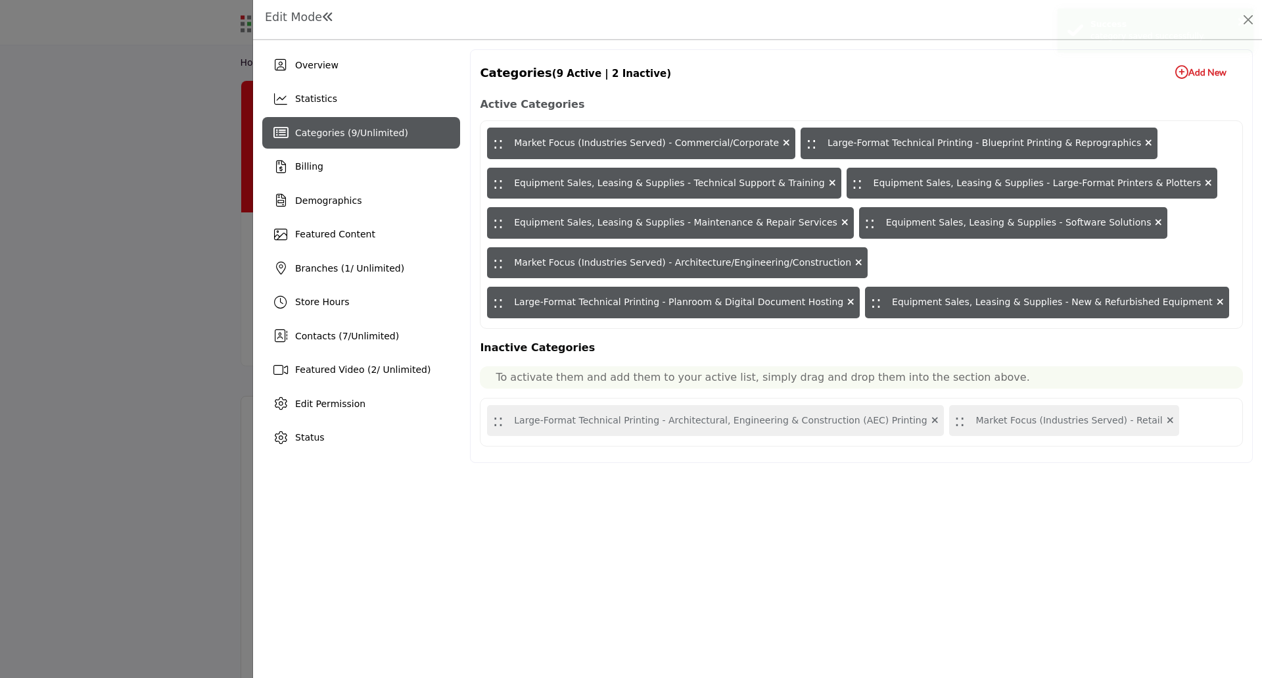
click at [1181, 72] on icon "button" at bounding box center [1181, 72] width 13 height 13
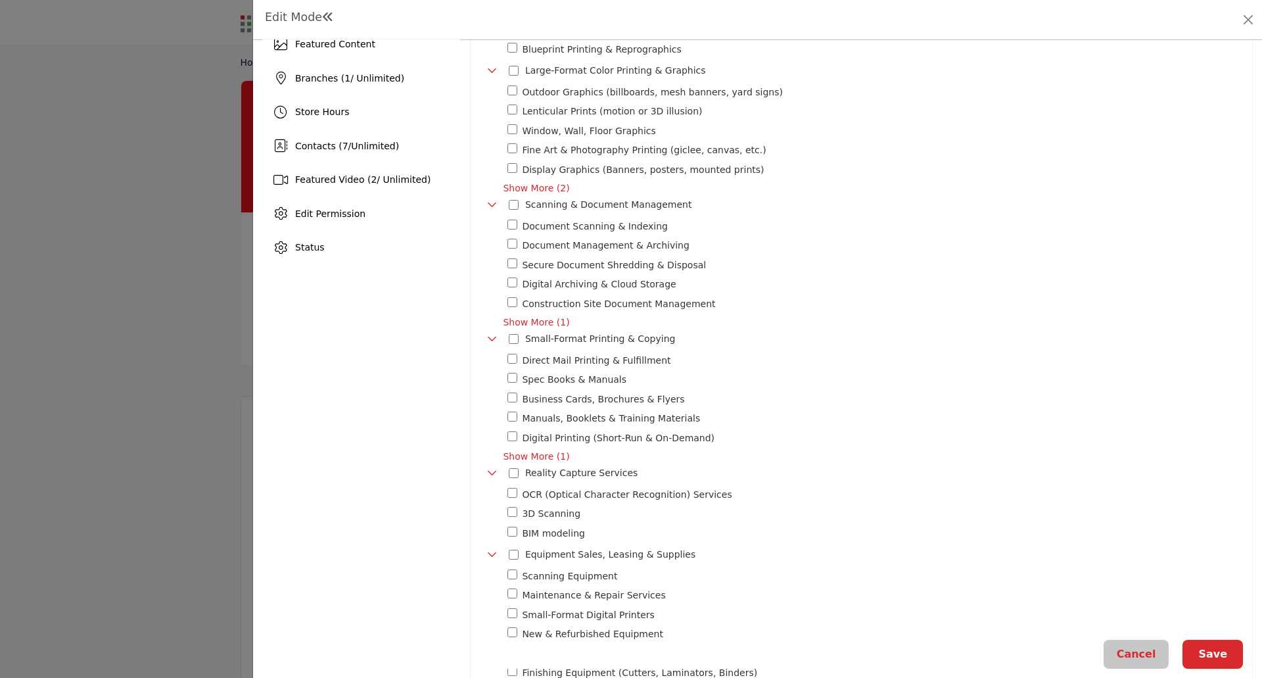
scroll to position [197, 0]
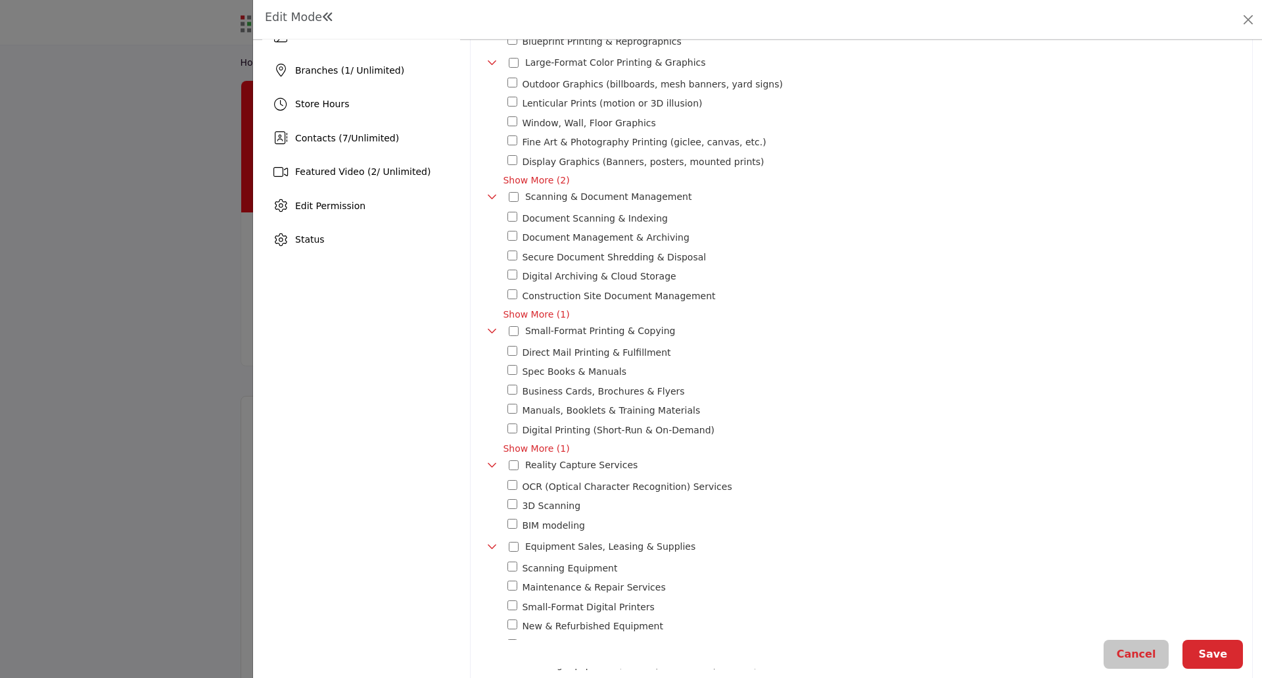
click at [1205, 655] on button "Save" at bounding box center [1213, 654] width 60 height 29
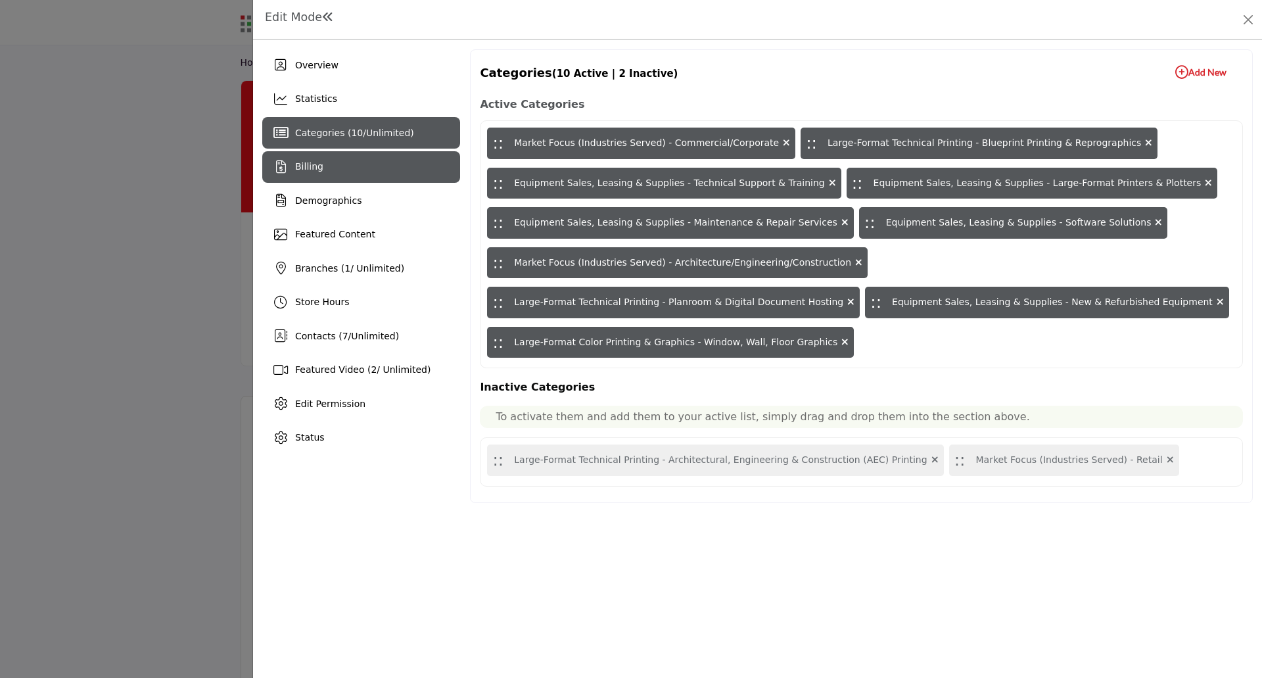
click at [329, 172] on div "Billing" at bounding box center [361, 167] width 198 height 32
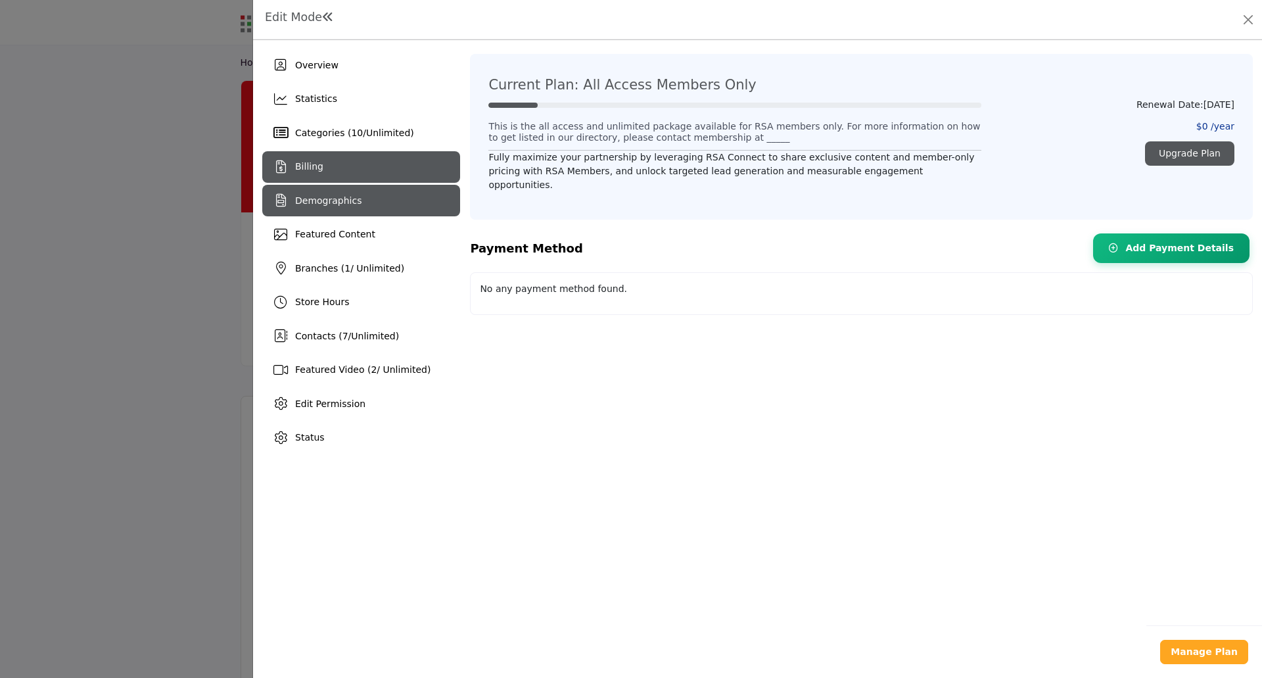
click at [329, 196] on span "Demographics" at bounding box center [328, 200] width 66 height 11
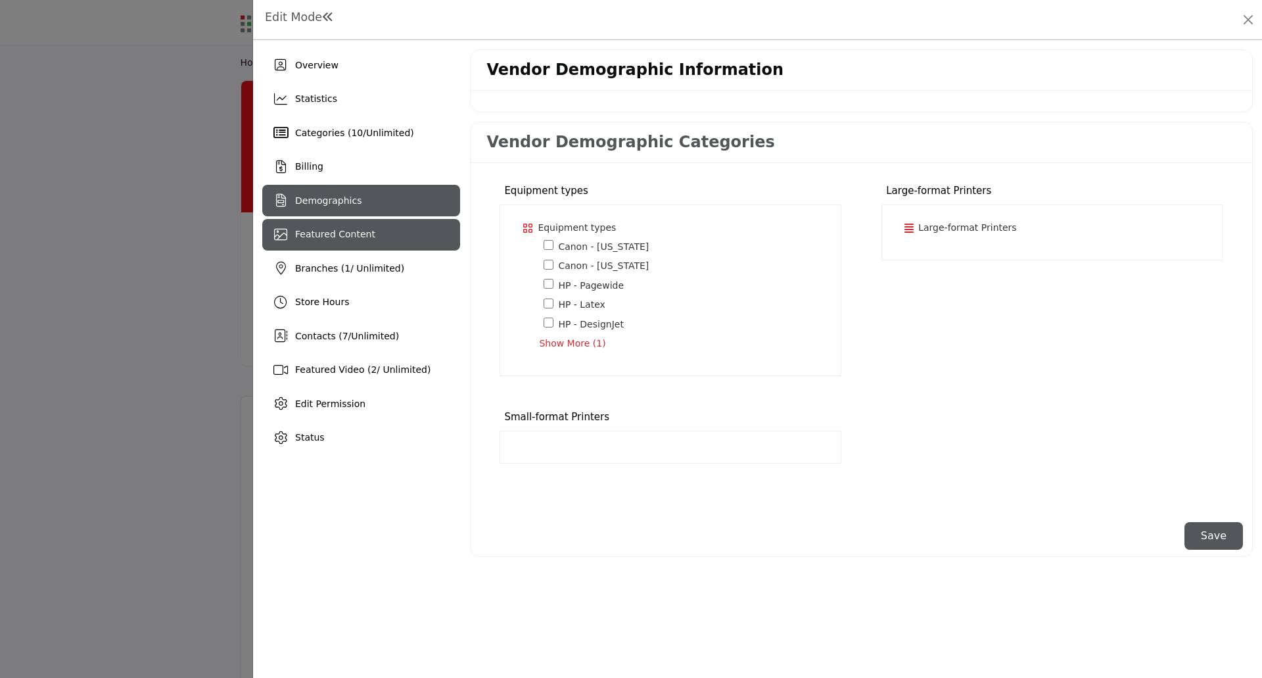
click at [335, 236] on span "Featured Content" at bounding box center [335, 234] width 80 height 11
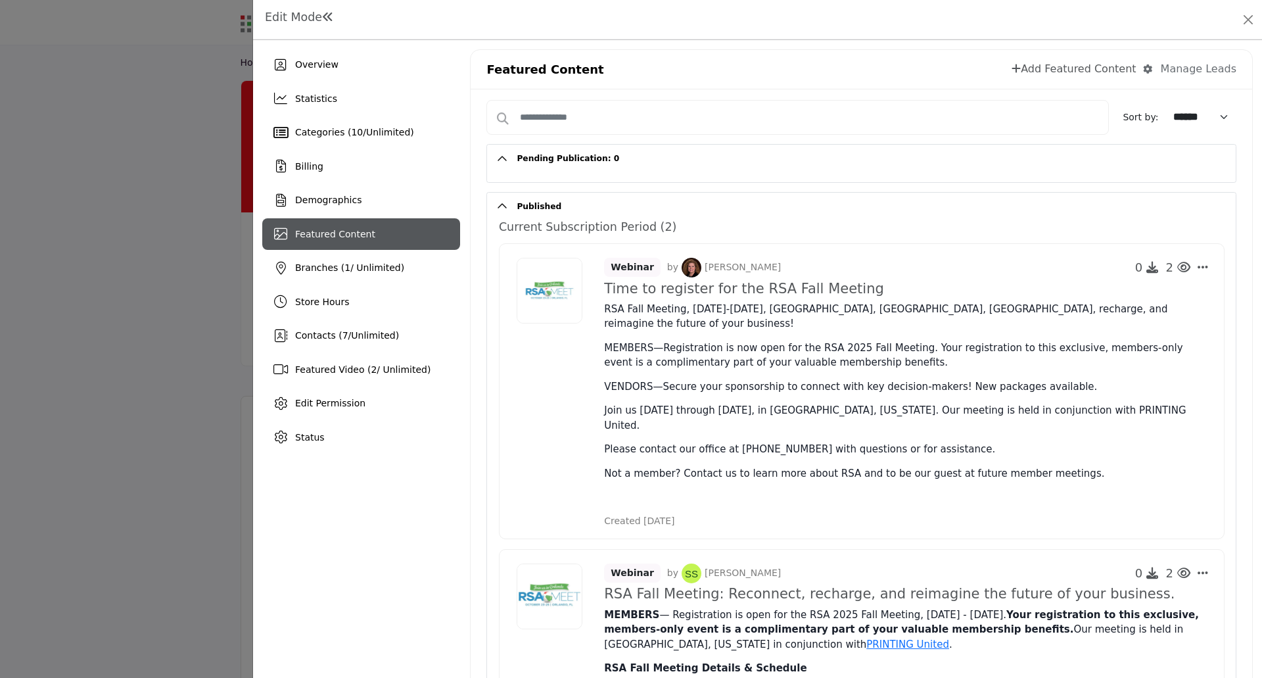
click at [1021, 68] on icon at bounding box center [1016, 68] width 9 height 11
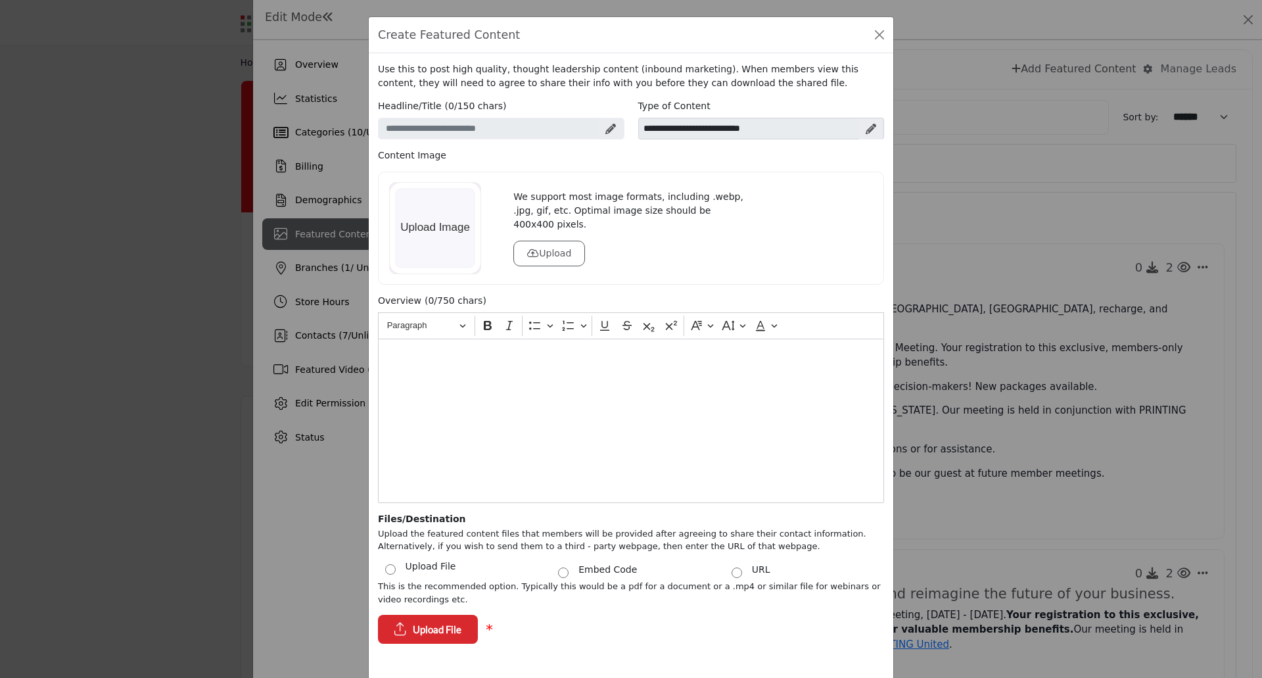
click at [866, 128] on icon at bounding box center [871, 129] width 11 height 11
click at [820, 129] on select "**********" at bounding box center [761, 129] width 246 height 22
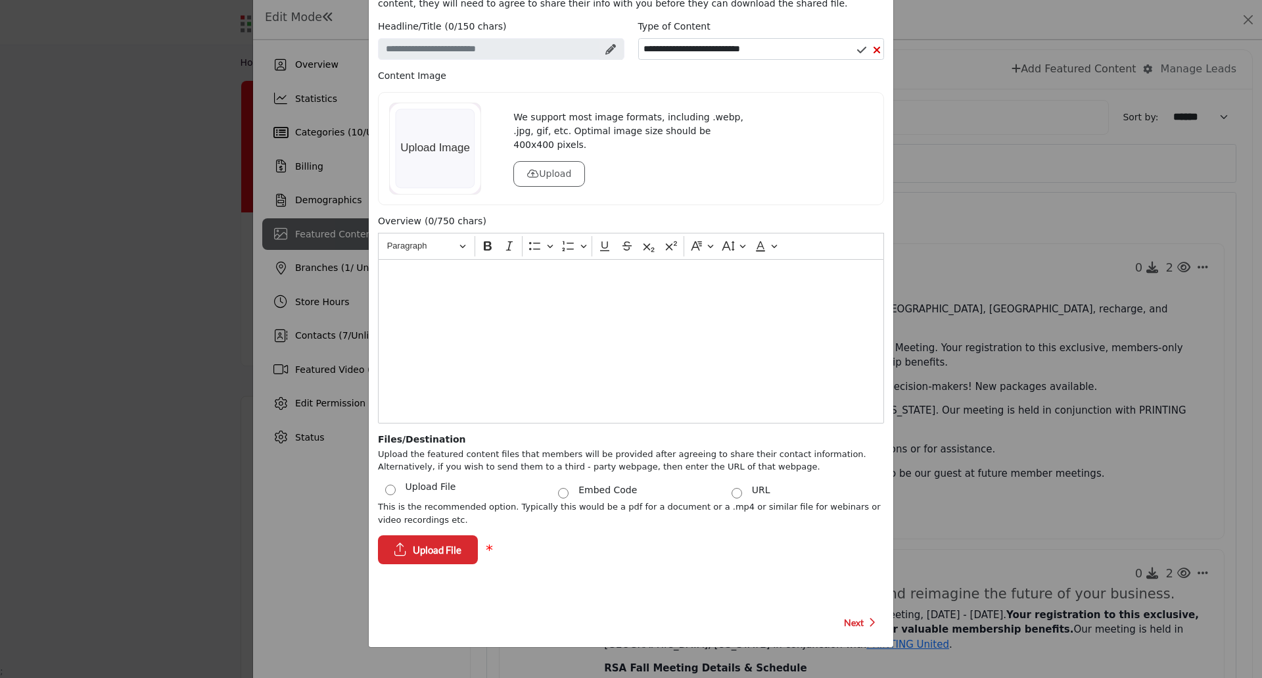
click at [848, 623] on span "Next" at bounding box center [854, 622] width 20 height 13
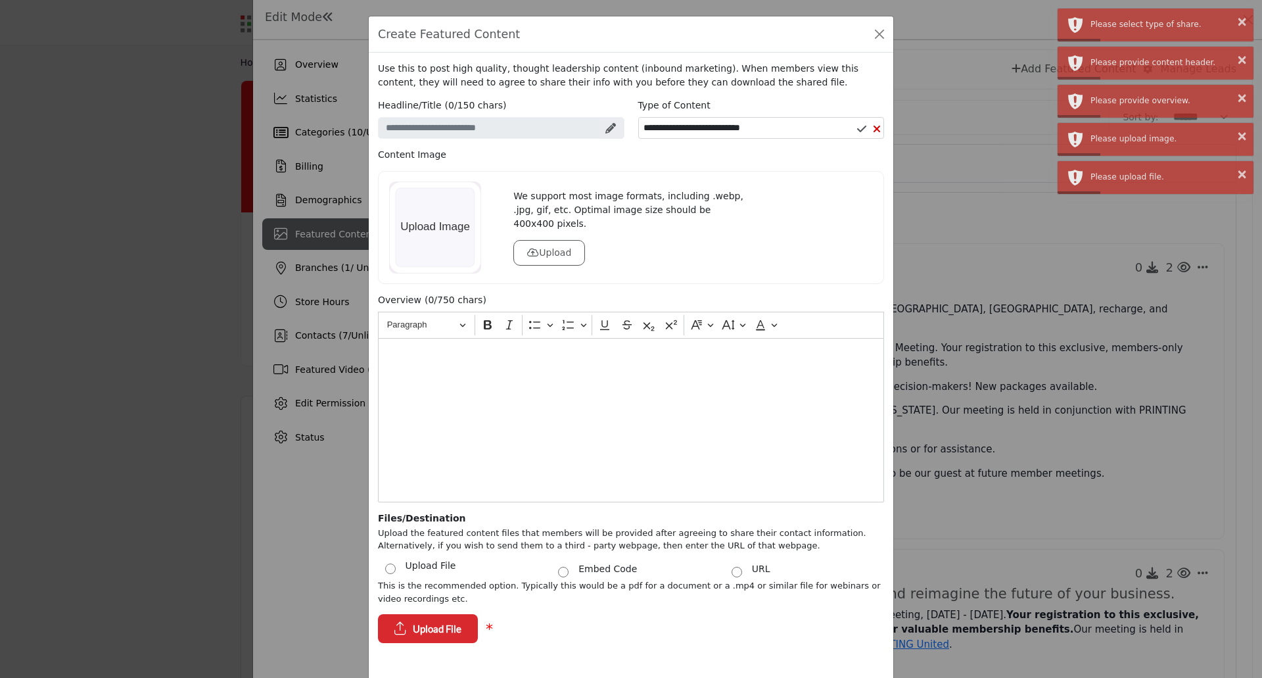
scroll to position [0, 0]
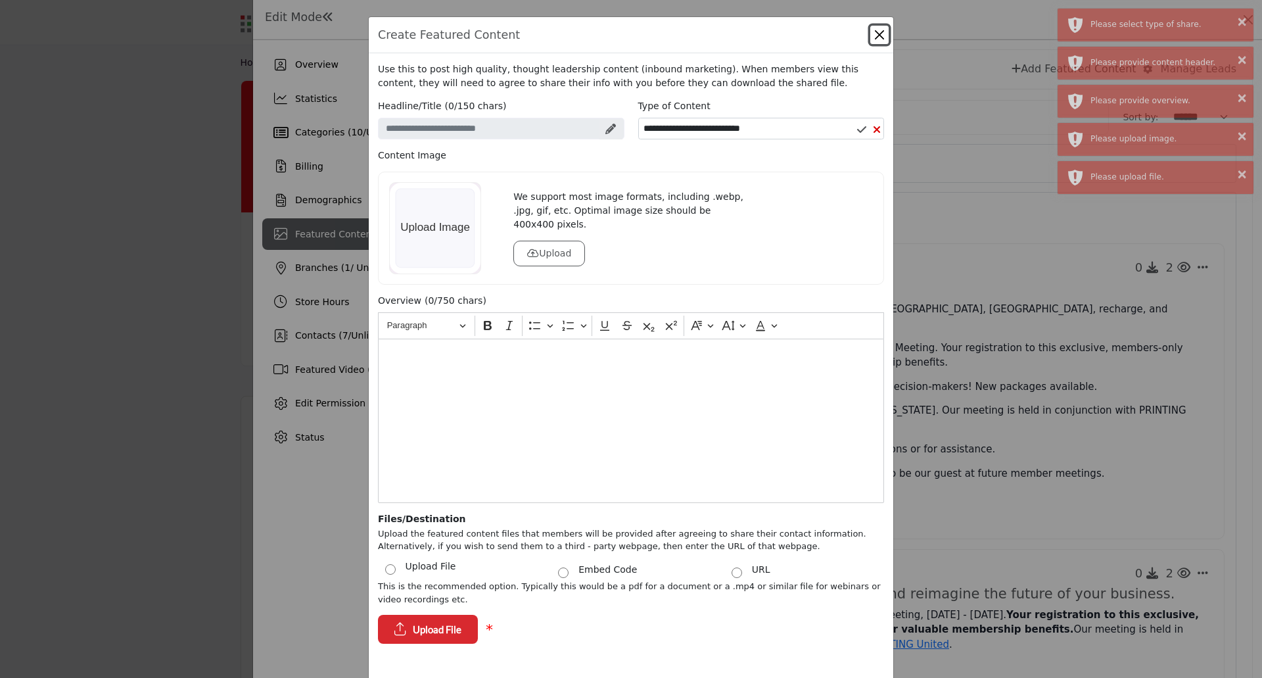
click at [876, 38] on button "Close" at bounding box center [879, 35] width 18 height 18
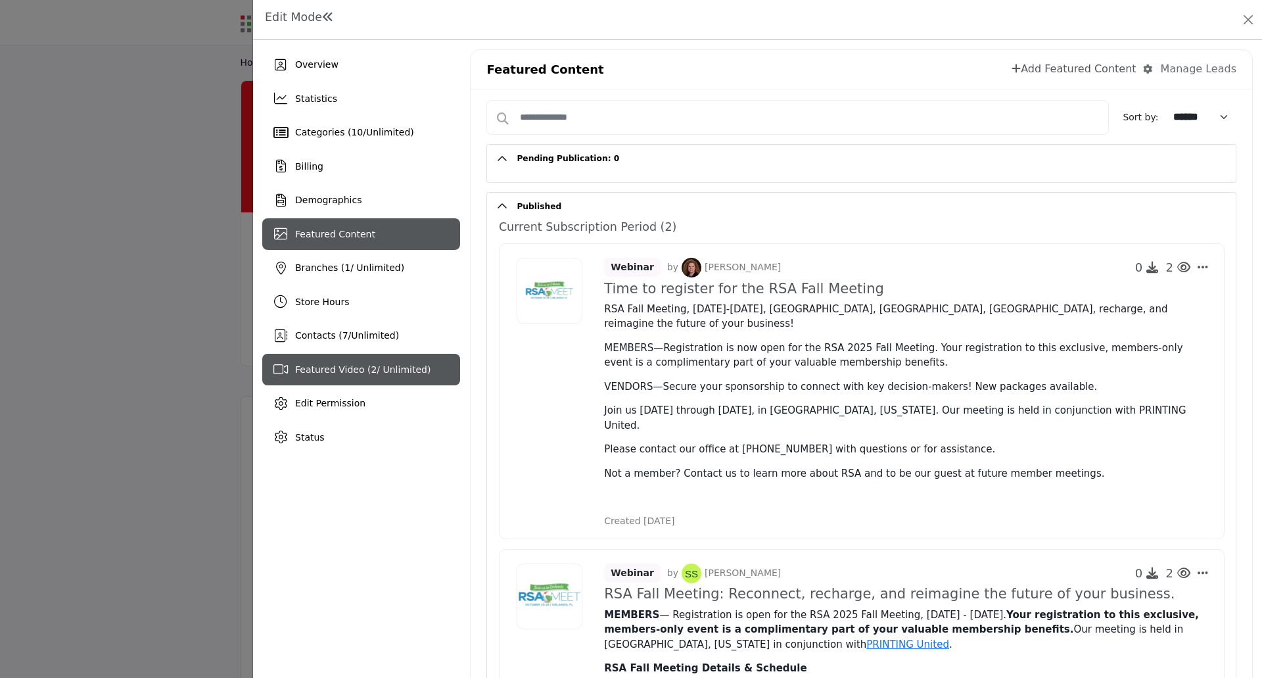
click at [343, 367] on span "Featured Video ( 2 / Unlimited)" at bounding box center [362, 369] width 135 height 11
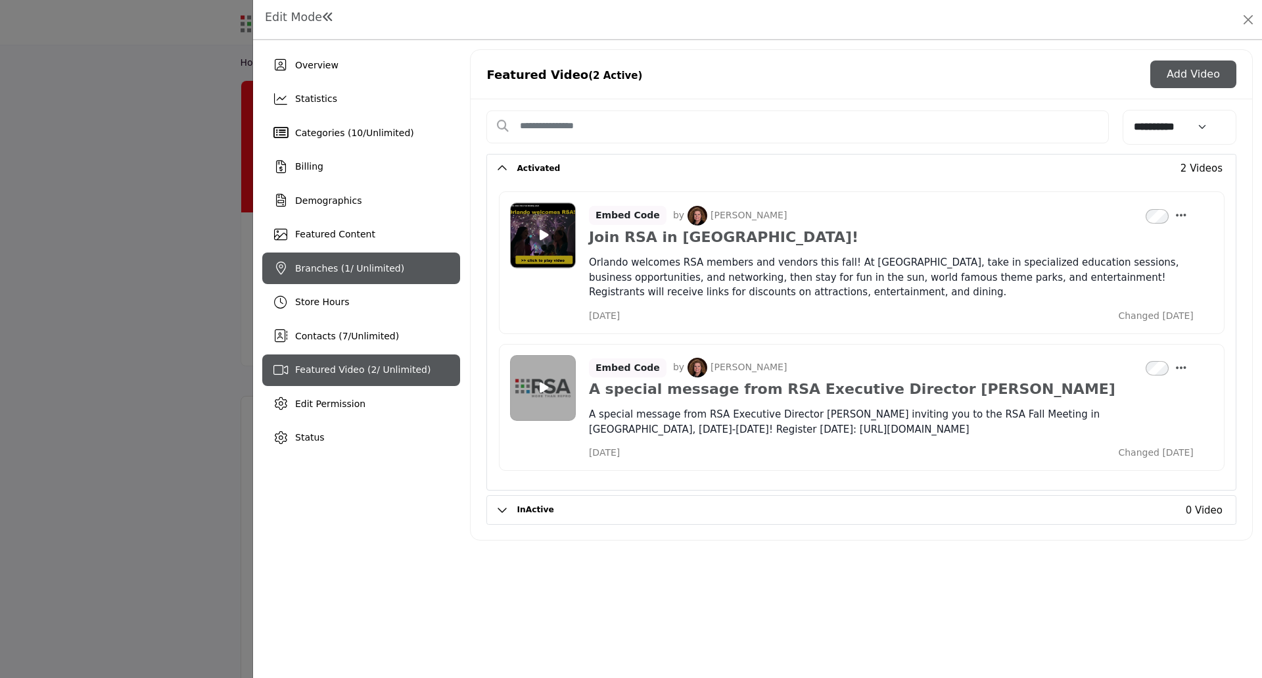
click at [392, 271] on span "Branches ( 1 / Unlimited)" at bounding box center [349, 268] width 109 height 11
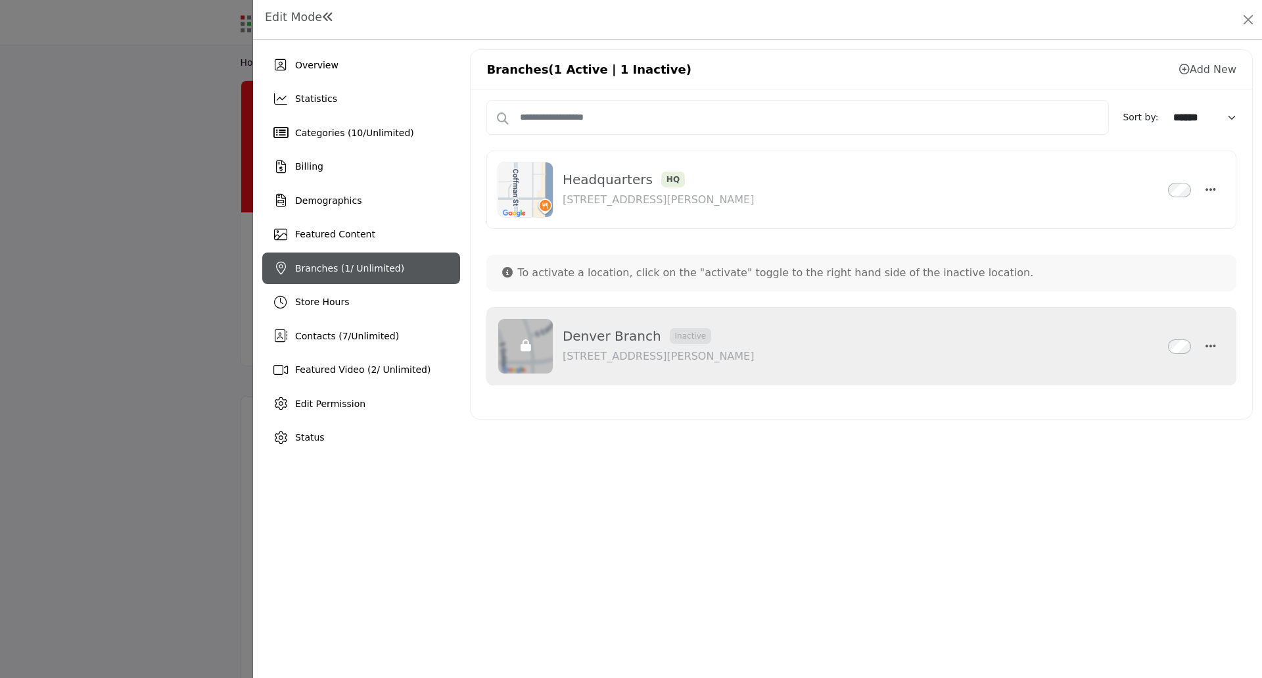
click at [1185, 71] on icon at bounding box center [1184, 69] width 11 height 11
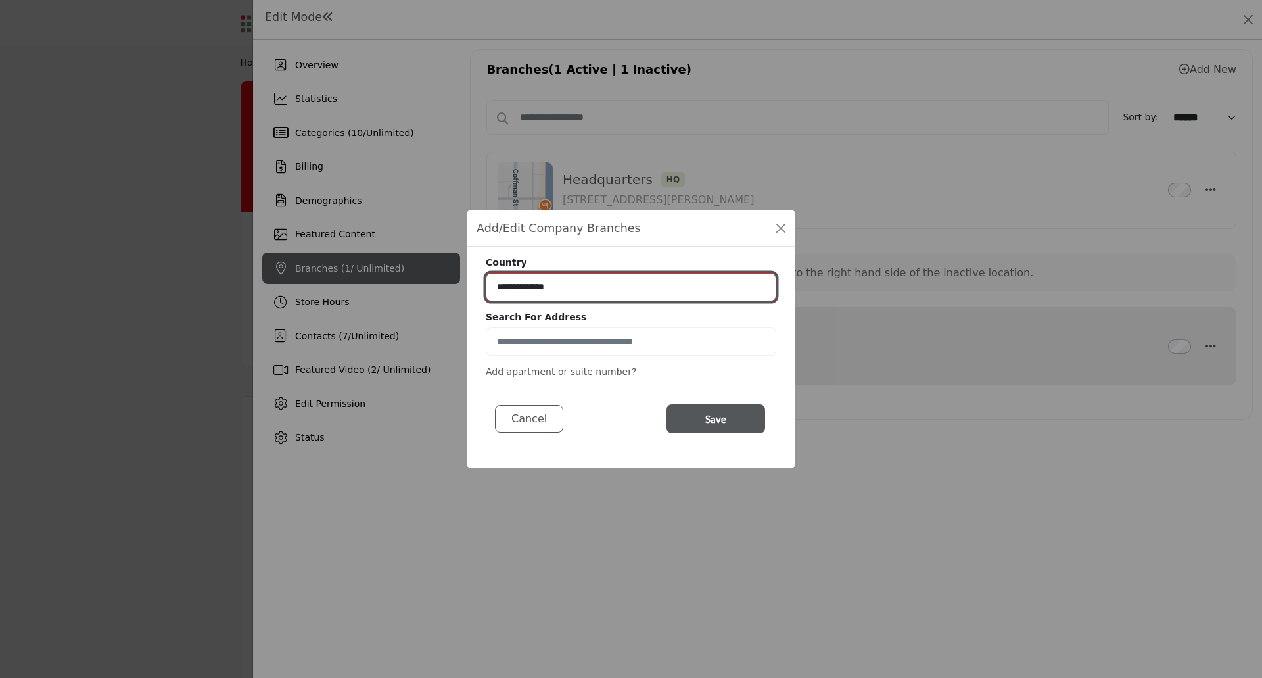
click at [550, 284] on select "**********" at bounding box center [631, 287] width 291 height 28
select select "***"
click at [486, 273] on select "**********" at bounding box center [631, 287] width 291 height 28
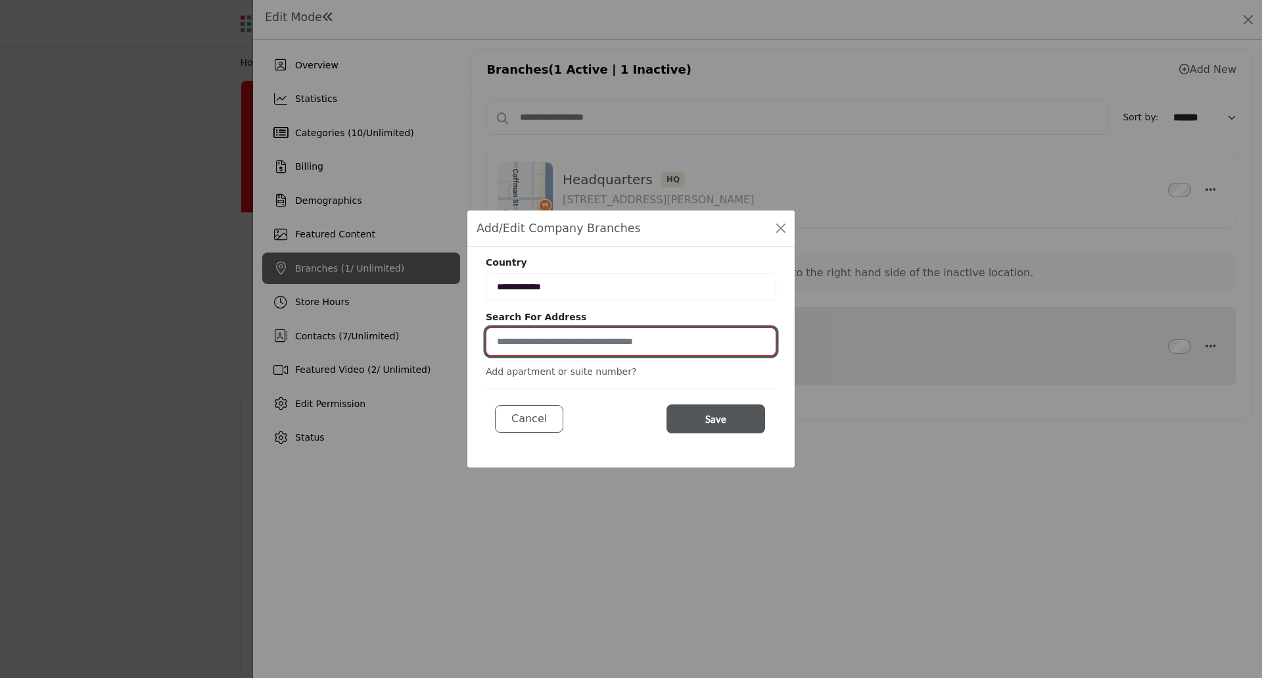
click at [532, 340] on input at bounding box center [631, 341] width 291 height 28
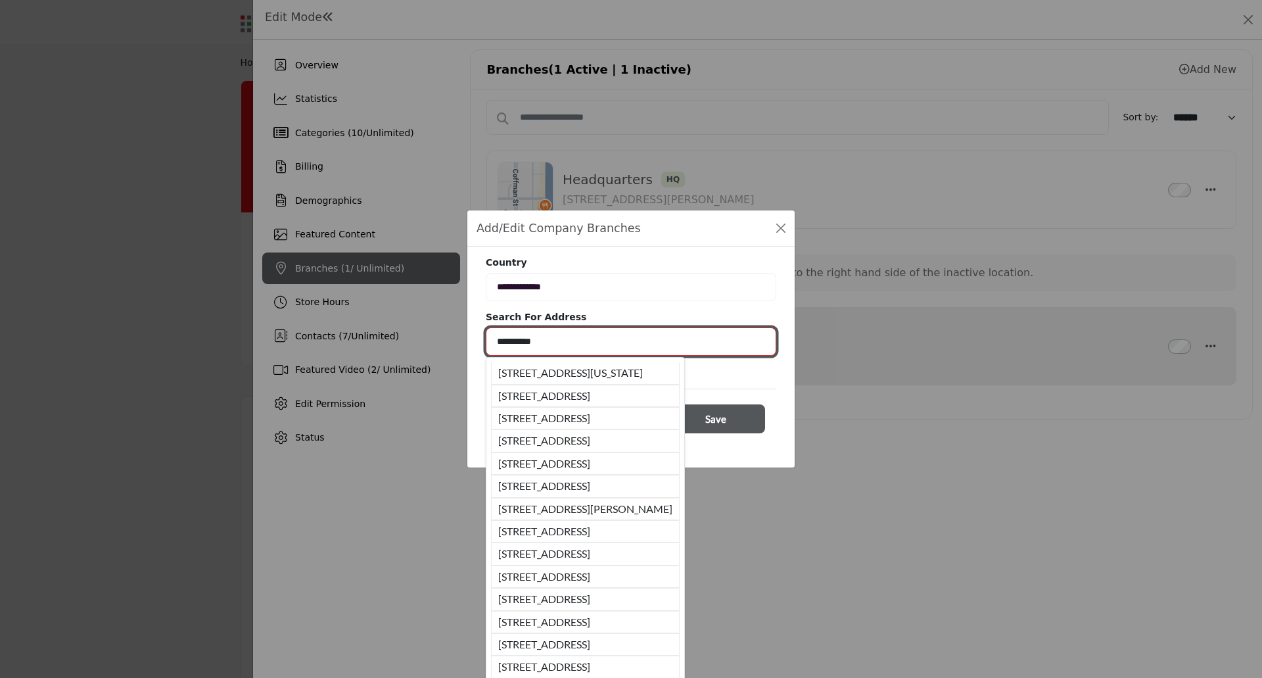
click at [556, 345] on input "**********" at bounding box center [631, 341] width 291 height 28
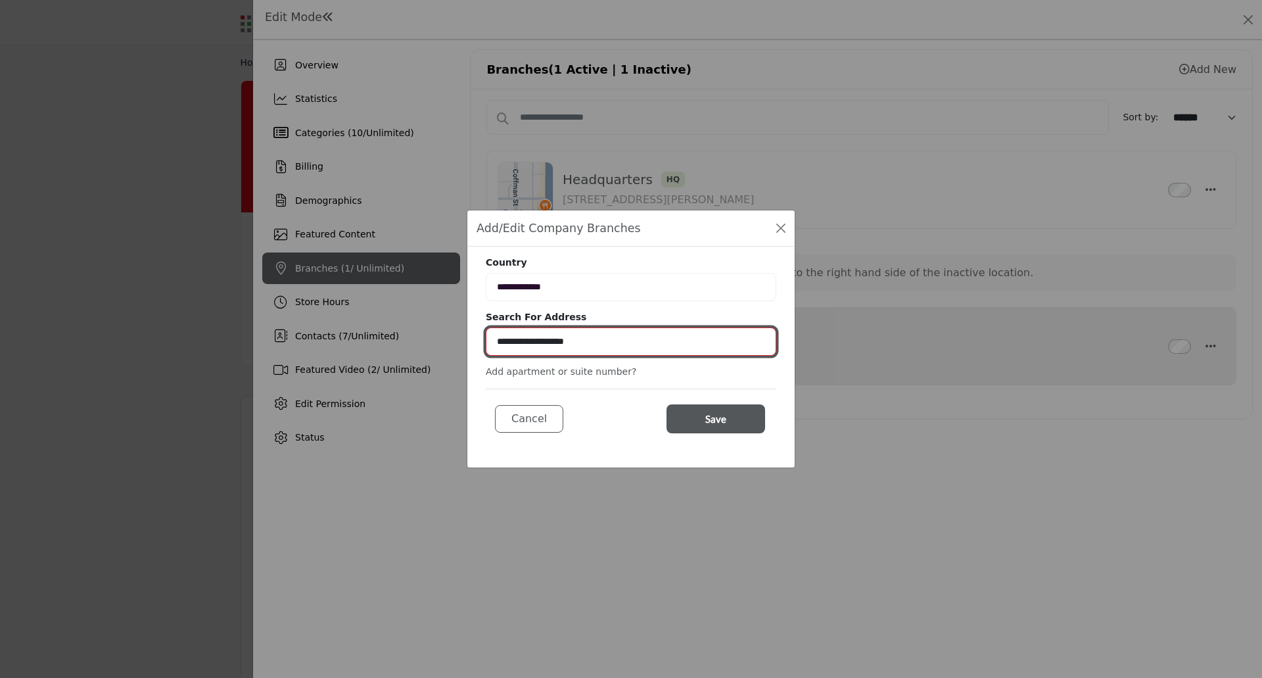
drag, startPoint x: 556, startPoint y: 345, endPoint x: 590, endPoint y: 335, distance: 34.9
click at [590, 335] on input "**********" at bounding box center [631, 341] width 291 height 28
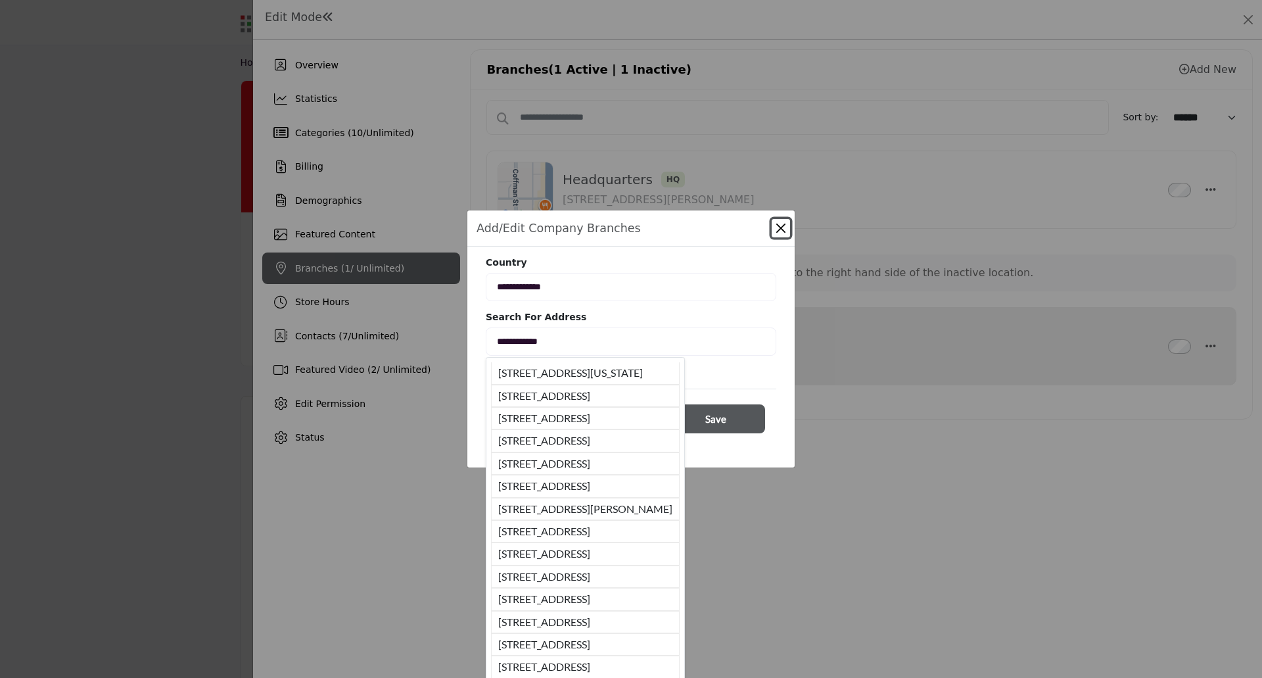
click at [603, 367] on li "100 Broadway, New York, NY, 10005, USA" at bounding box center [585, 373] width 189 height 22
type input "**********"
type input "********"
type input "*****"
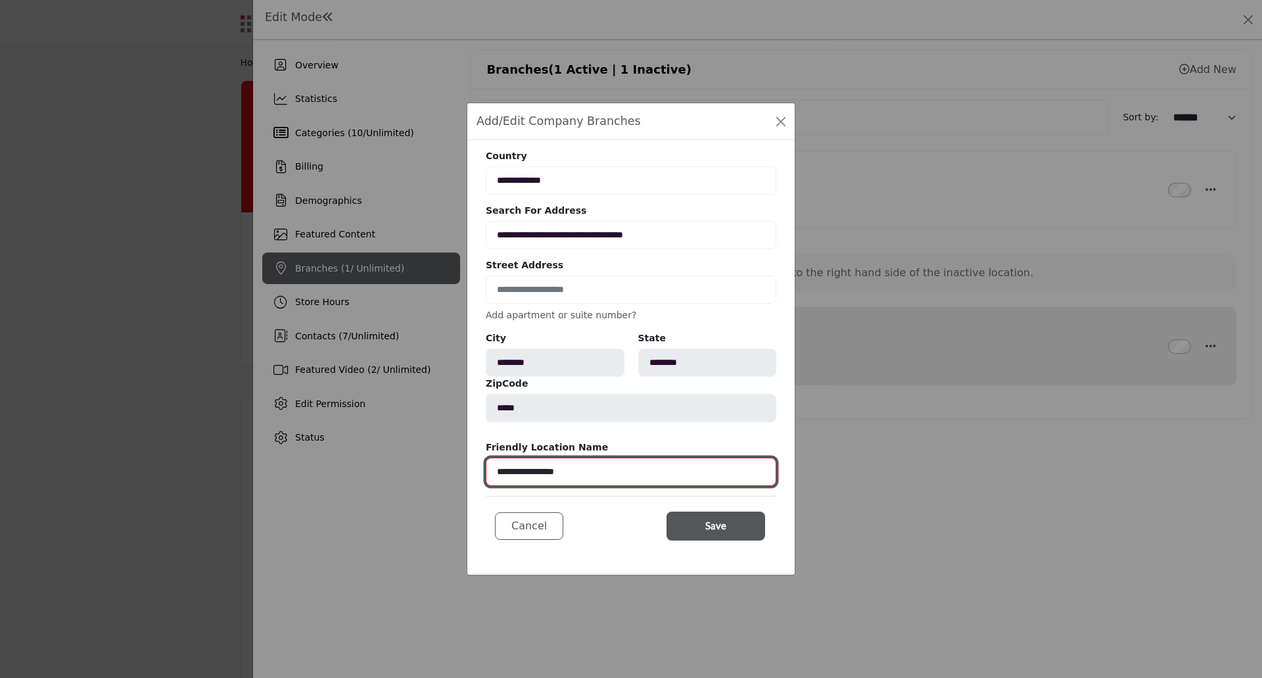
drag, startPoint x: 537, startPoint y: 471, endPoint x: 713, endPoint y: 482, distance: 176.5
click at [713, 482] on input "**********" at bounding box center [631, 471] width 291 height 28
type input "**********"
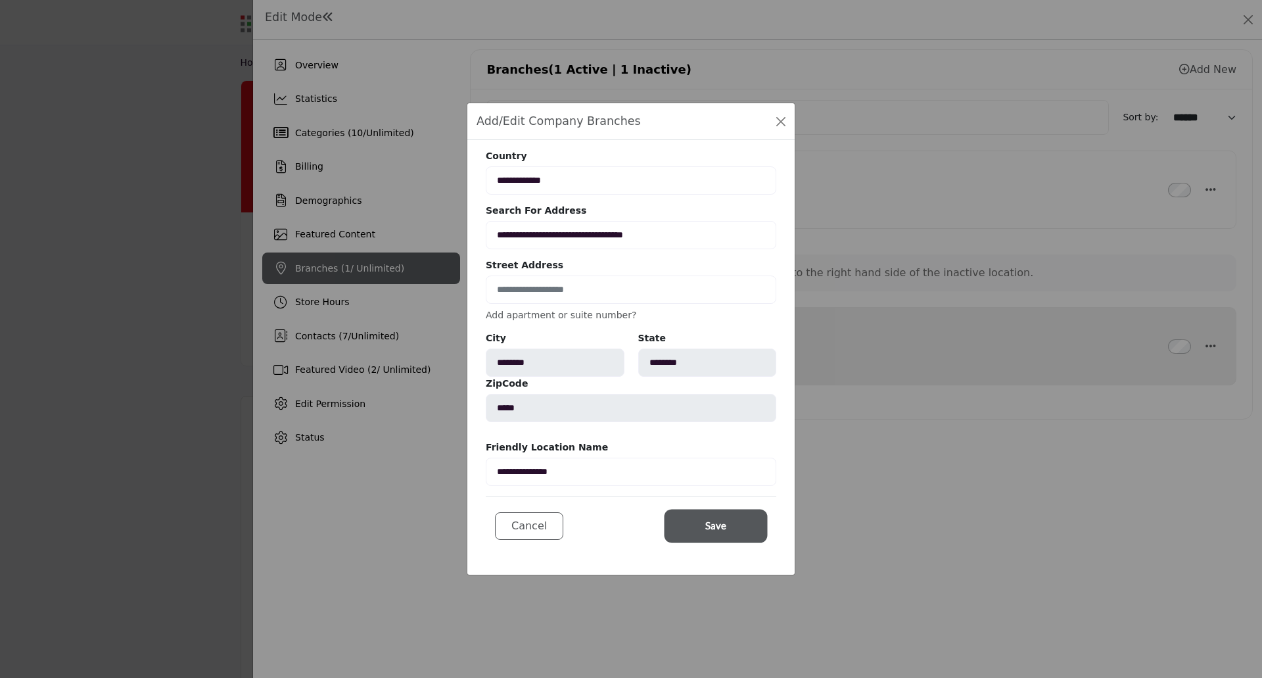
click at [722, 521] on span "Save" at bounding box center [715, 525] width 21 height 15
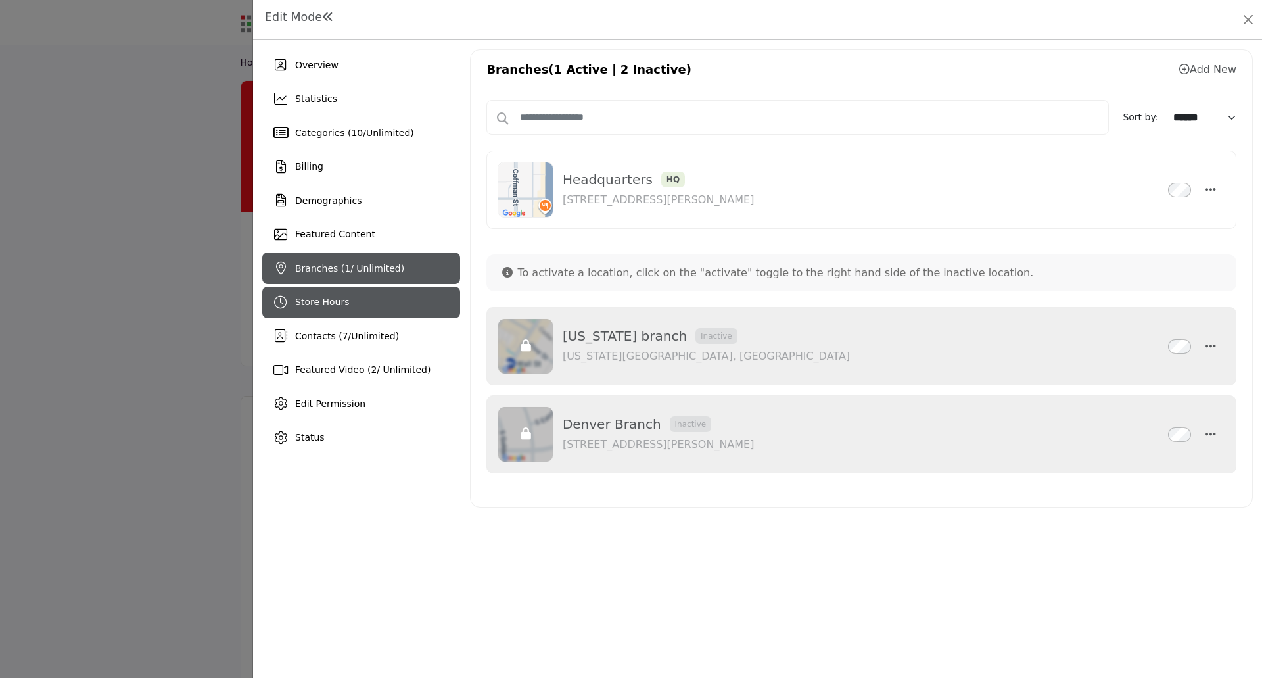
click at [352, 305] on div "Store Hours" at bounding box center [361, 303] width 198 height 32
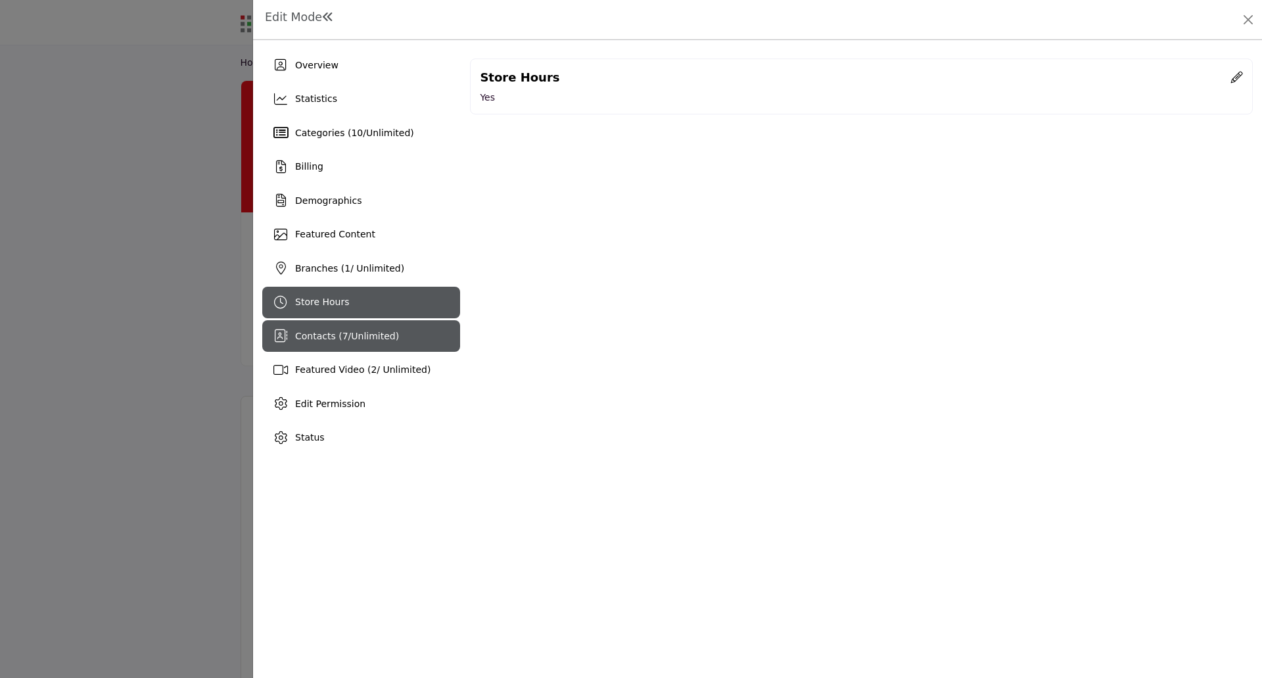
click at [329, 337] on span "Contacts ( 7 / Unlimited )" at bounding box center [347, 336] width 104 height 11
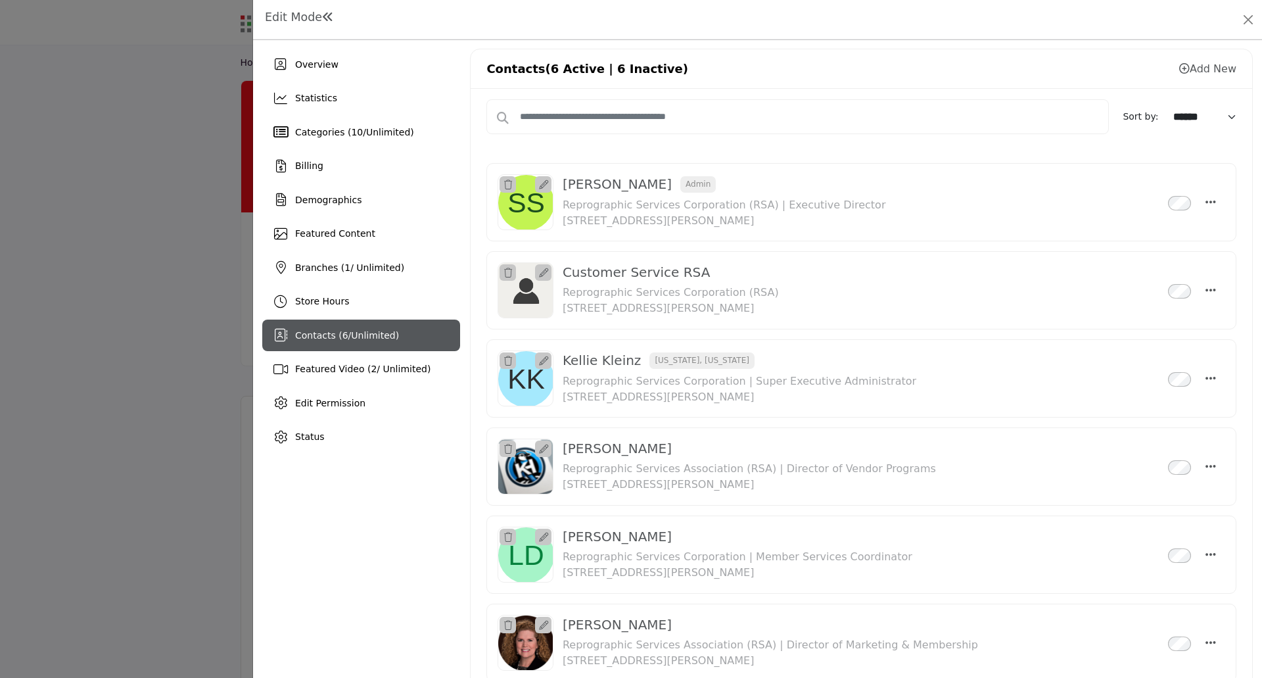
click at [1179, 68] on icon at bounding box center [1184, 68] width 11 height 11
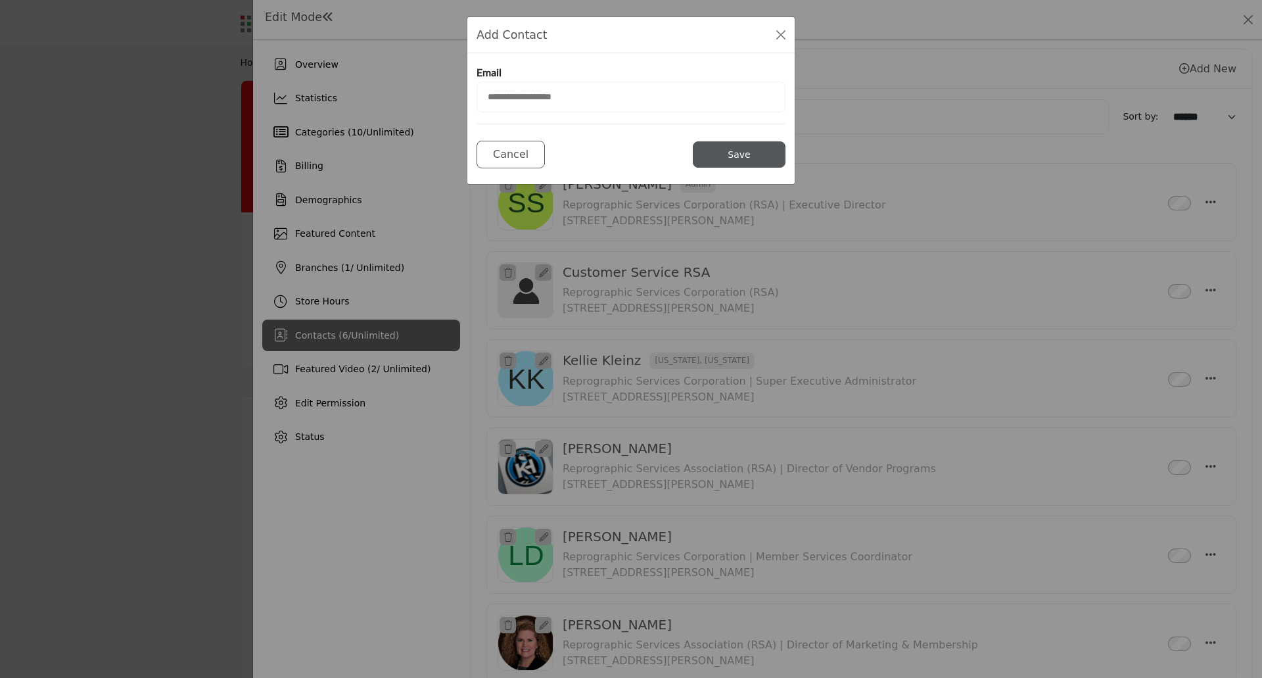
click at [521, 98] on input "email" at bounding box center [631, 97] width 309 height 31
type input "**********"
click at [731, 152] on button "Save" at bounding box center [739, 154] width 93 height 26
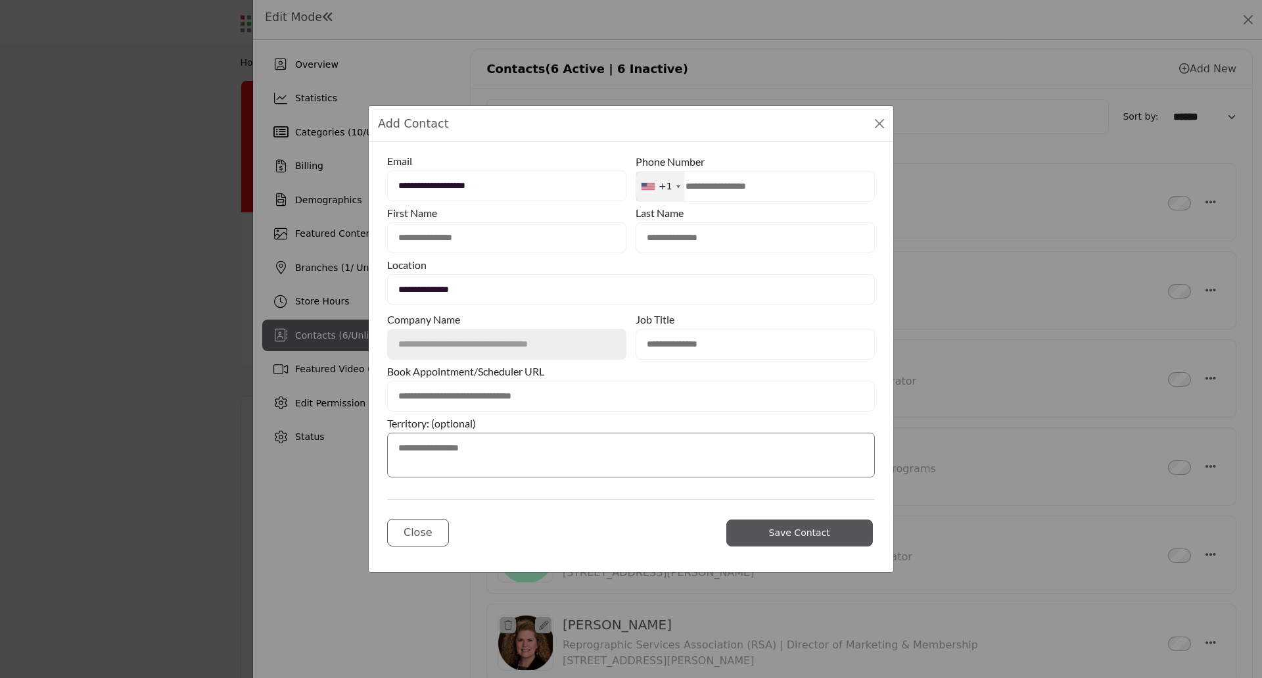
click at [525, 235] on input "text" at bounding box center [506, 237] width 239 height 31
type input "*"
type input "*********"
type input "****"
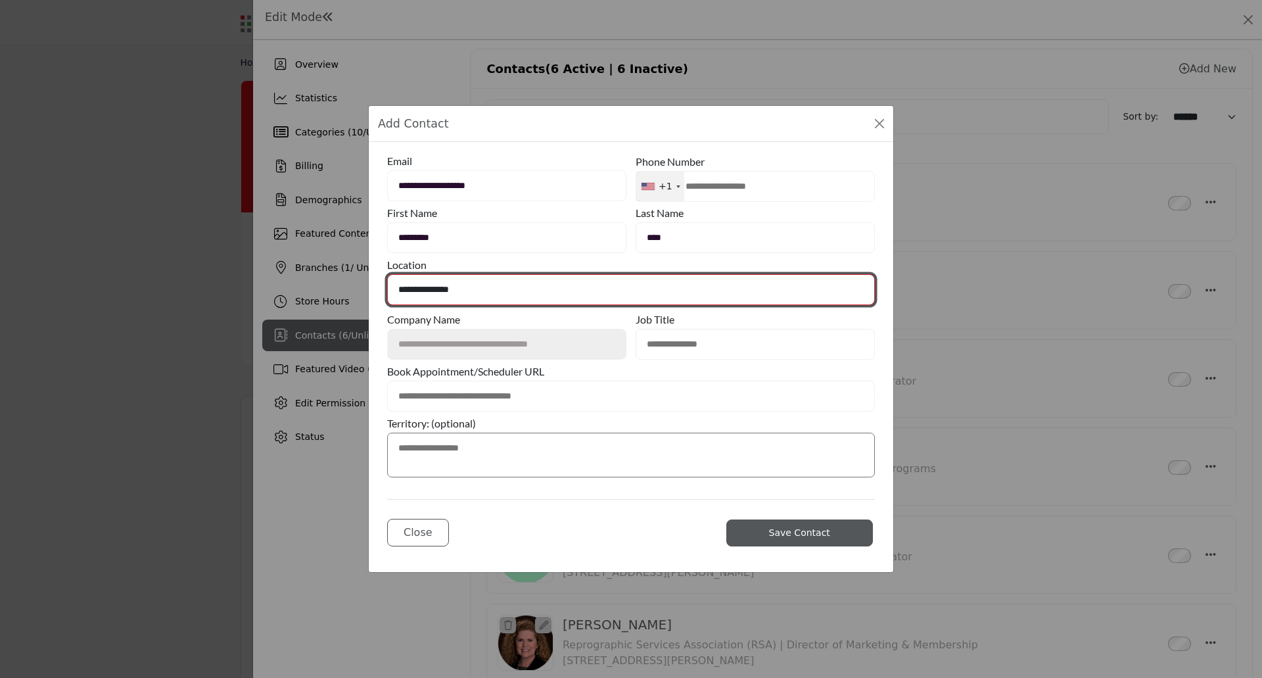
click at [461, 293] on select "**********" at bounding box center [631, 289] width 488 height 31
select select "**********"
click at [387, 274] on select "**********" at bounding box center [631, 289] width 488 height 31
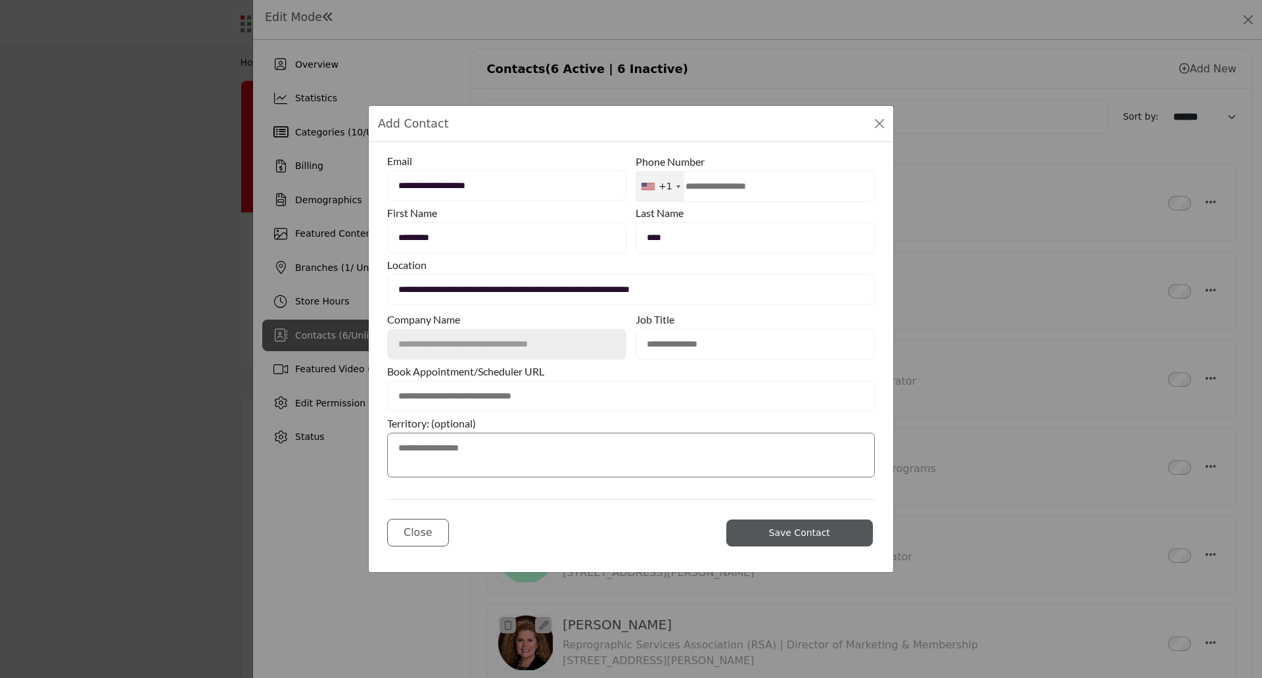
click at [714, 342] on input "text" at bounding box center [755, 344] width 239 height 31
type input "**********"
click at [481, 448] on textarea at bounding box center [631, 455] width 488 height 45
type textarea "**********"
click at [785, 529] on span "Save Contact" at bounding box center [799, 532] width 61 height 11
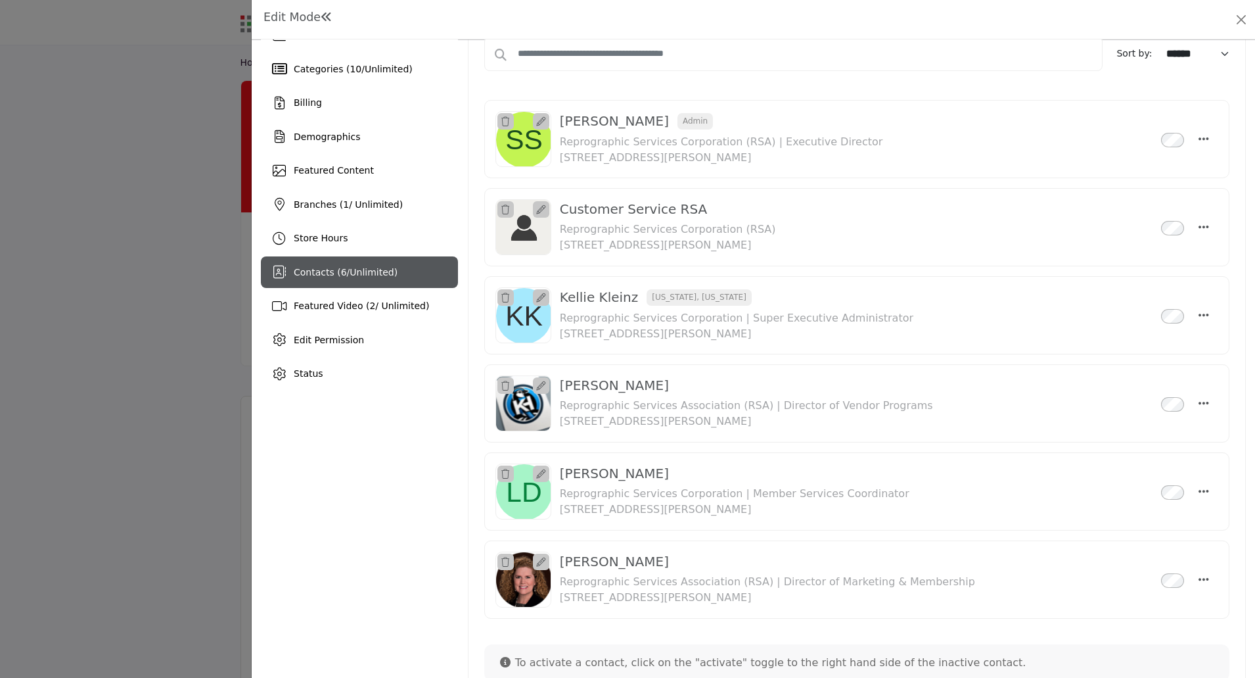
scroll to position [22, 0]
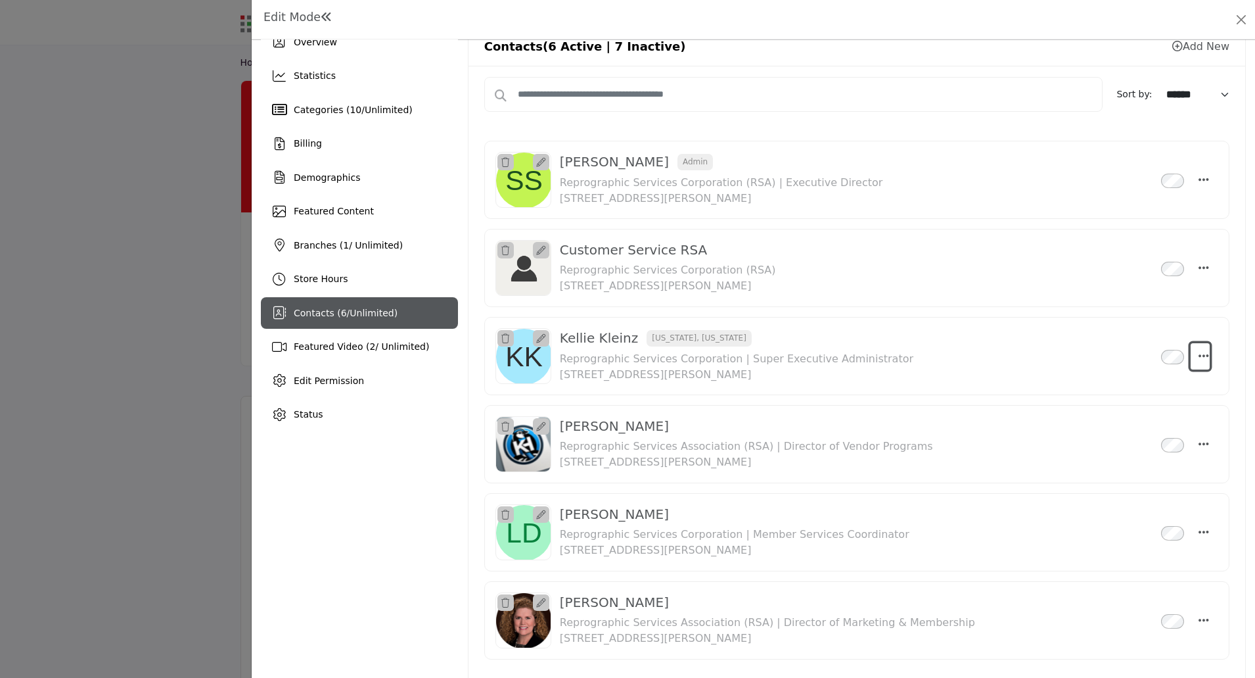
click at [1199, 355] on icon "Select Droddown options" at bounding box center [1204, 356] width 11 height 12
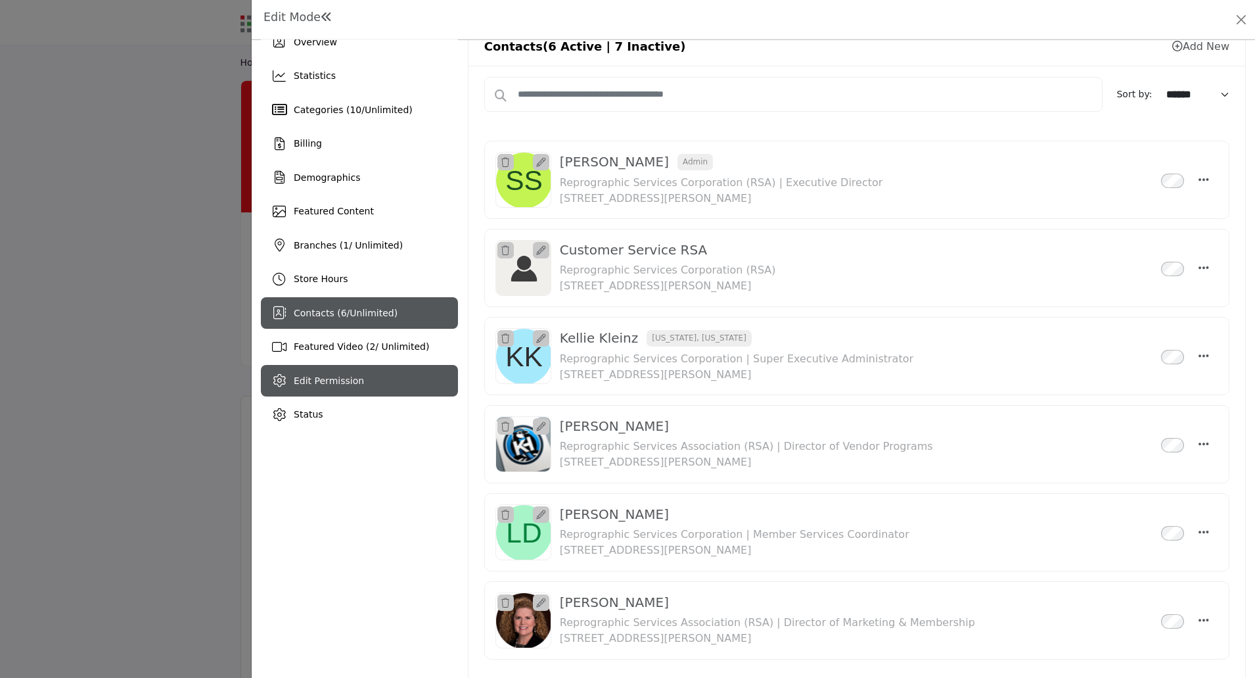
click at [343, 388] on div "Edit Permission" at bounding box center [359, 381] width 197 height 32
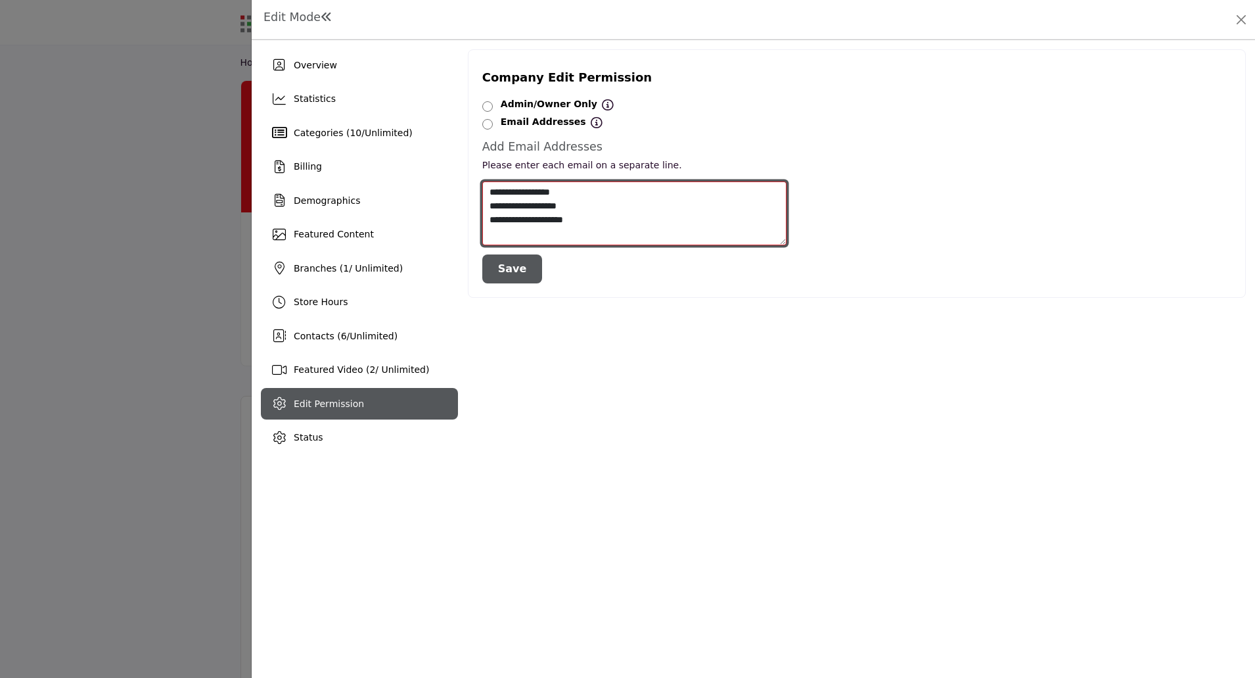
click at [621, 220] on textarea "**********" at bounding box center [634, 213] width 304 height 64
type textarea "**********"
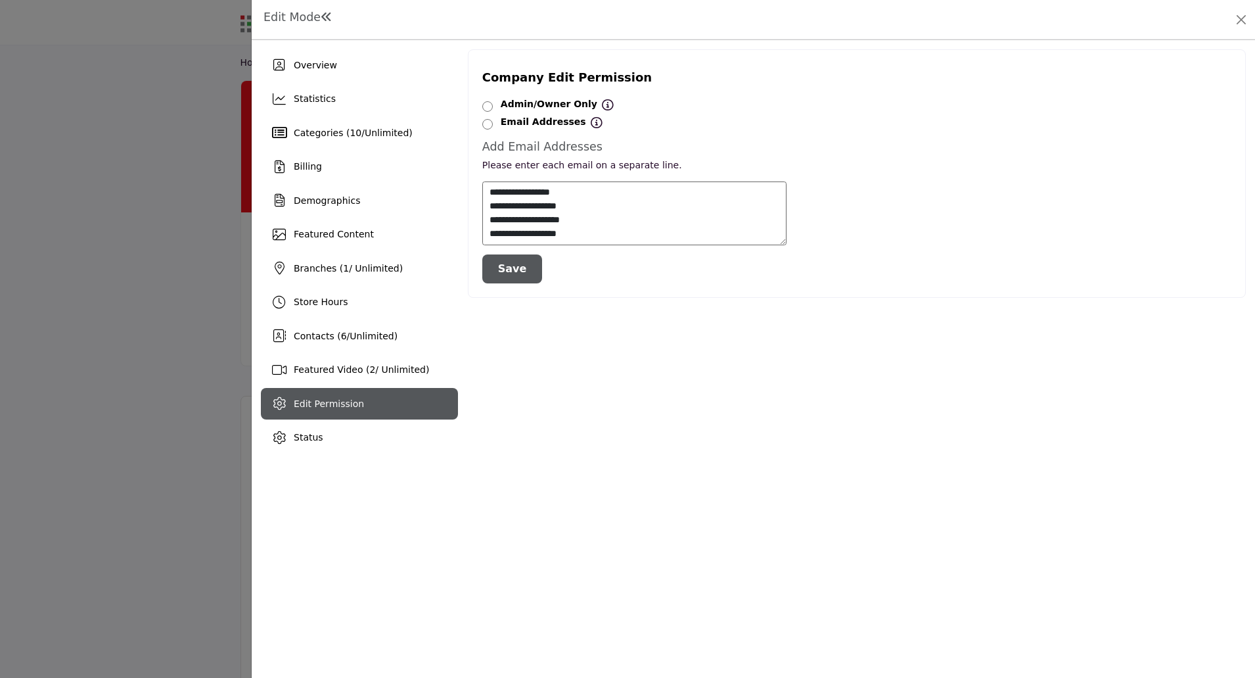
click at [518, 269] on button "Save" at bounding box center [512, 268] width 60 height 29
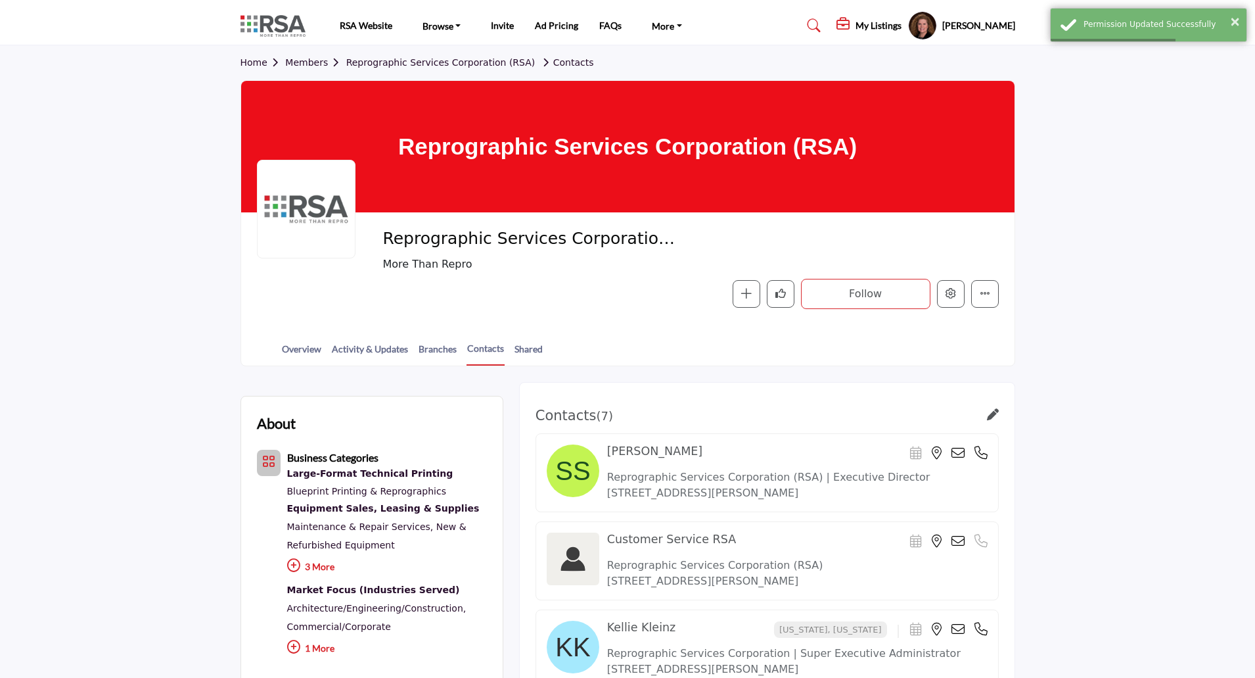
click at [152, 466] on div at bounding box center [627, 339] width 1255 height 678
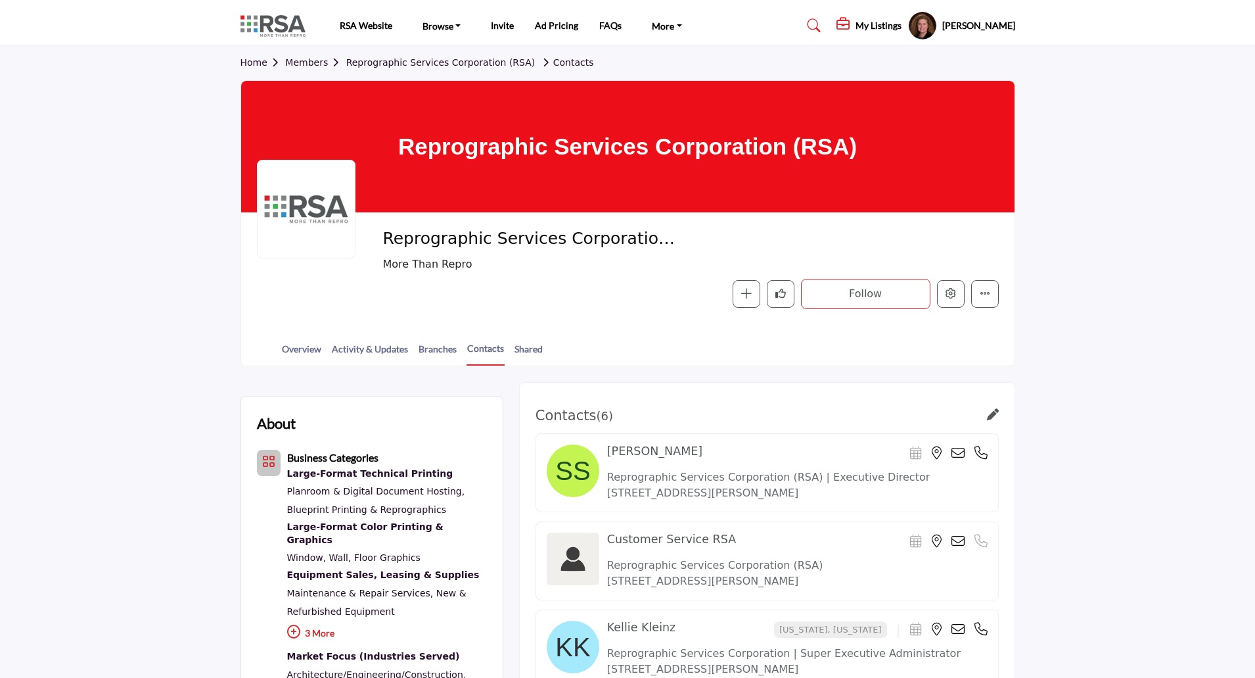
drag, startPoint x: 254, startPoint y: 60, endPoint x: 260, endPoint y: 57, distance: 7.1
click at [254, 60] on link "Home" at bounding box center [263, 62] width 45 height 11
click at [862, 24] on h5 "My Listings" at bounding box center [879, 26] width 46 height 12
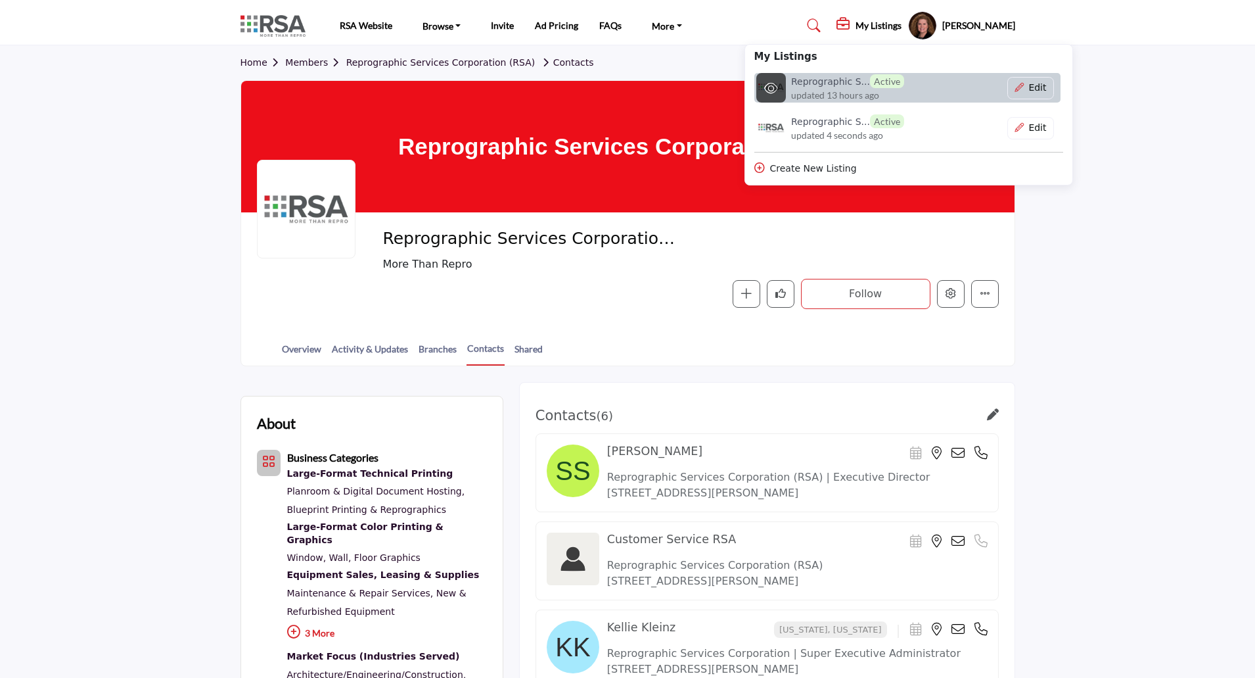
click at [812, 86] on h6 "Reprographic S... Active" at bounding box center [847, 81] width 113 height 14
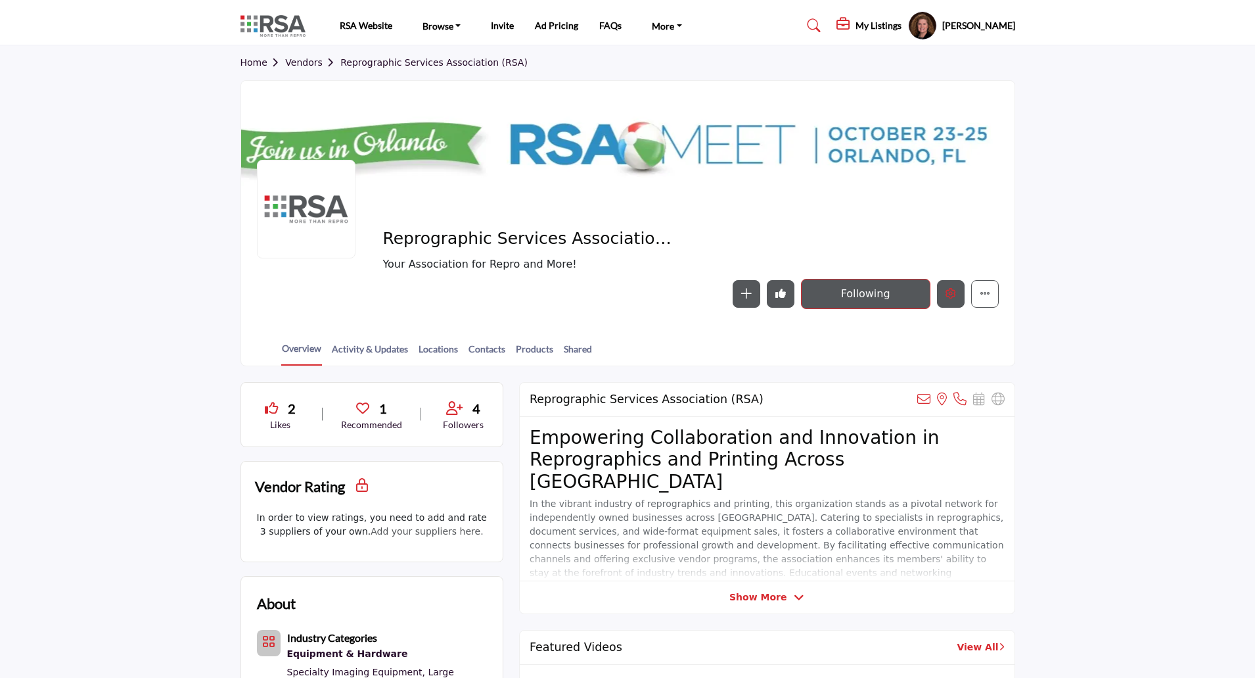
click at [949, 296] on icon "Edit company" at bounding box center [951, 293] width 11 height 11
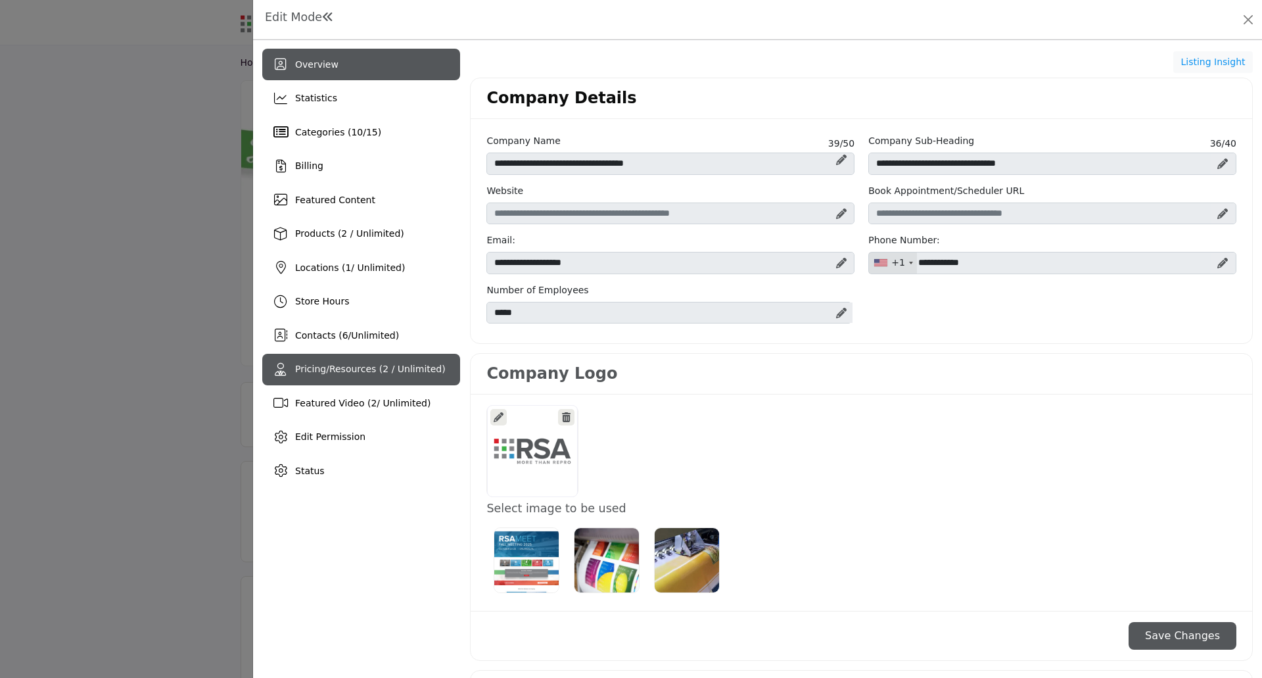
click at [333, 363] on span "Pricing/Resources (2 / Unlimited)" at bounding box center [370, 368] width 151 height 11
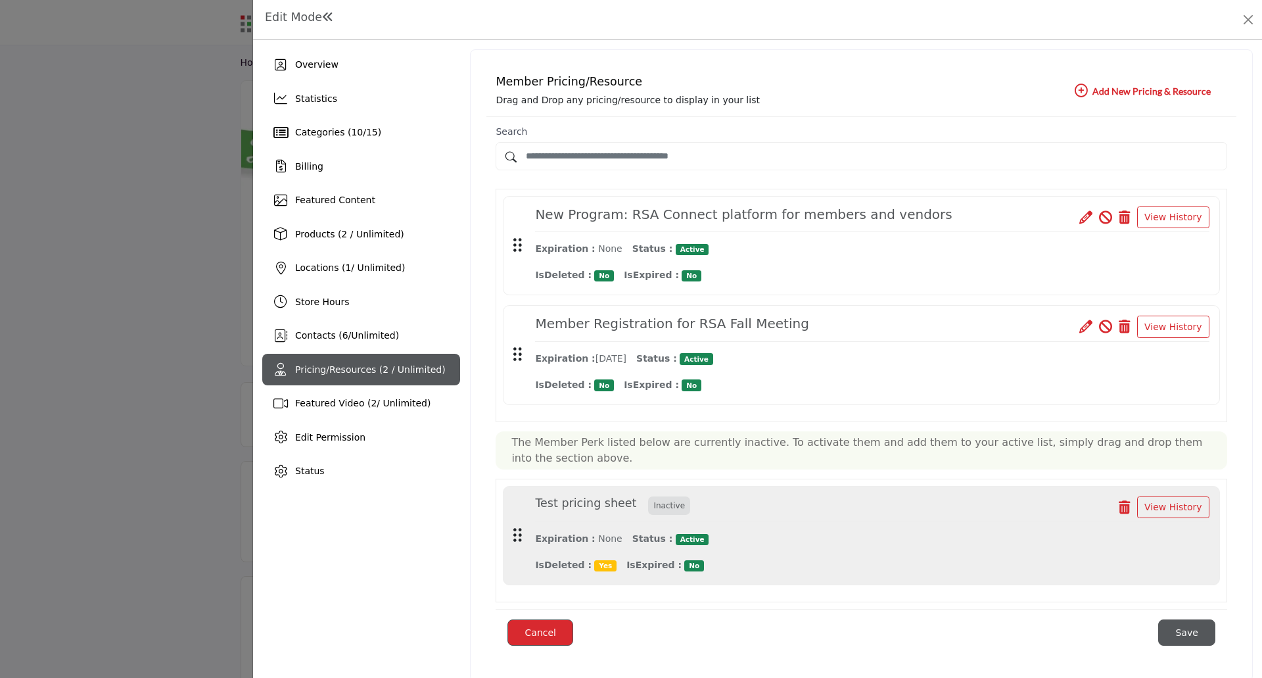
click at [1080, 91] on icon "button" at bounding box center [1081, 90] width 13 height 13
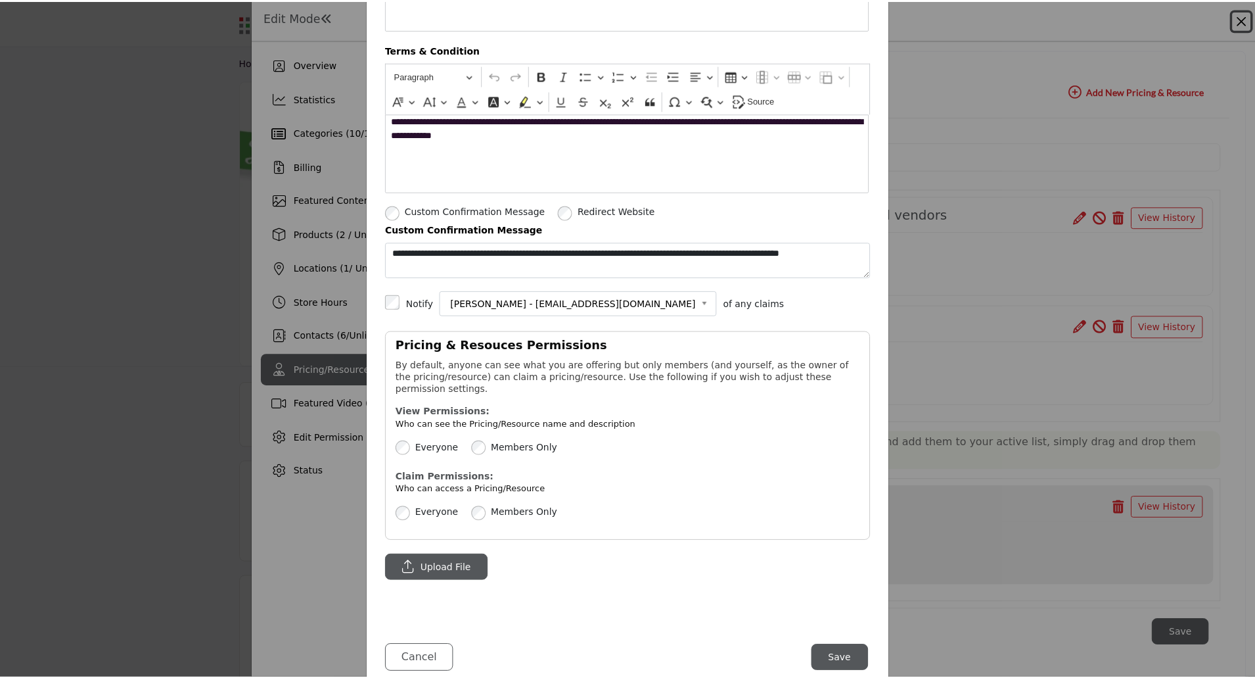
scroll to position [372, 0]
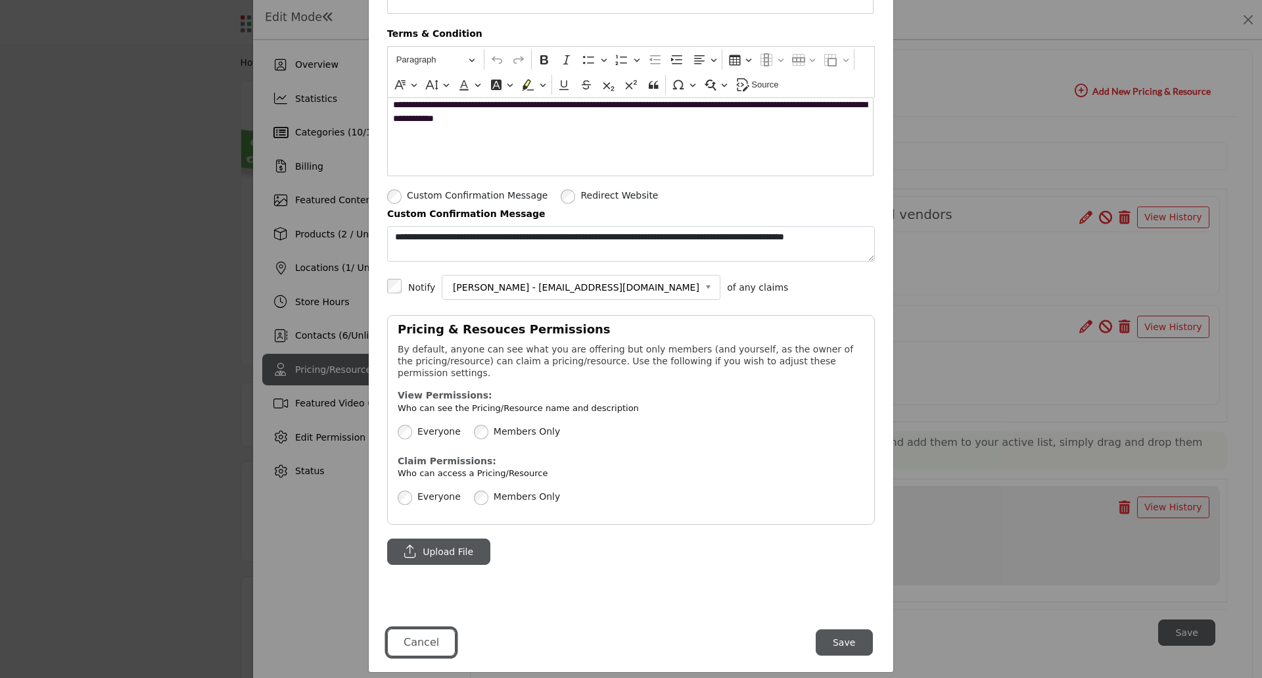
drag, startPoint x: 418, startPoint y: 626, endPoint x: 451, endPoint y: 596, distance: 44.7
click at [422, 628] on button "Cancel" at bounding box center [421, 642] width 68 height 28
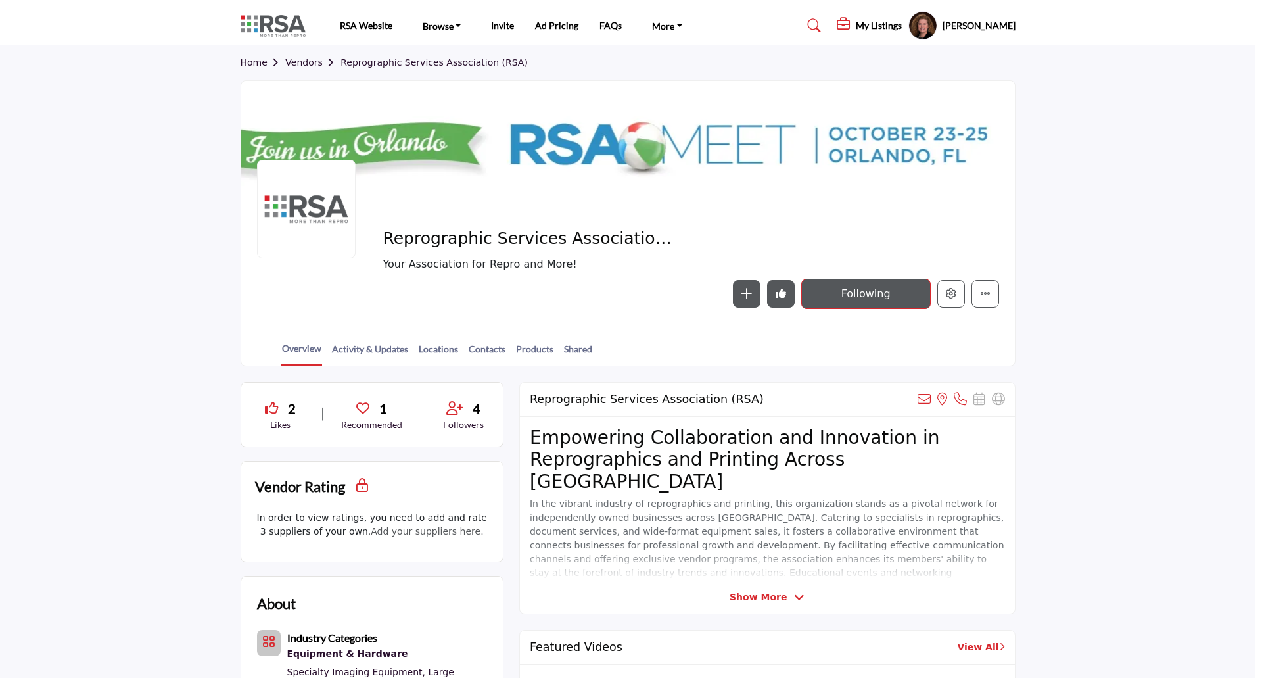
click at [163, 405] on div at bounding box center [631, 339] width 1262 height 678
